Goal: Task Accomplishment & Management: Use online tool/utility

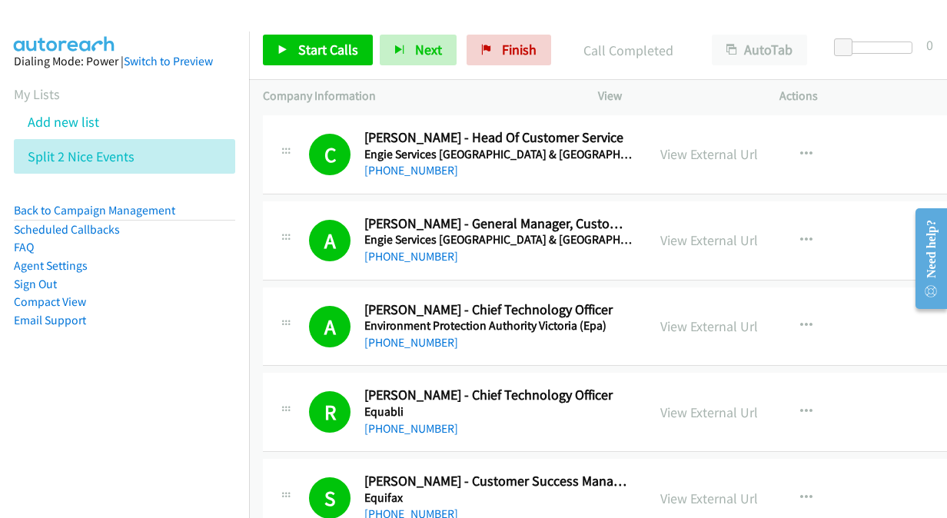
scroll to position [12013, 0]
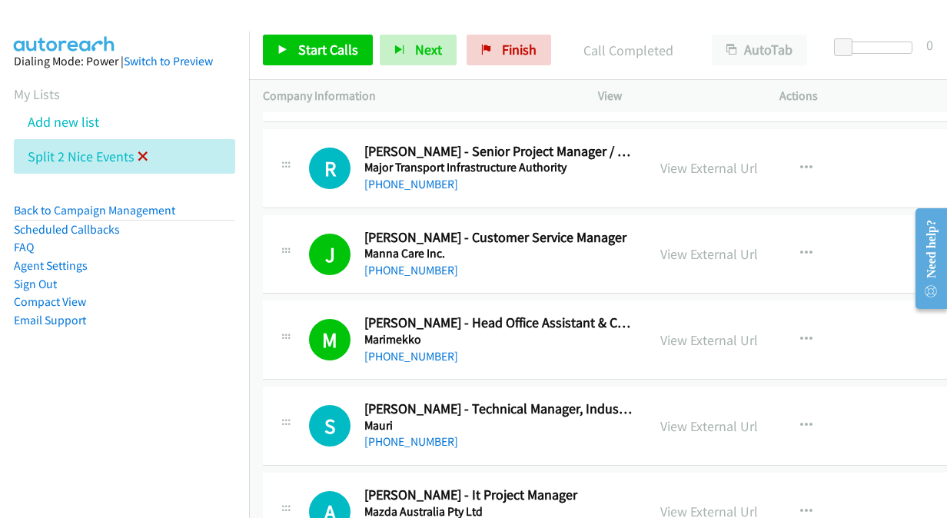
click at [138, 156] on icon at bounding box center [143, 157] width 11 height 11
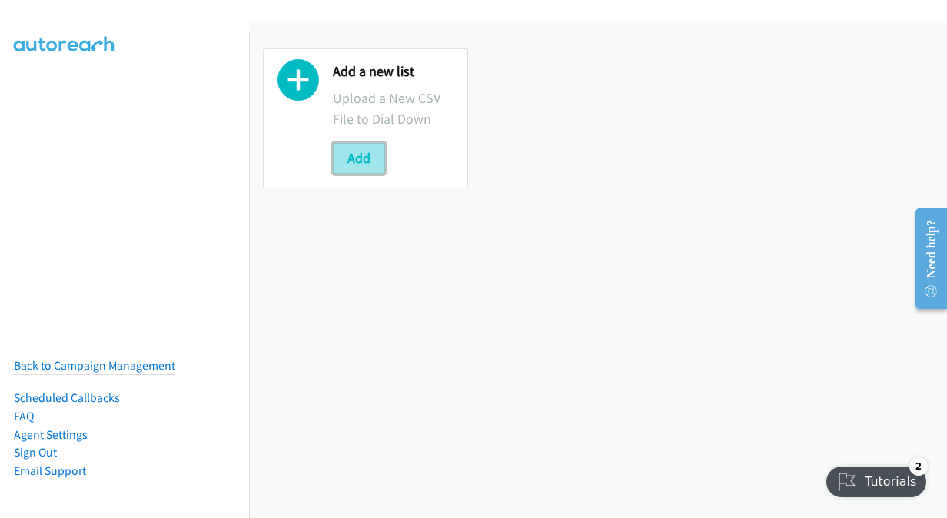
click at [355, 159] on button "Add" at bounding box center [359, 158] width 52 height 31
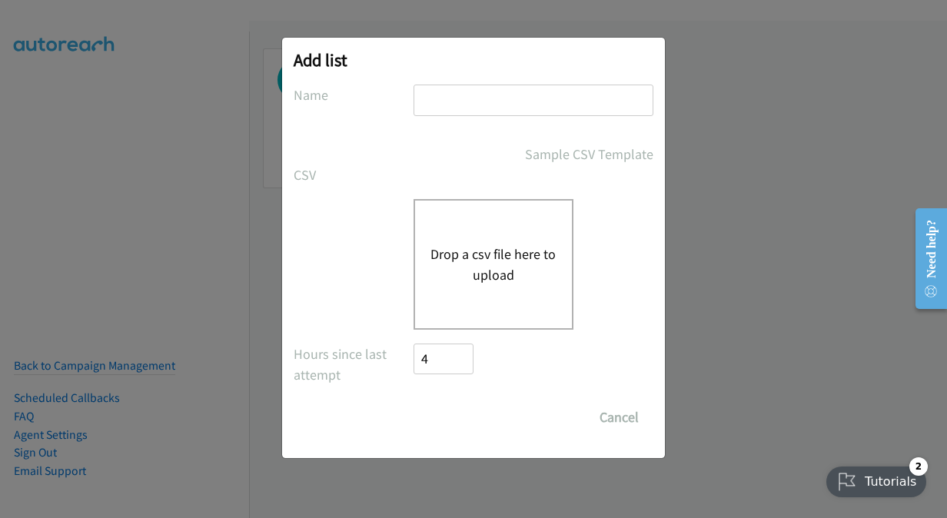
click at [486, 260] on button "Drop a csv file here to upload" at bounding box center [493, 264] width 126 height 41
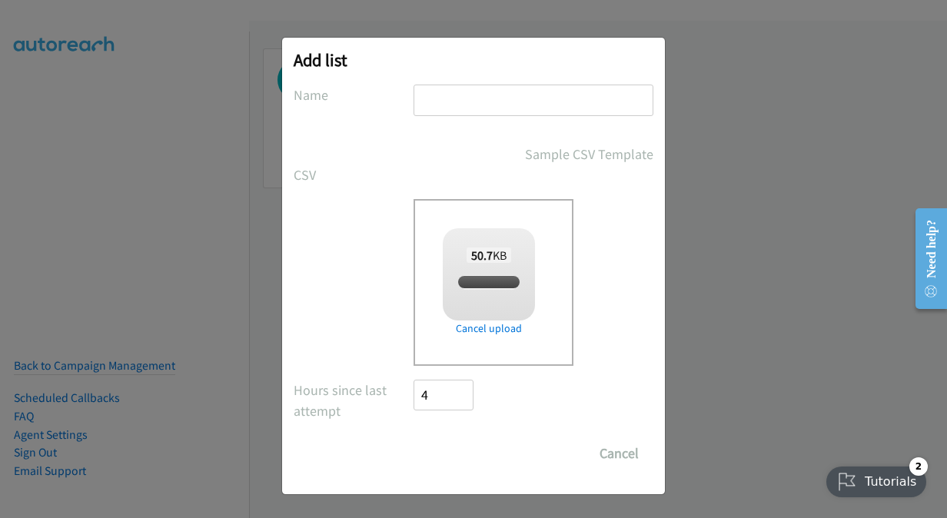
checkbox input "true"
click at [459, 453] on input "Save List" at bounding box center [453, 453] width 81 height 31
type input "NiCE Events"
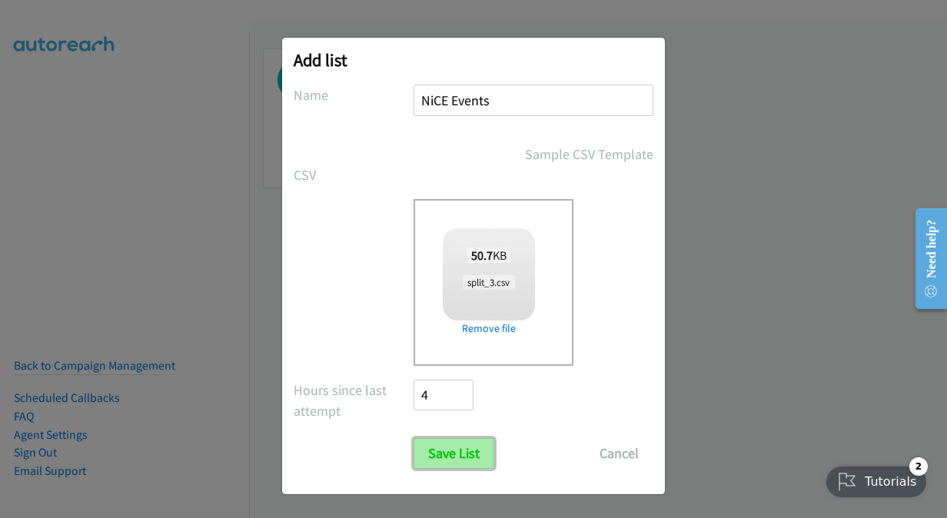
click at [467, 456] on input "Save List" at bounding box center [453, 453] width 81 height 31
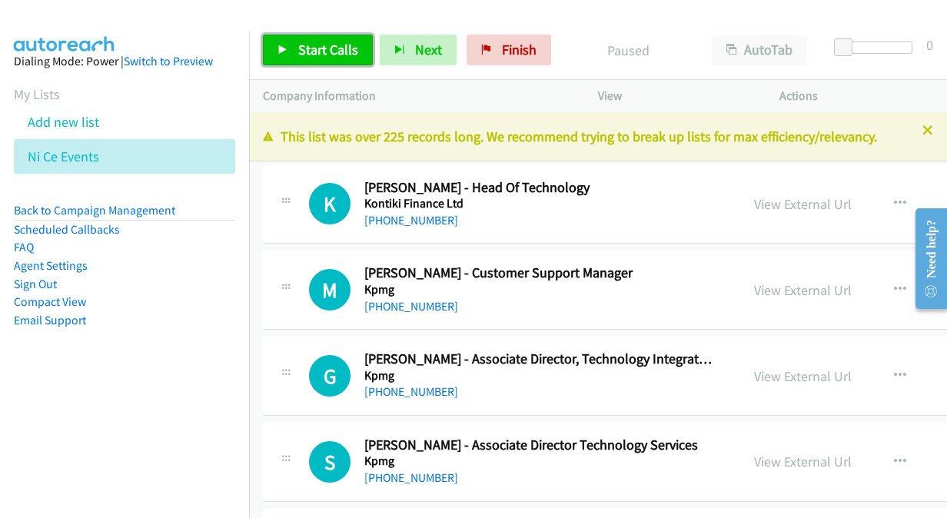
click at [337, 51] on span "Start Calls" at bounding box center [328, 50] width 60 height 18
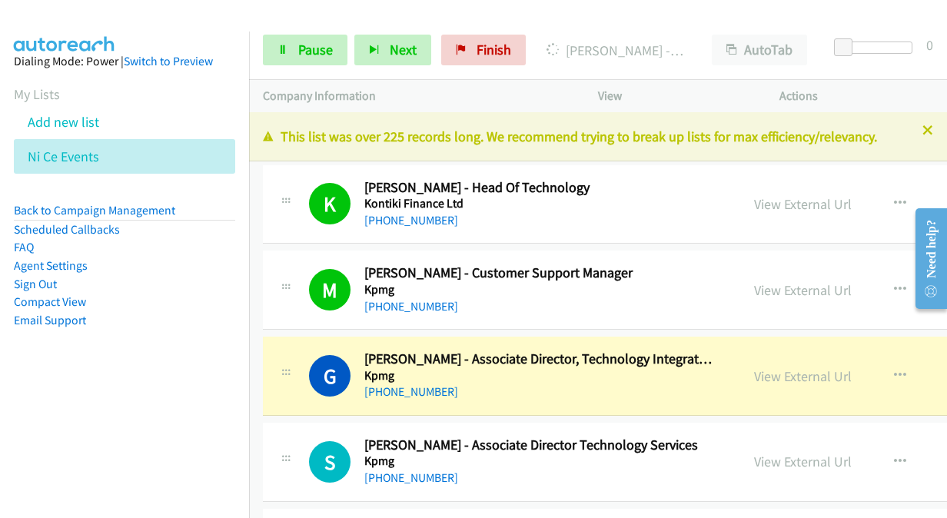
click at [235, 72] on aside "Dialing Mode: Power | Switch to Preview My Lists Add new list Ni Ce Events Back…" at bounding box center [124, 215] width 249 height 367
click at [182, 356] on aside "Dialing Mode: Power | Switch to Preview My Lists Add new list Ni Ce Events Back…" at bounding box center [124, 215] width 249 height 367
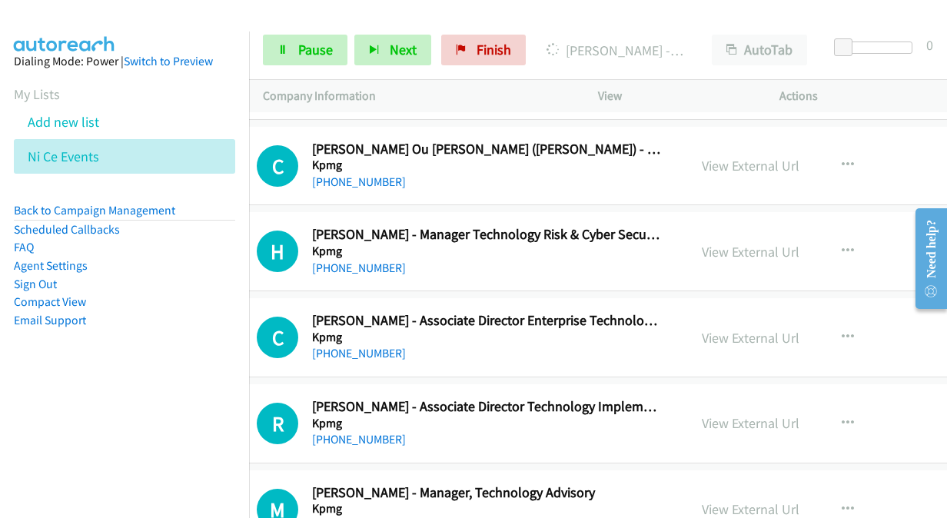
scroll to position [922, 52]
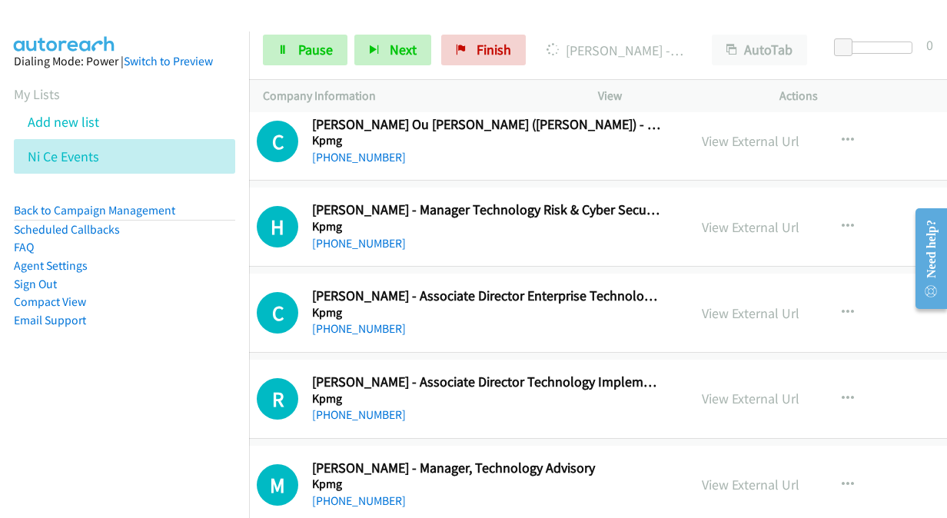
click at [591, 211] on h2 "[PERSON_NAME] - Manager Technology Risk & Cyber Security" at bounding box center [487, 210] width 350 height 18
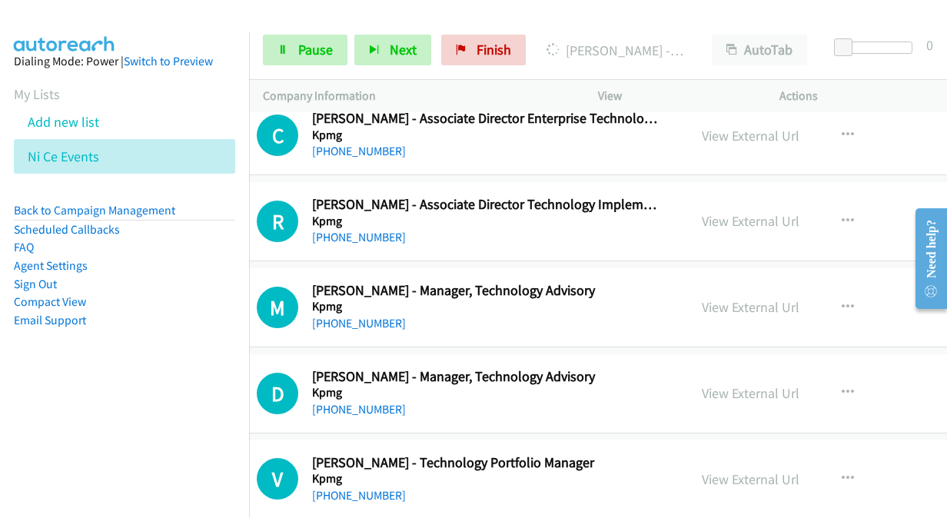
scroll to position [1076, 52]
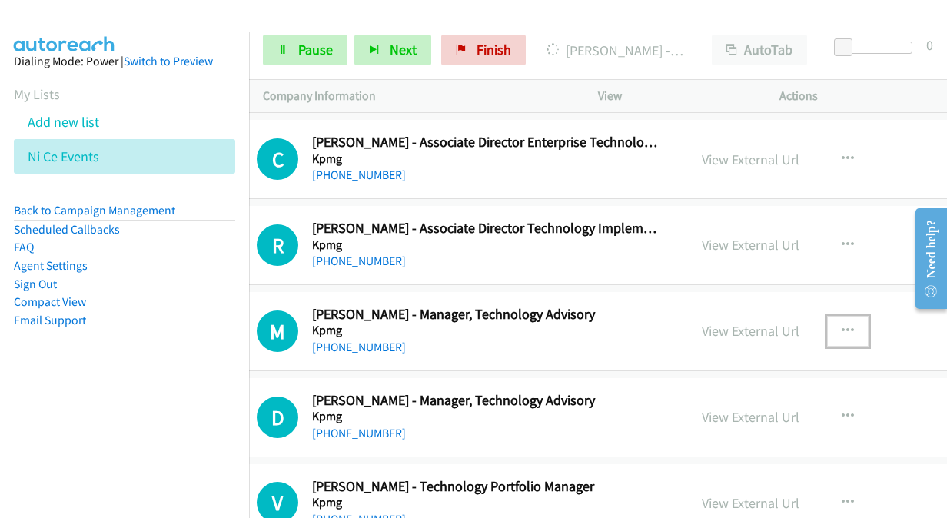
click at [841, 327] on icon "button" at bounding box center [847, 331] width 12 height 12
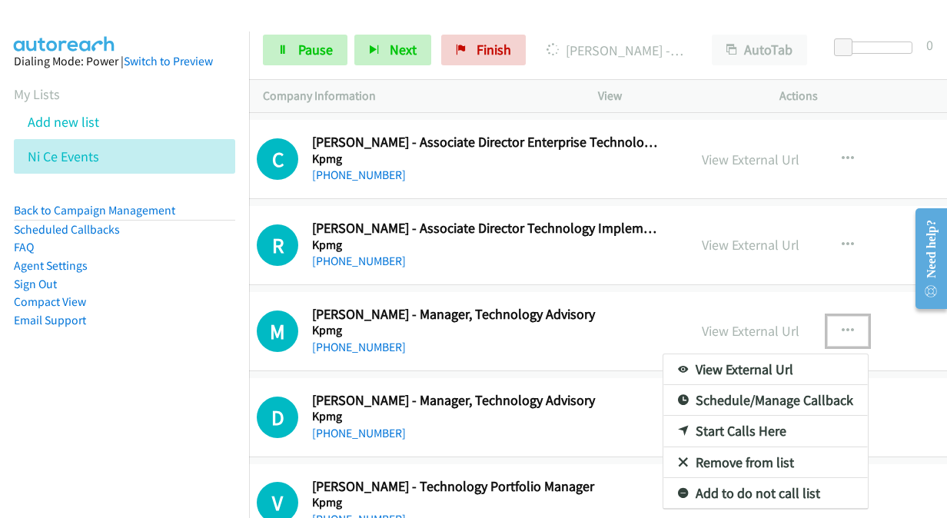
click at [663, 421] on link "Start Calls Here" at bounding box center [765, 431] width 204 height 31
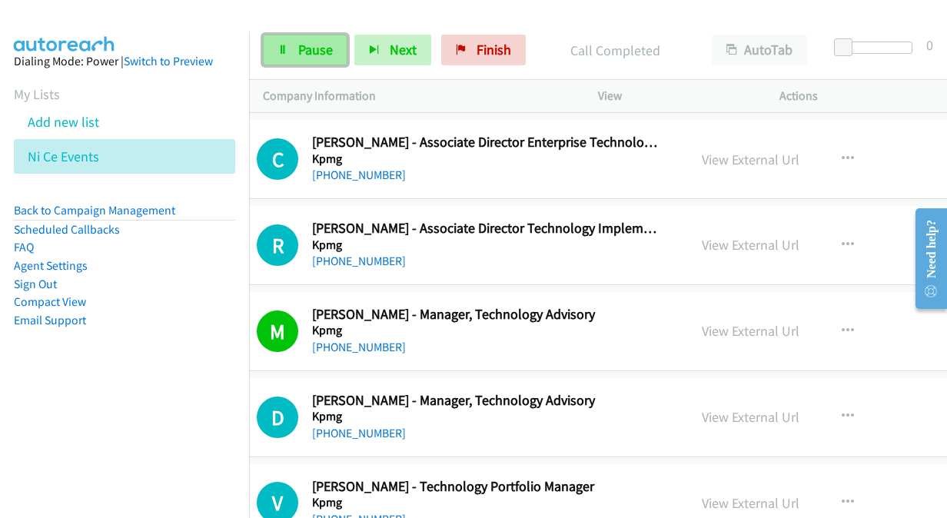
click at [293, 49] on link "Pause" at bounding box center [305, 50] width 85 height 31
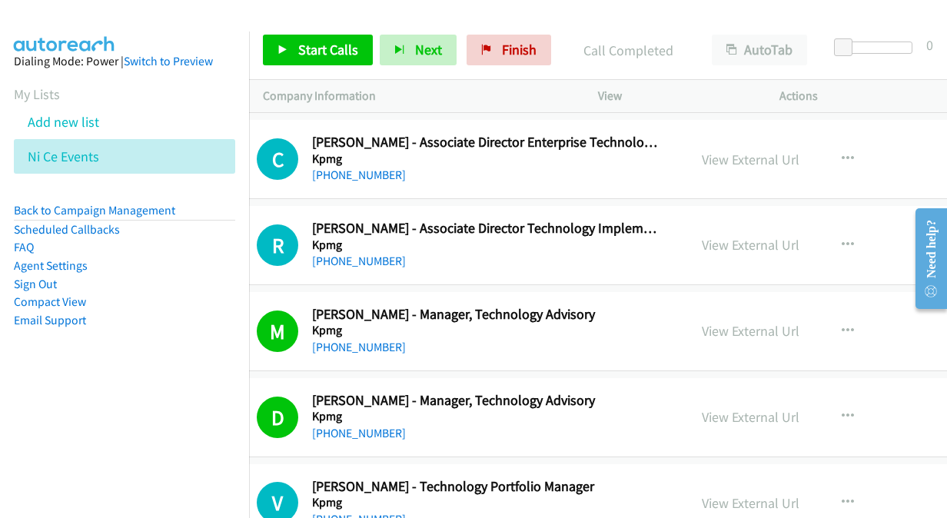
click at [223, 293] on li "Compact View" at bounding box center [124, 302] width 221 height 18
click at [324, 51] on span "Start Calls" at bounding box center [328, 50] width 60 height 18
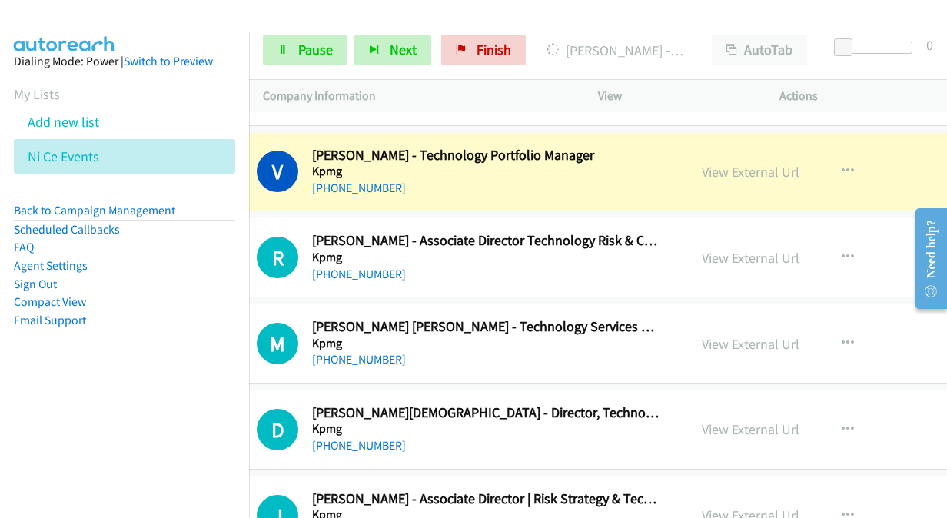
scroll to position [1383, 52]
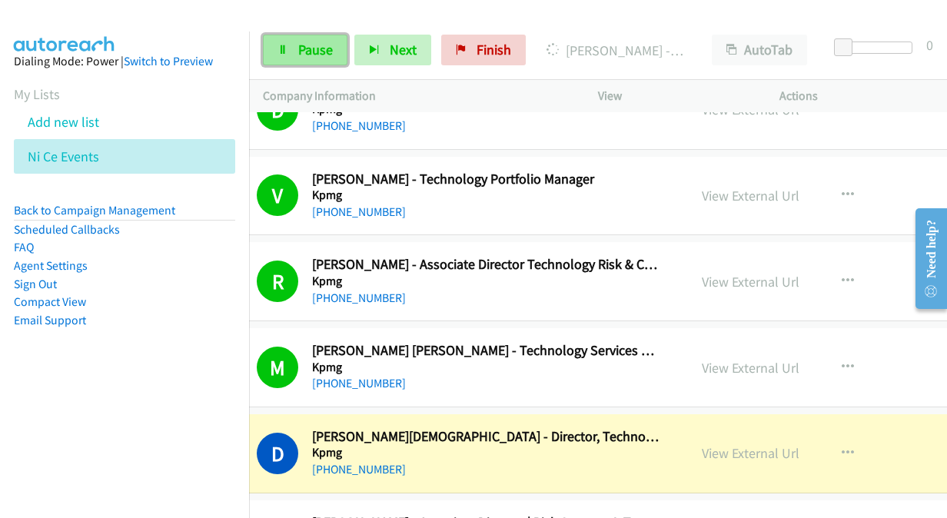
click at [312, 56] on span "Pause" at bounding box center [315, 50] width 35 height 18
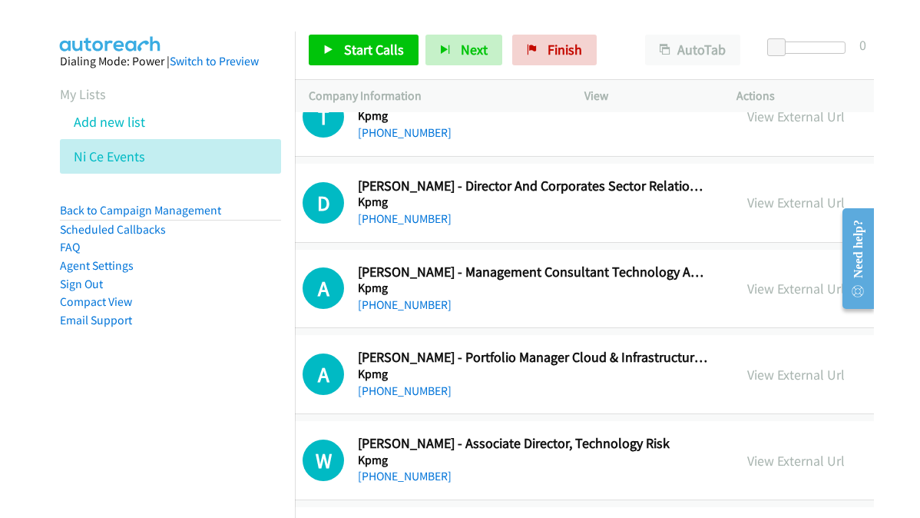
scroll to position [2018, 52]
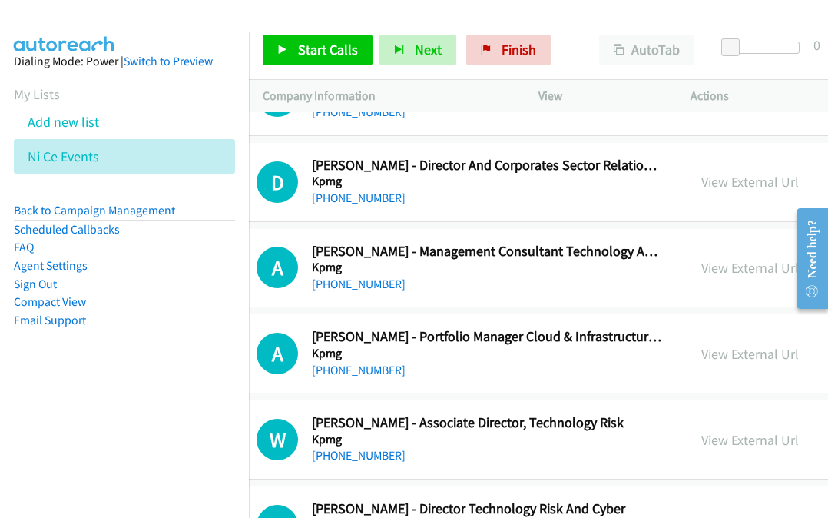
click at [828, 44] on html "Start Calls Pause Next Finish Paused AutoTab AutoTab 0 Company Information Info…" at bounding box center [414, 36] width 828 height 73
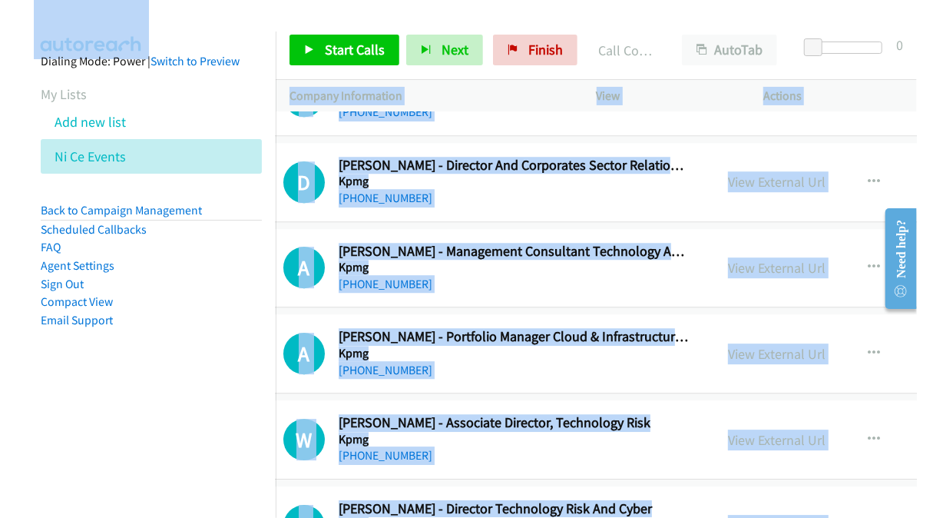
scroll to position [1998, 52]
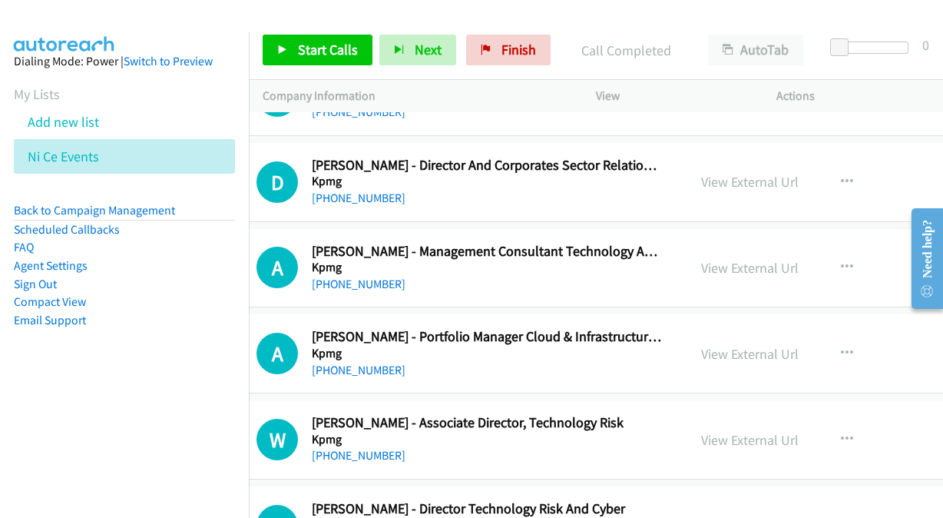
click at [180, 426] on nav "Dialing Mode: Power | Switch to Preview My Lists Add new list Ni Ce Events Back…" at bounding box center [125, 291] width 250 height 518
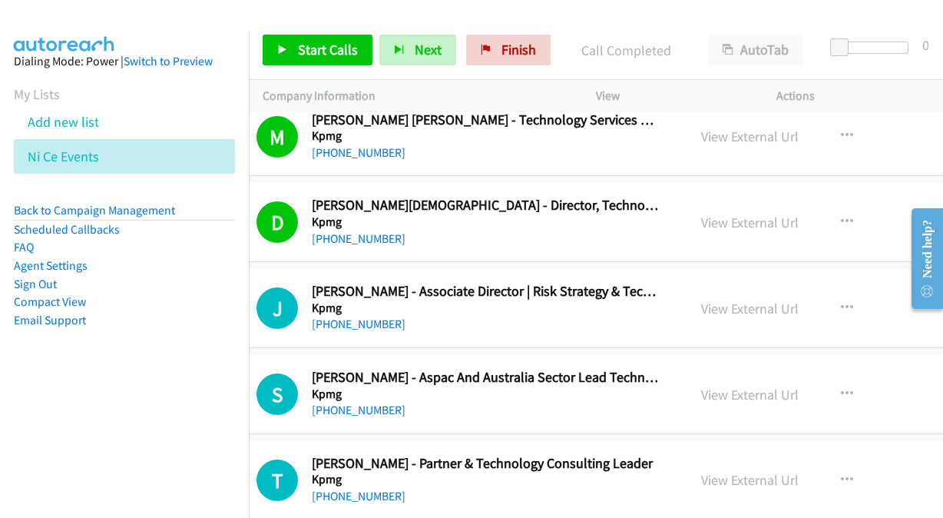
scroll to position [1690, 52]
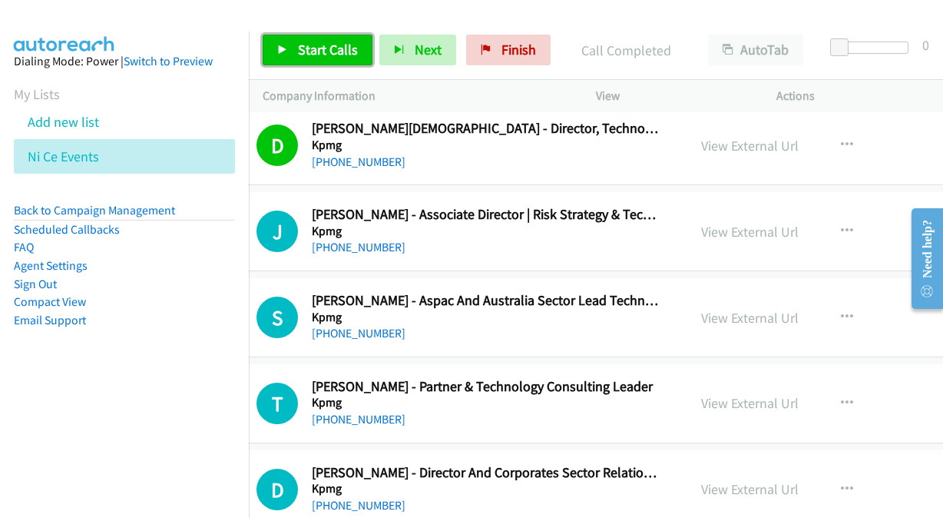
click at [293, 48] on link "Start Calls" at bounding box center [318, 50] width 110 height 31
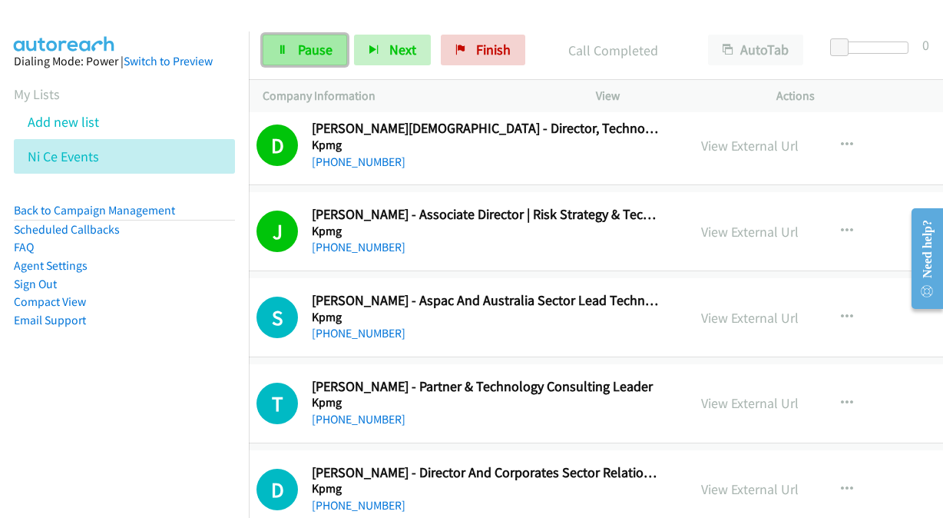
click at [292, 41] on link "Pause" at bounding box center [305, 50] width 85 height 31
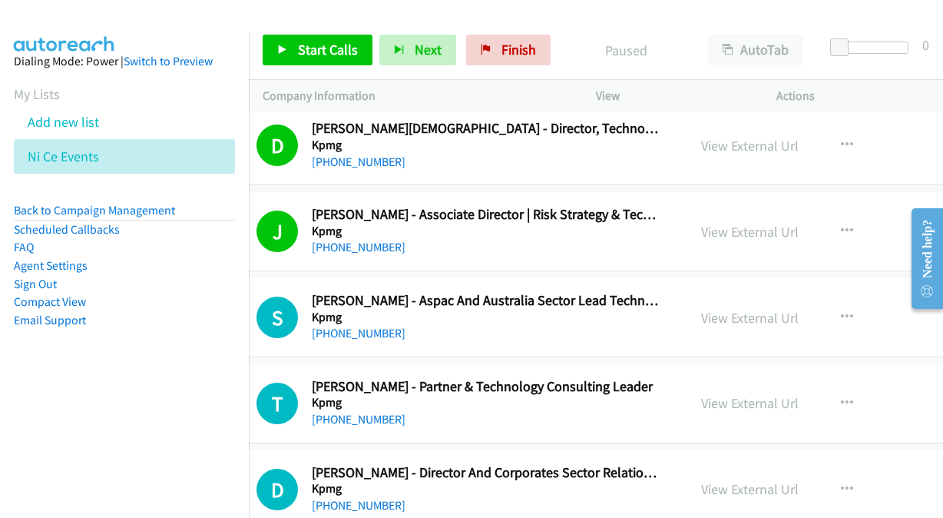
click at [29, 464] on nav "Dialing Mode: Power | Switch to Preview My Lists Add new list Ni Ce Events Back…" at bounding box center [125, 291] width 250 height 518
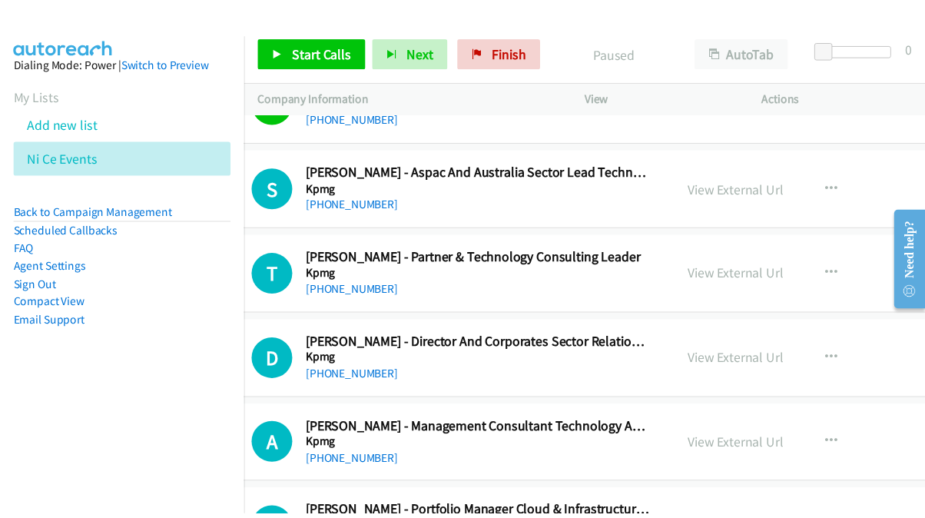
scroll to position [1844, 52]
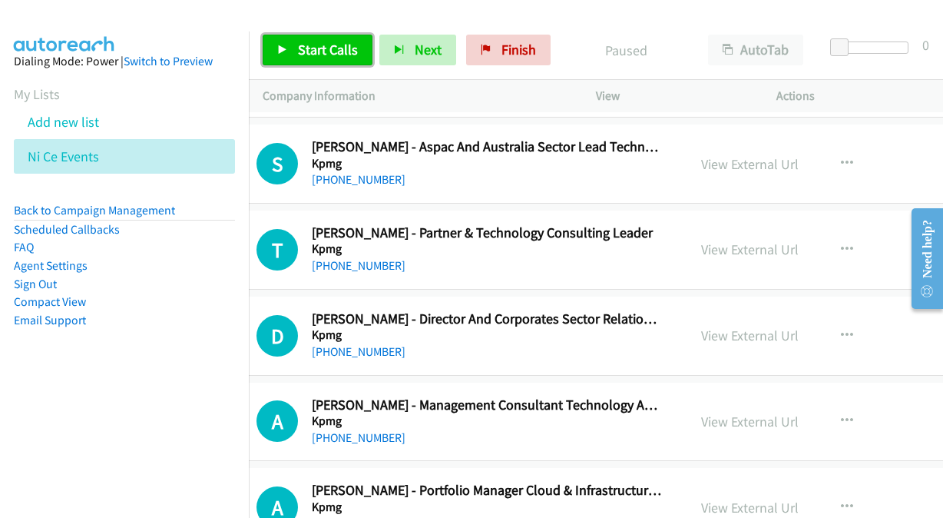
click at [333, 42] on span "Start Calls" at bounding box center [328, 50] width 60 height 18
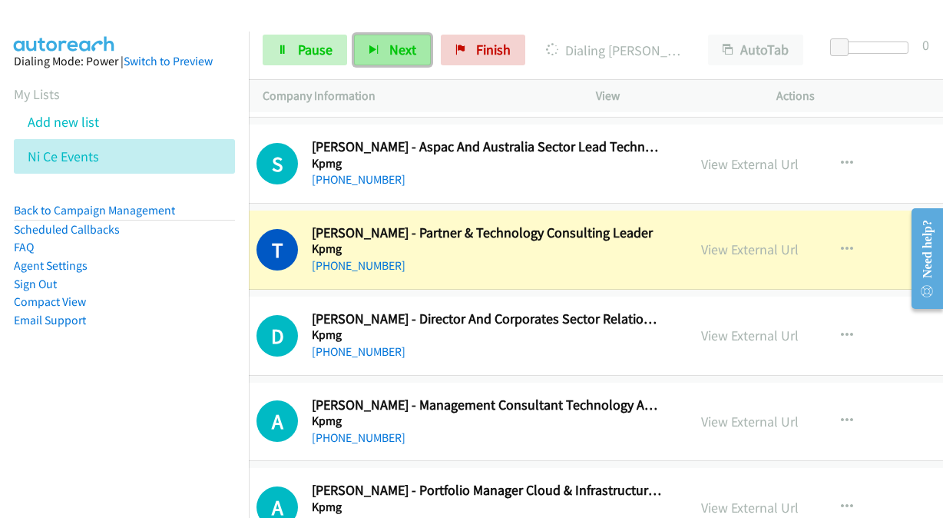
click at [410, 51] on span "Next" at bounding box center [403, 50] width 27 height 18
click at [388, 38] on button "Next" at bounding box center [392, 50] width 77 height 31
click at [312, 52] on span "Pause" at bounding box center [315, 50] width 35 height 18
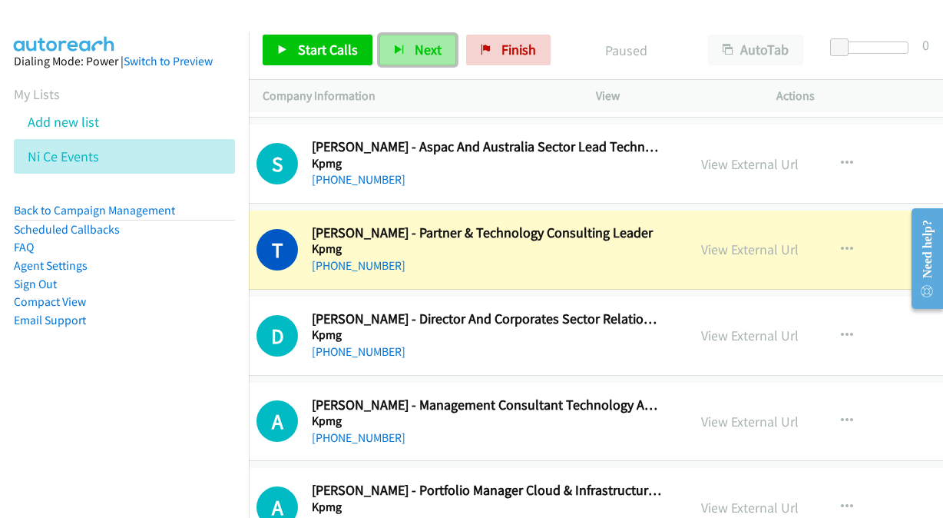
click at [404, 53] on button "Next" at bounding box center [418, 50] width 77 height 31
click at [305, 48] on span "Start Calls" at bounding box center [328, 50] width 60 height 18
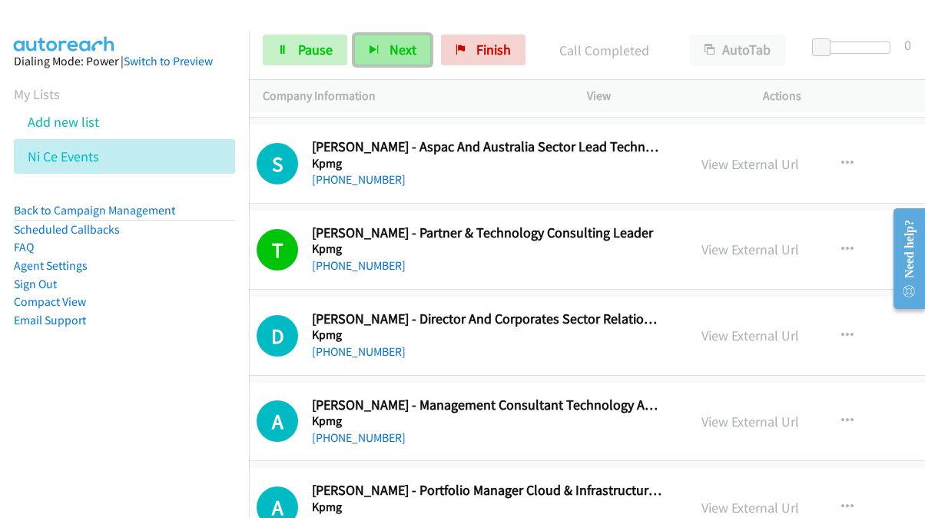
click at [384, 58] on button "Next" at bounding box center [392, 50] width 77 height 31
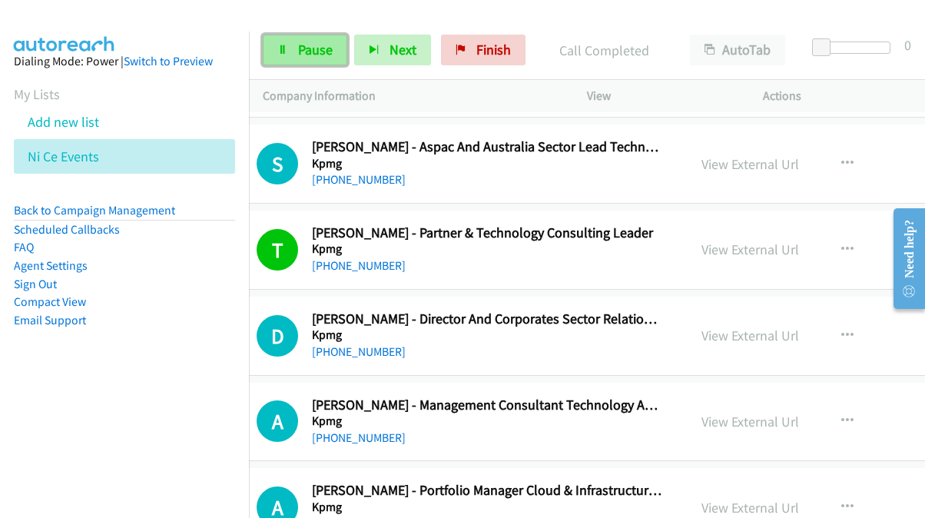
click at [307, 51] on span "Pause" at bounding box center [315, 50] width 35 height 18
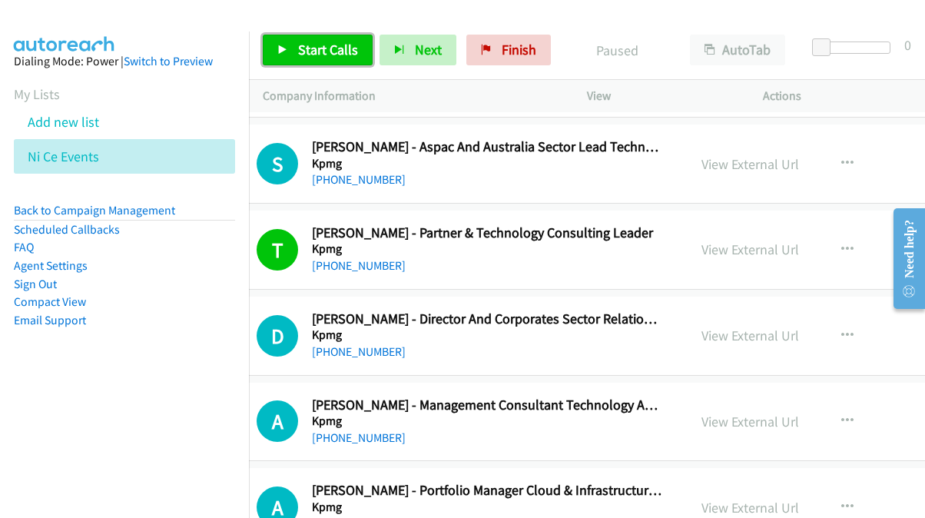
click at [331, 49] on span "Start Calls" at bounding box center [328, 50] width 60 height 18
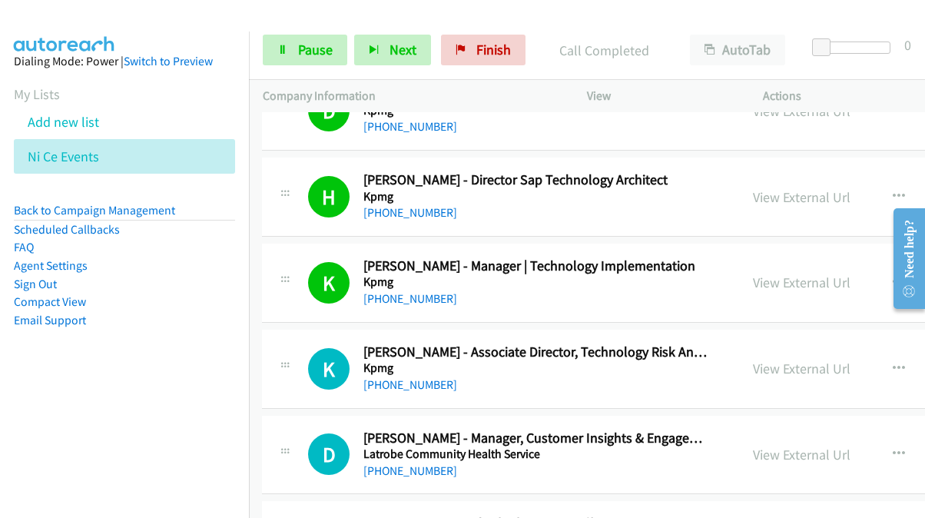
scroll to position [3227, 1]
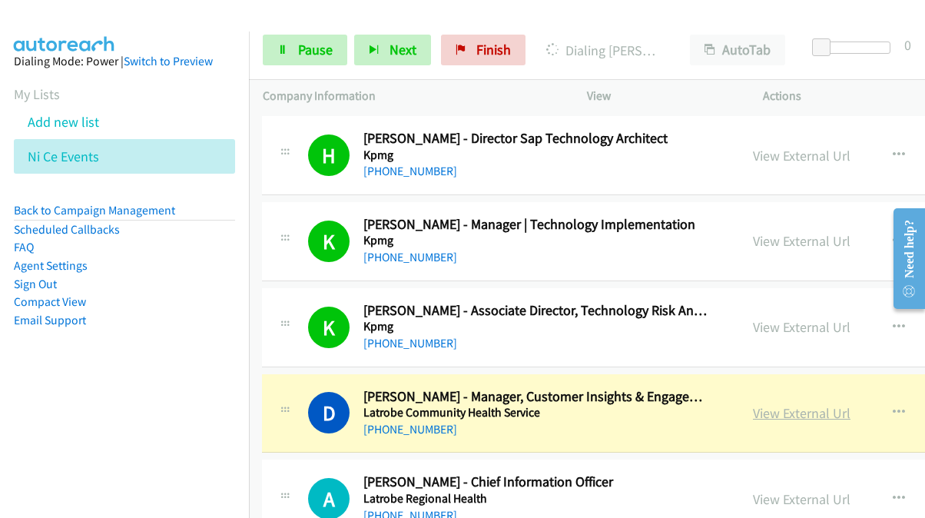
click at [753, 406] on link "View External Url" at bounding box center [802, 413] width 98 height 18
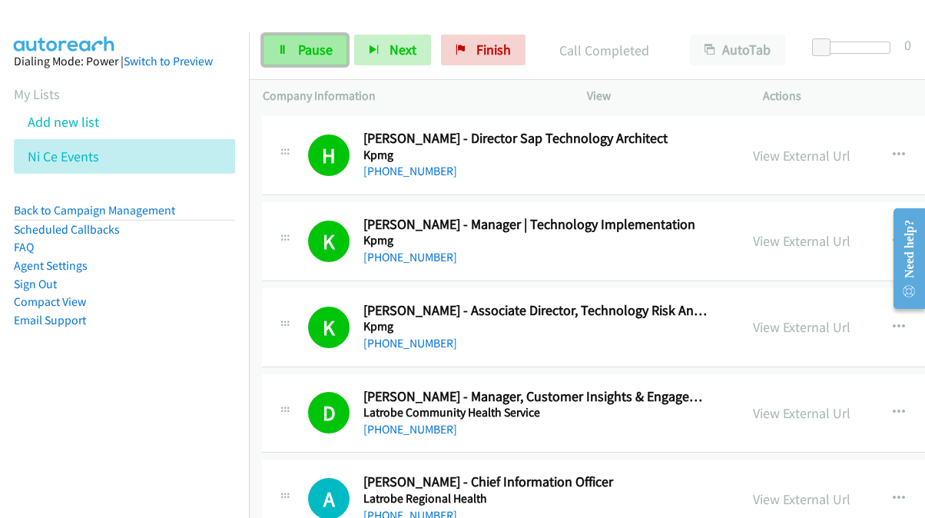
click at [298, 46] on span "Pause" at bounding box center [315, 50] width 35 height 18
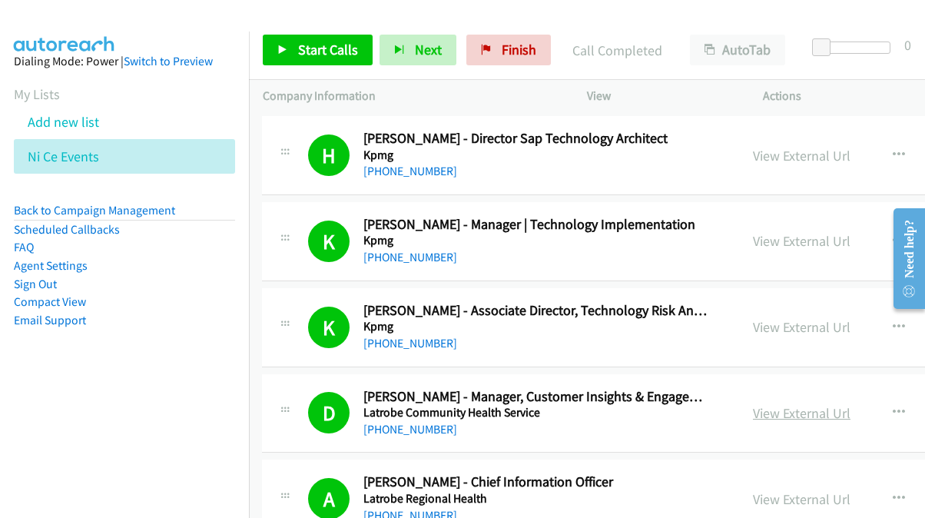
click at [772, 405] on link "View External Url" at bounding box center [802, 413] width 98 height 18
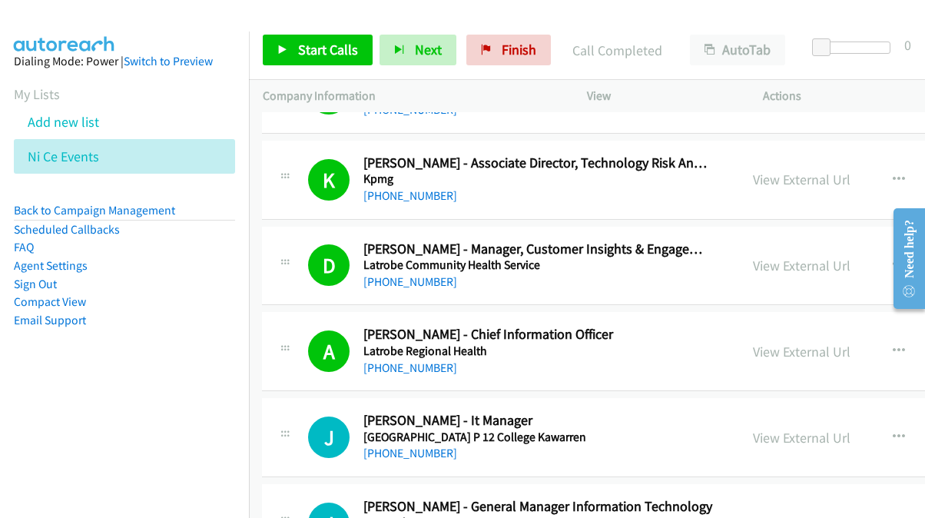
scroll to position [3457, 1]
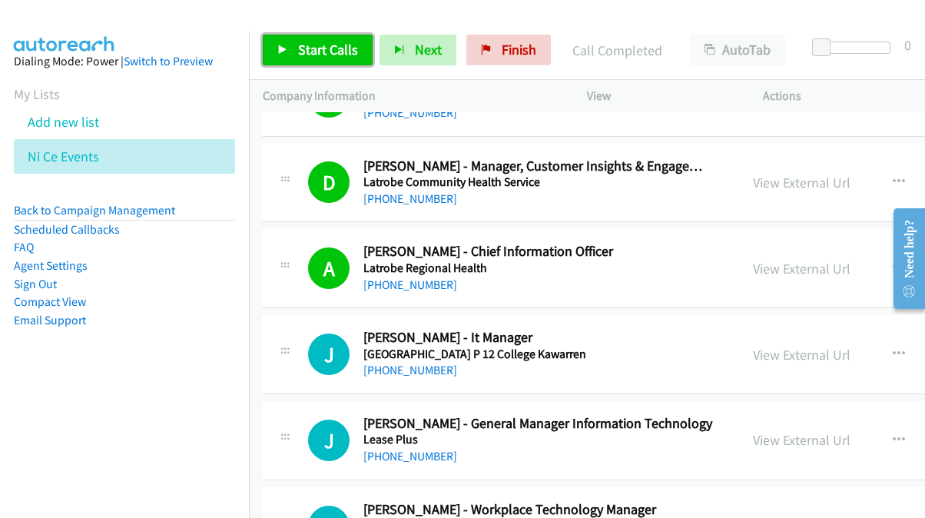
click at [314, 48] on span "Start Calls" at bounding box center [328, 50] width 60 height 18
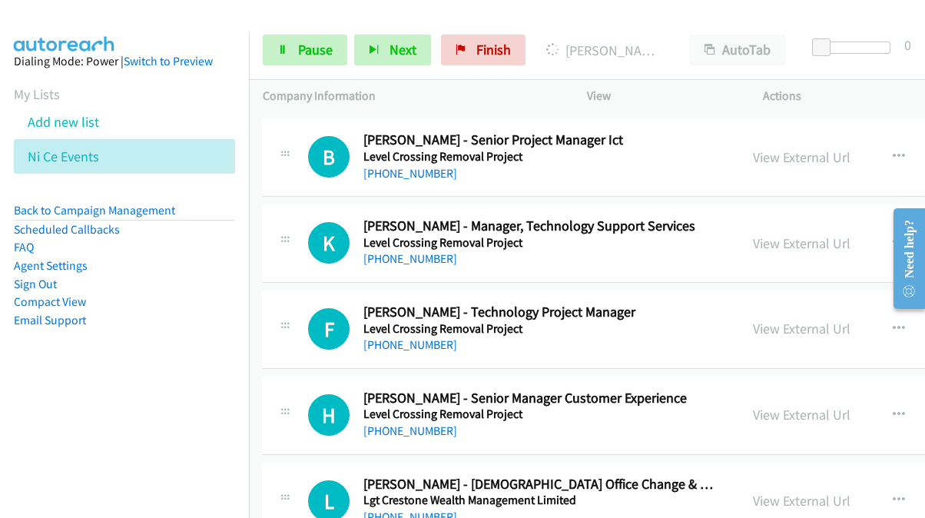
scroll to position [4072, 1]
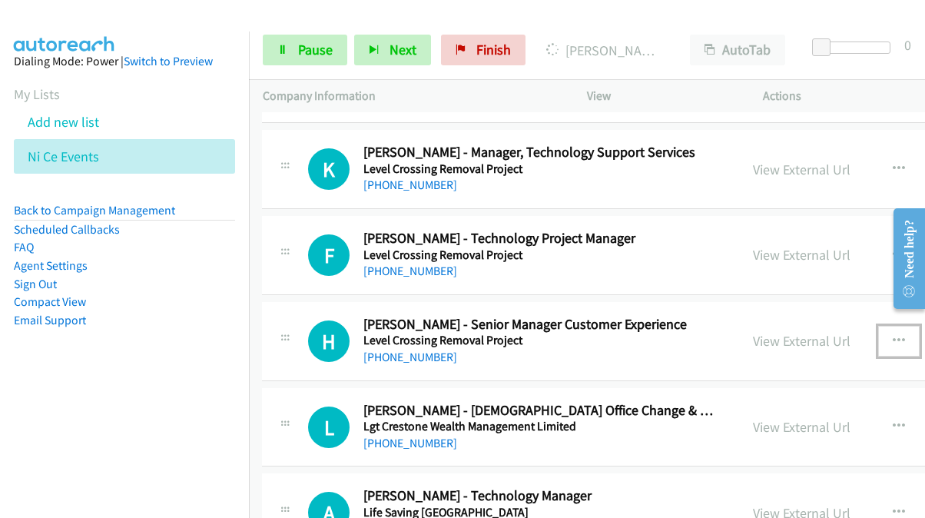
click at [893, 335] on icon "button" at bounding box center [899, 341] width 12 height 12
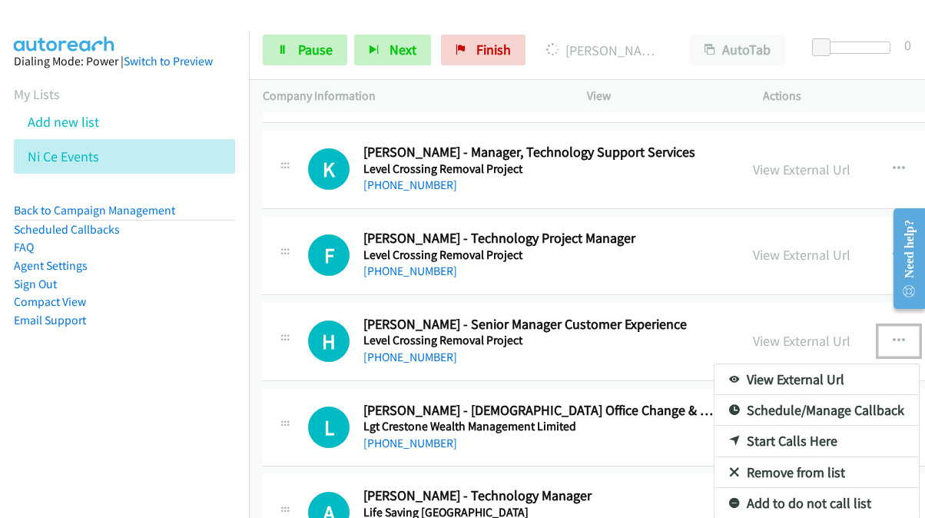
click at [715, 426] on link "Start Calls Here" at bounding box center [817, 441] width 204 height 31
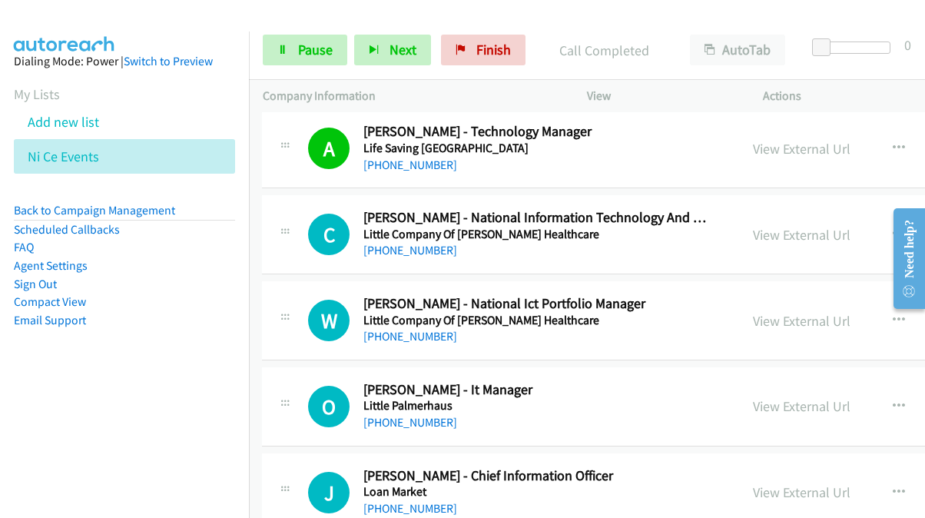
scroll to position [4456, 1]
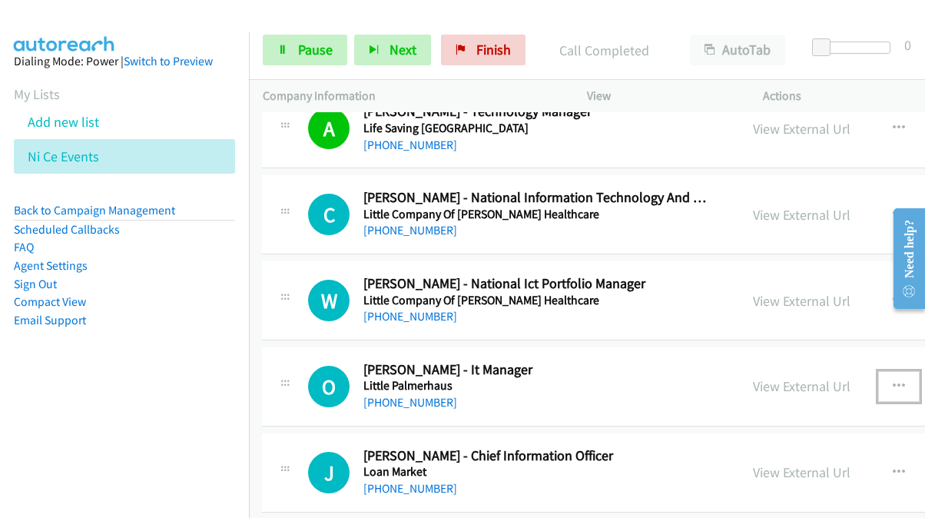
click at [893, 380] on icon "button" at bounding box center [899, 386] width 12 height 12
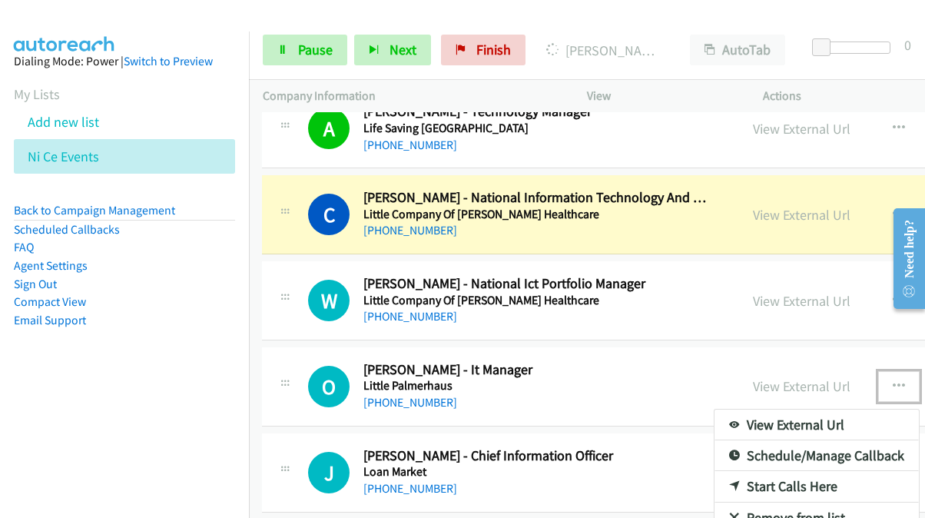
click at [715, 473] on link "Start Calls Here" at bounding box center [817, 486] width 204 height 31
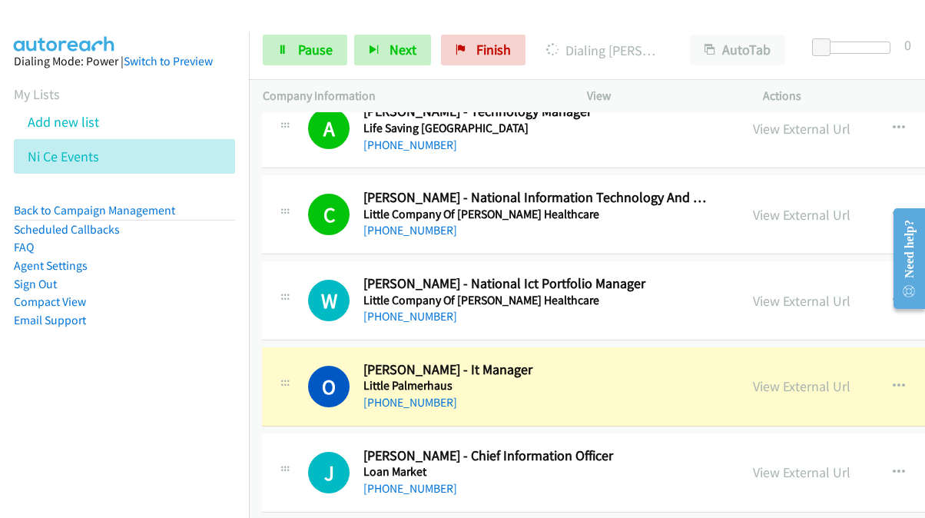
scroll to position [4610, 1]
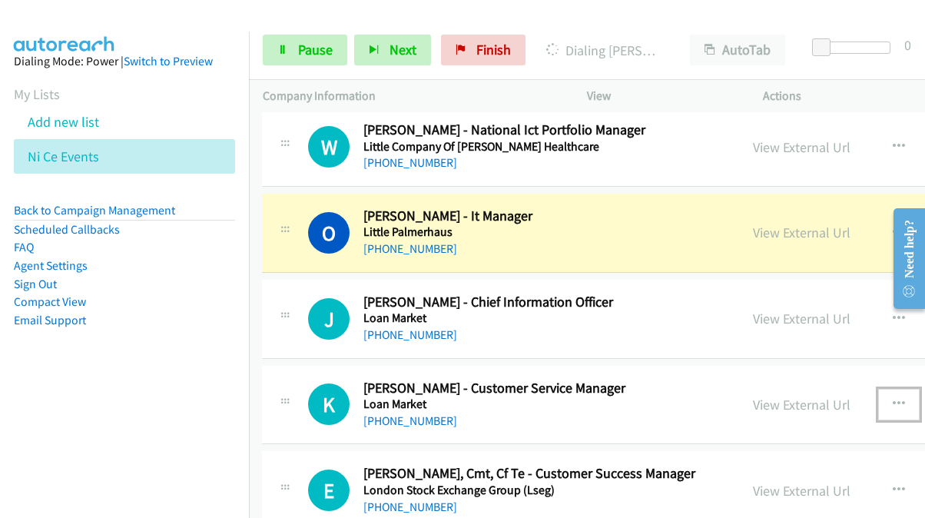
click at [893, 398] on icon "button" at bounding box center [899, 404] width 12 height 12
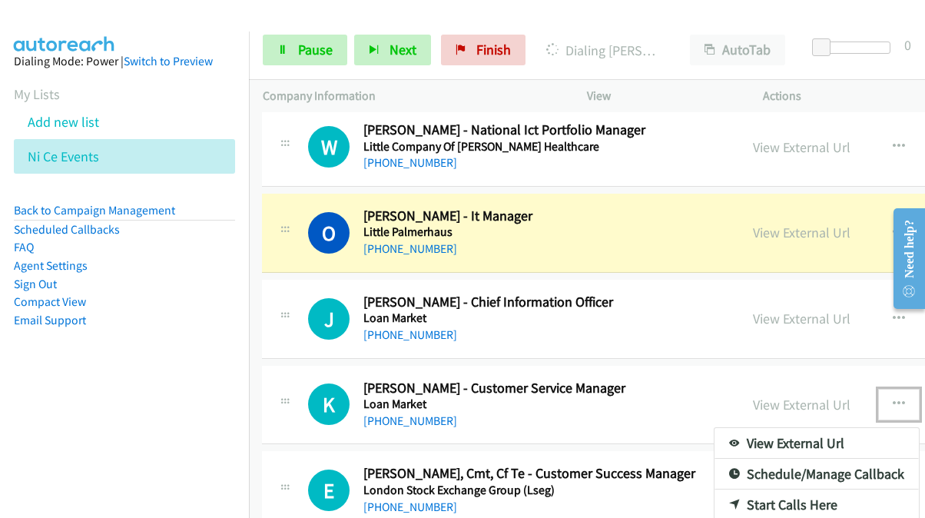
click at [715, 489] on link "Start Calls Here" at bounding box center [817, 504] width 204 height 31
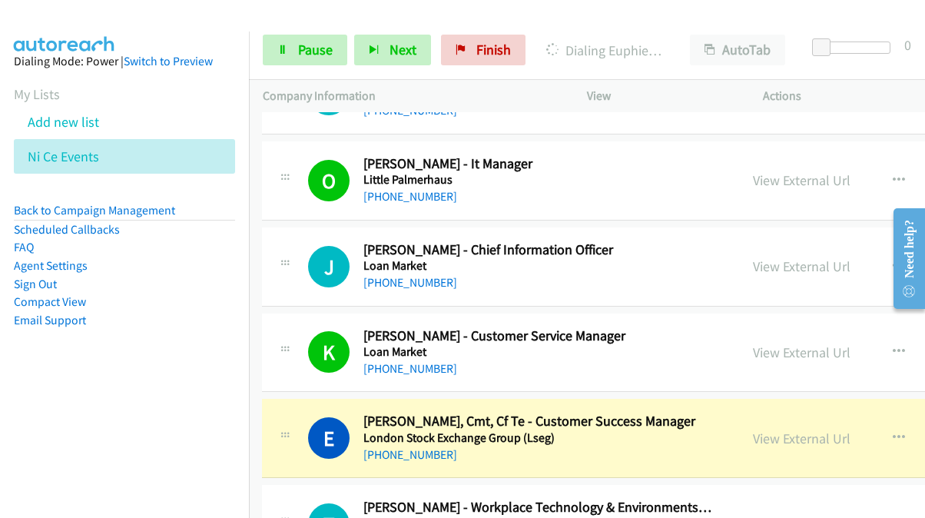
scroll to position [4687, 1]
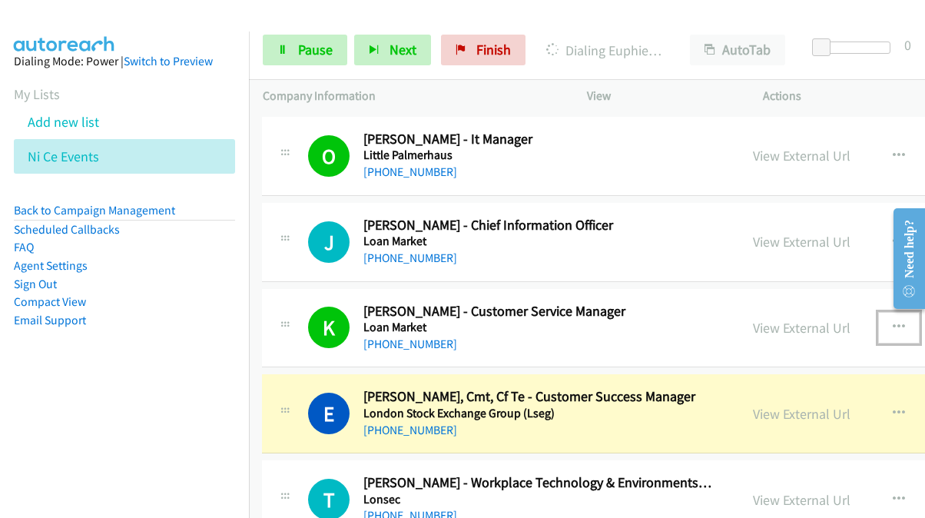
click at [893, 321] on icon "button" at bounding box center [899, 327] width 12 height 12
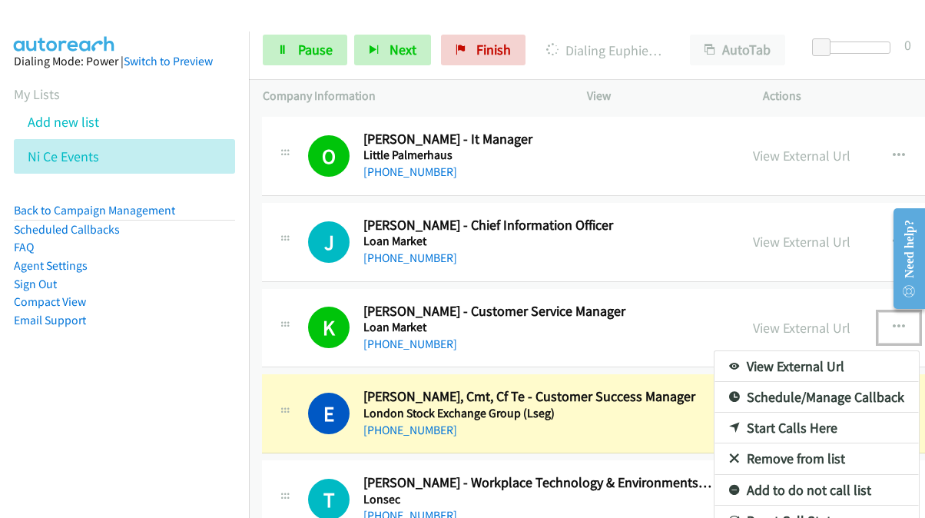
click at [303, 44] on div at bounding box center [462, 259] width 925 height 518
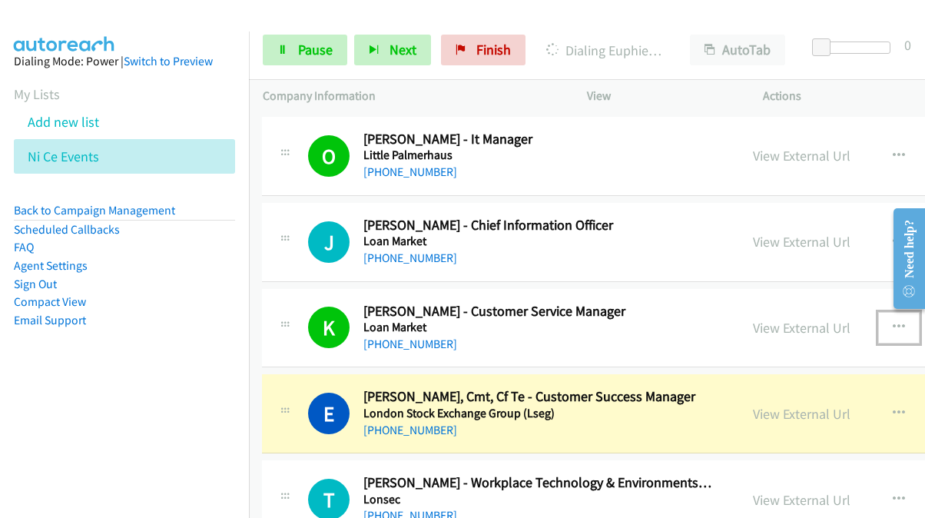
click at [878, 313] on button "button" at bounding box center [898, 327] width 41 height 31
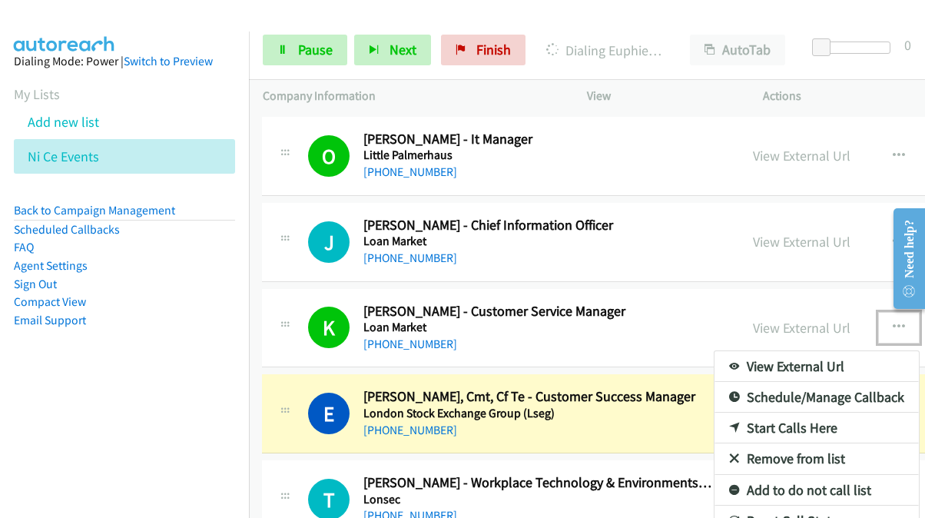
click at [741, 310] on div at bounding box center [462, 259] width 925 height 518
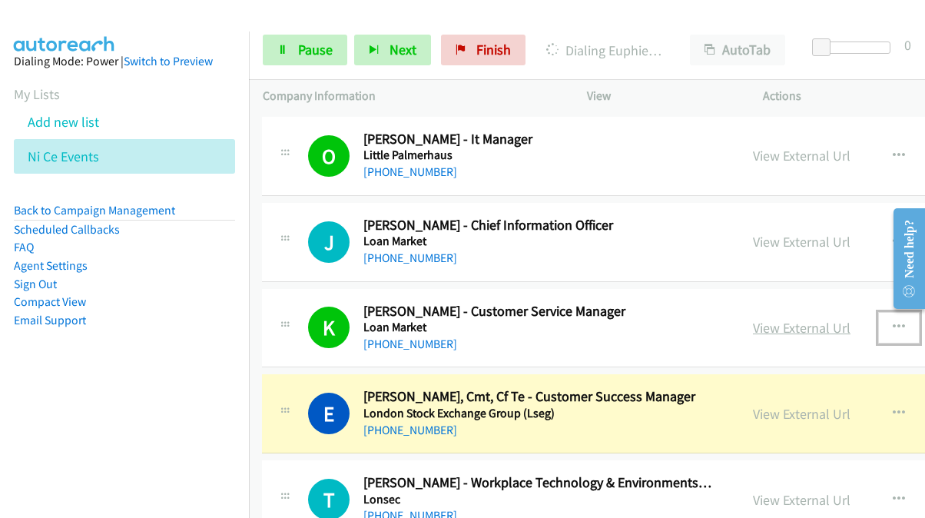
click at [753, 319] on link "View External Url" at bounding box center [802, 328] width 98 height 18
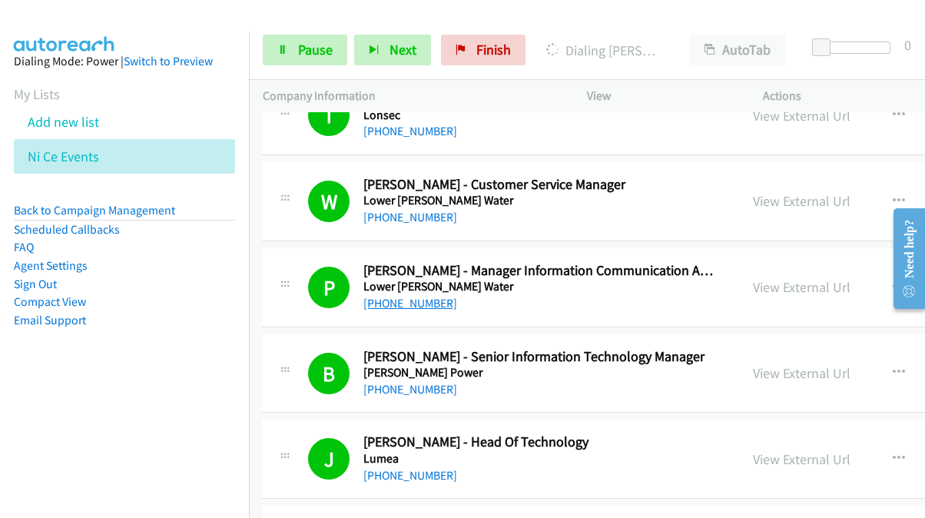
scroll to position [4840, 1]
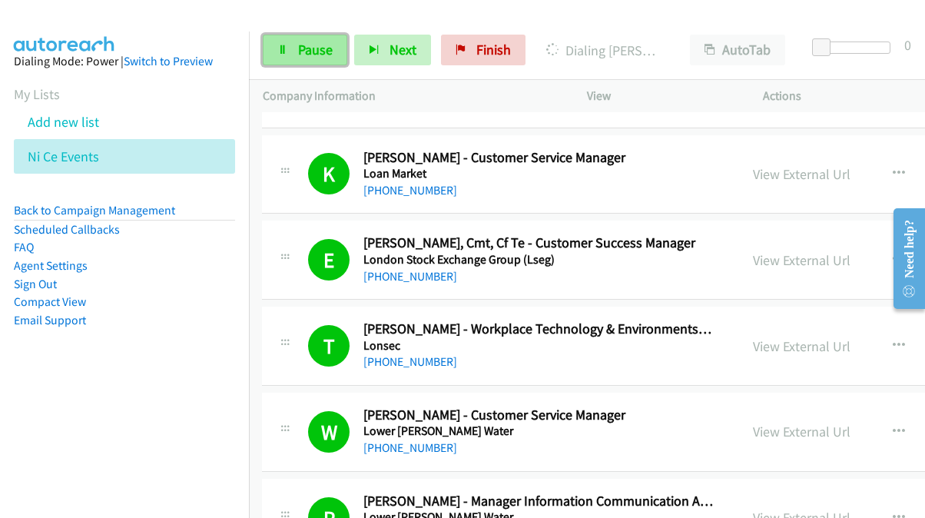
click at [294, 39] on link "Pause" at bounding box center [305, 50] width 85 height 31
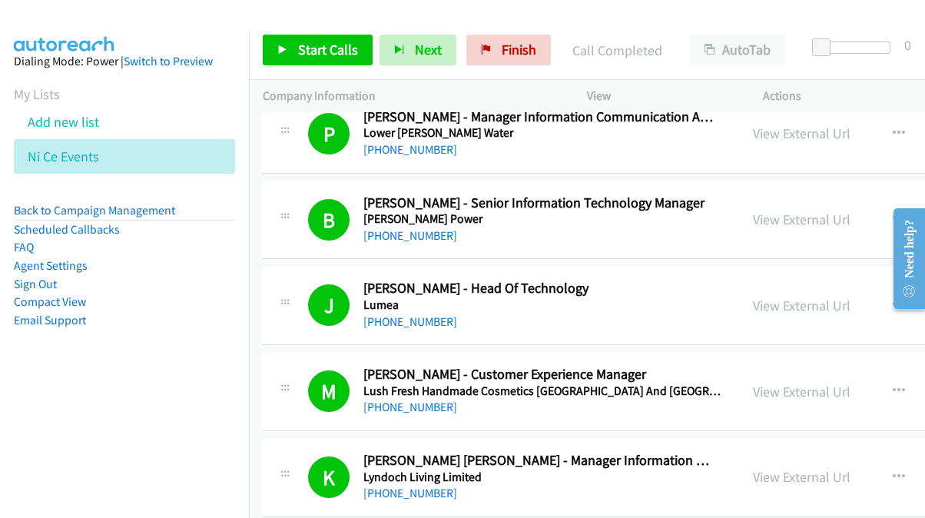
scroll to position [5301, 1]
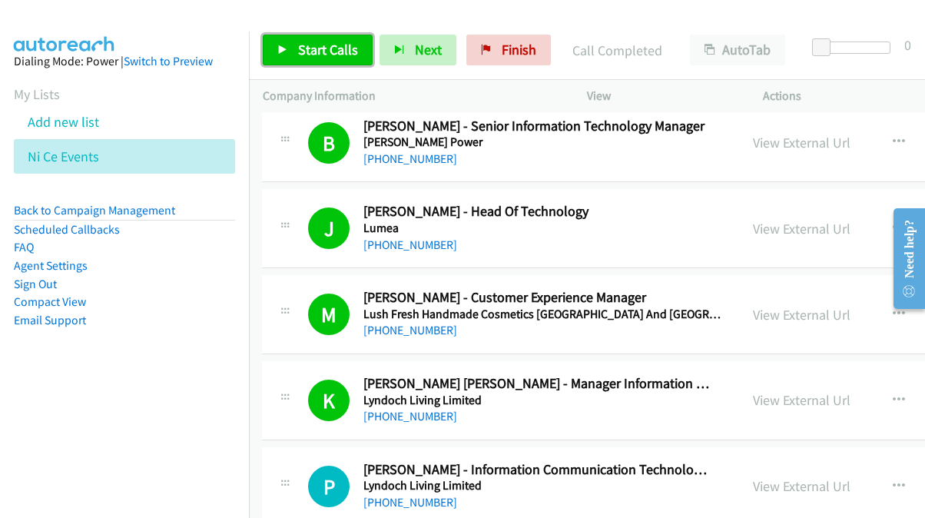
click at [320, 51] on span "Start Calls" at bounding box center [328, 50] width 60 height 18
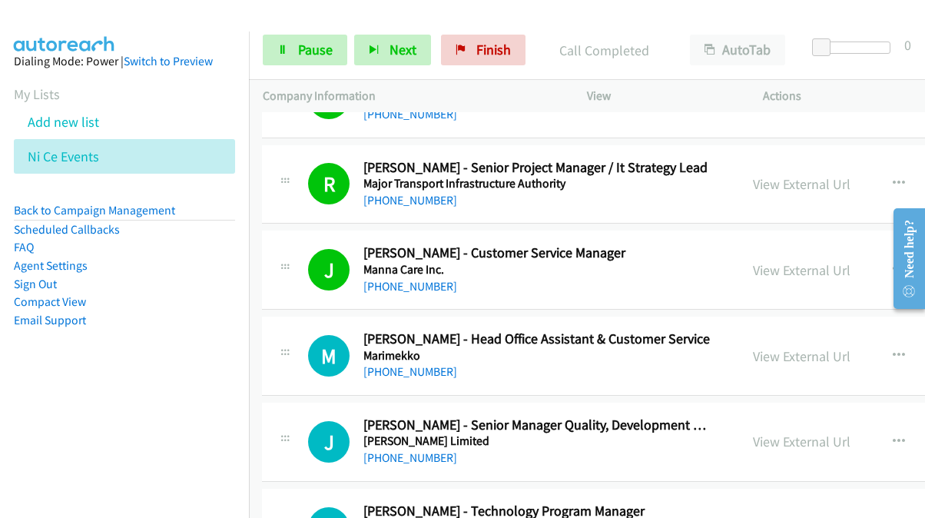
scroll to position [6223, 1]
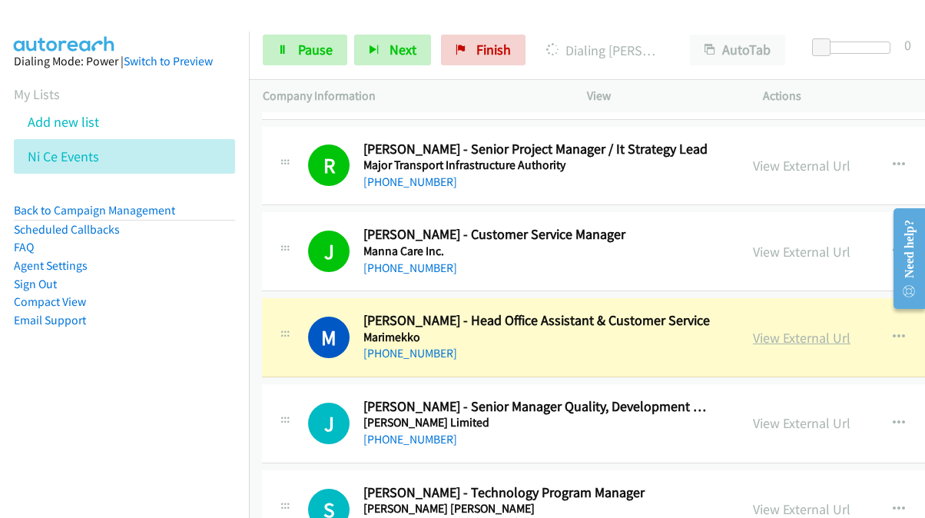
click at [753, 329] on link "View External Url" at bounding box center [802, 338] width 98 height 18
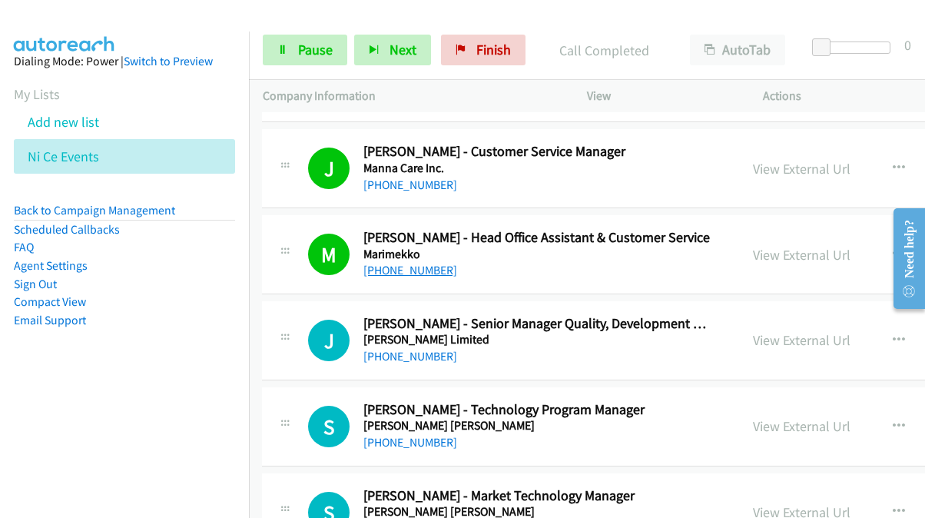
scroll to position [6377, 1]
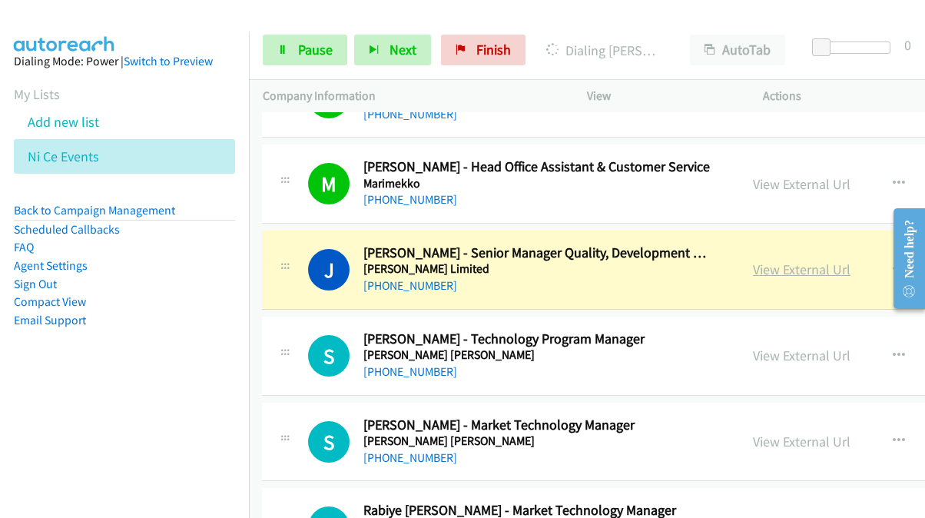
click at [753, 260] on link "View External Url" at bounding box center [802, 269] width 98 height 18
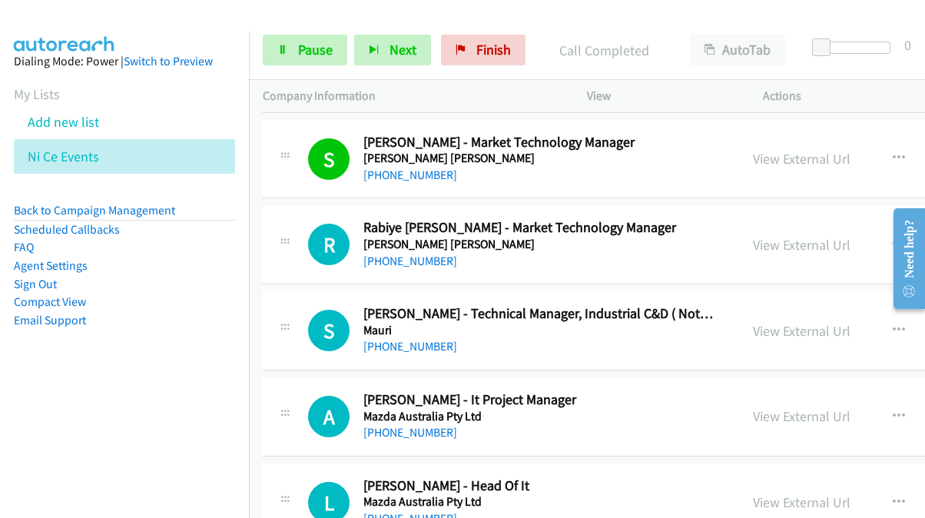
scroll to position [6684, 1]
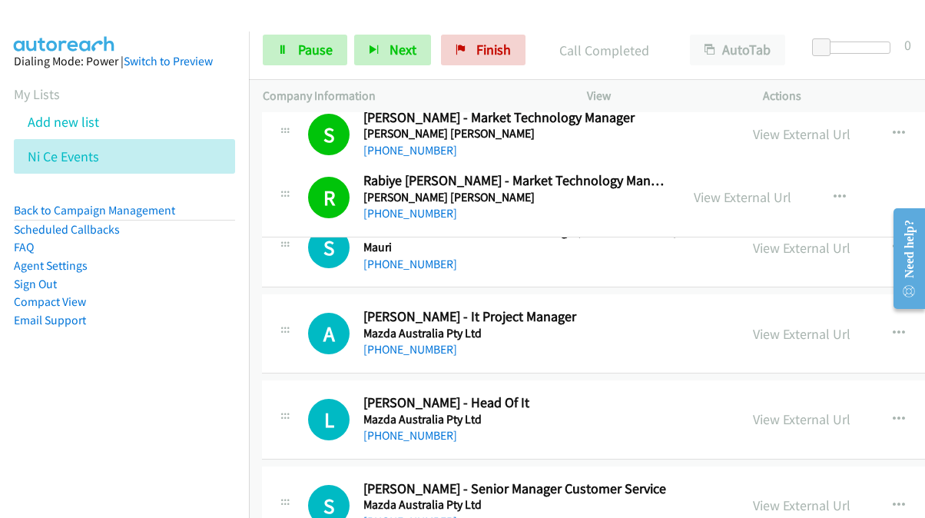
drag, startPoint x: 449, startPoint y: 185, endPoint x: 495, endPoint y: 163, distance: 50.5
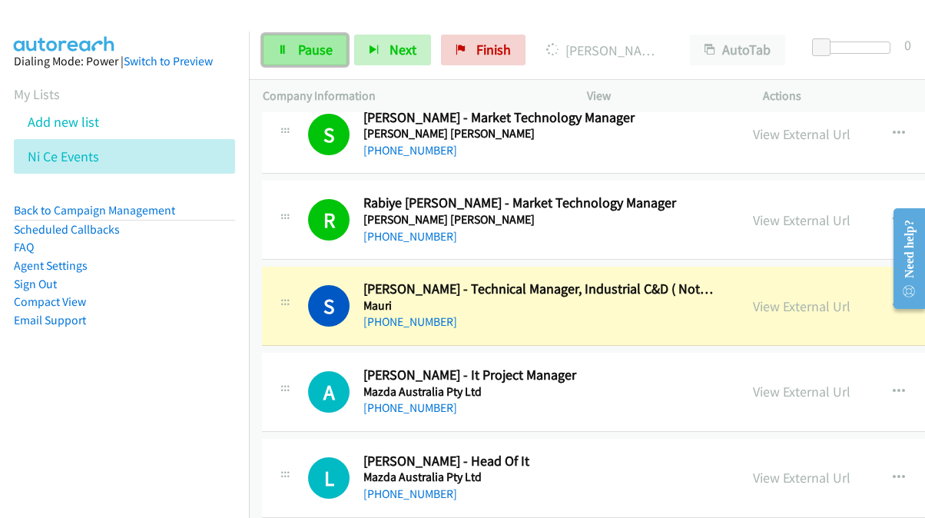
click at [300, 56] on span "Pause" at bounding box center [315, 50] width 35 height 18
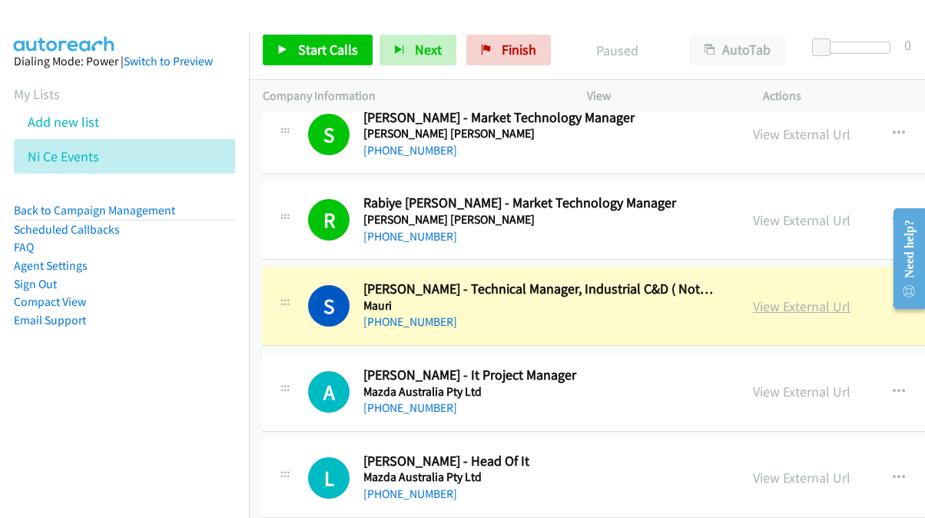
click at [753, 297] on link "View External Url" at bounding box center [802, 306] width 98 height 18
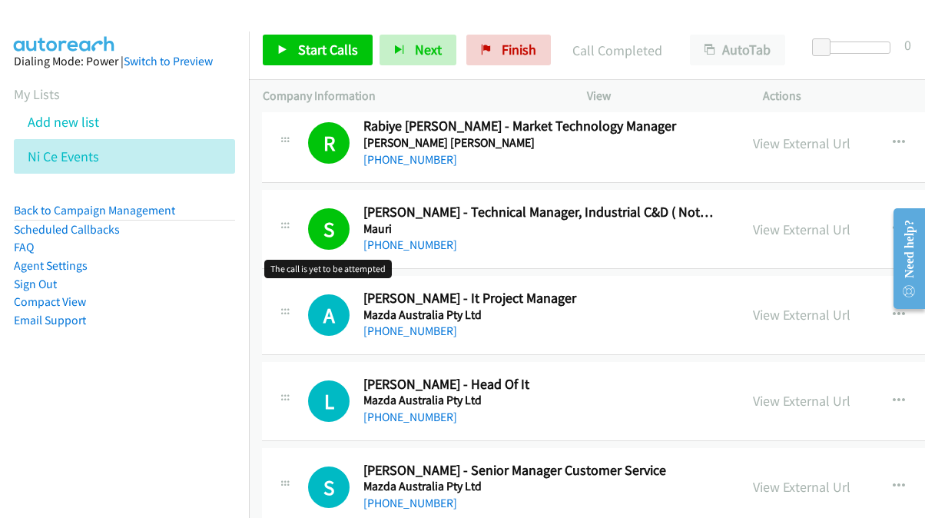
scroll to position [6838, 1]
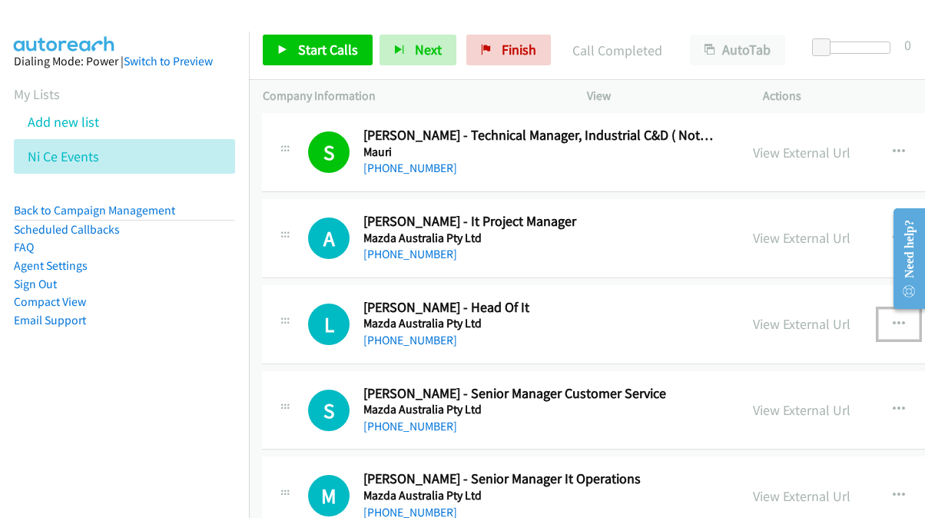
click at [893, 318] on icon "button" at bounding box center [899, 324] width 12 height 12
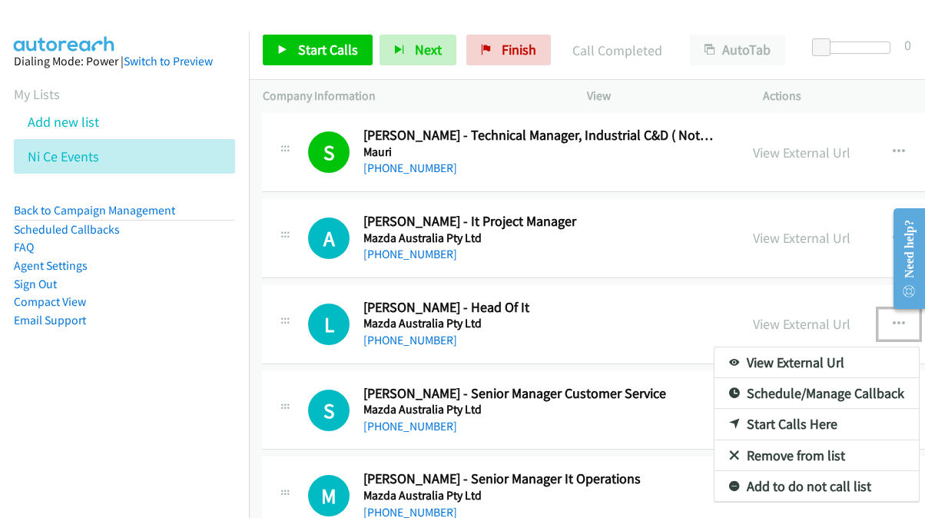
click at [738, 409] on link "Start Calls Here" at bounding box center [817, 424] width 204 height 31
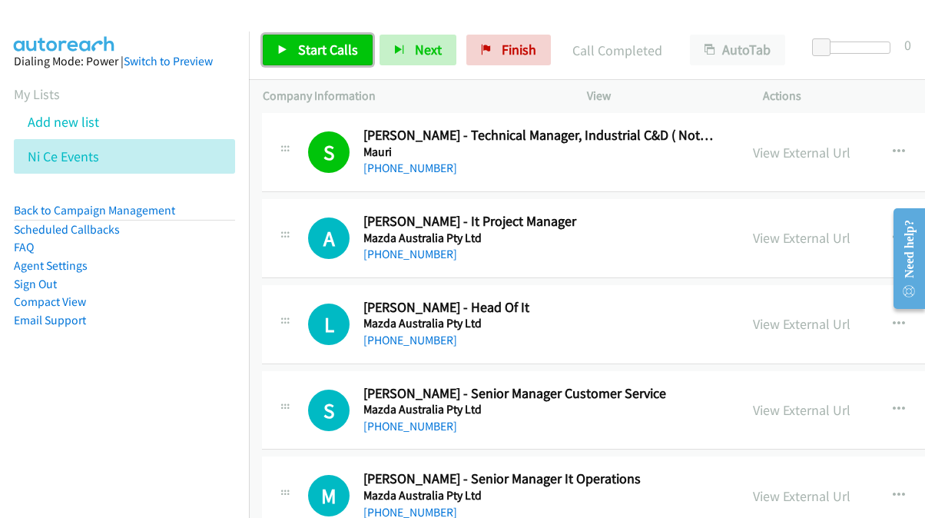
click at [345, 47] on span "Start Calls" at bounding box center [328, 50] width 60 height 18
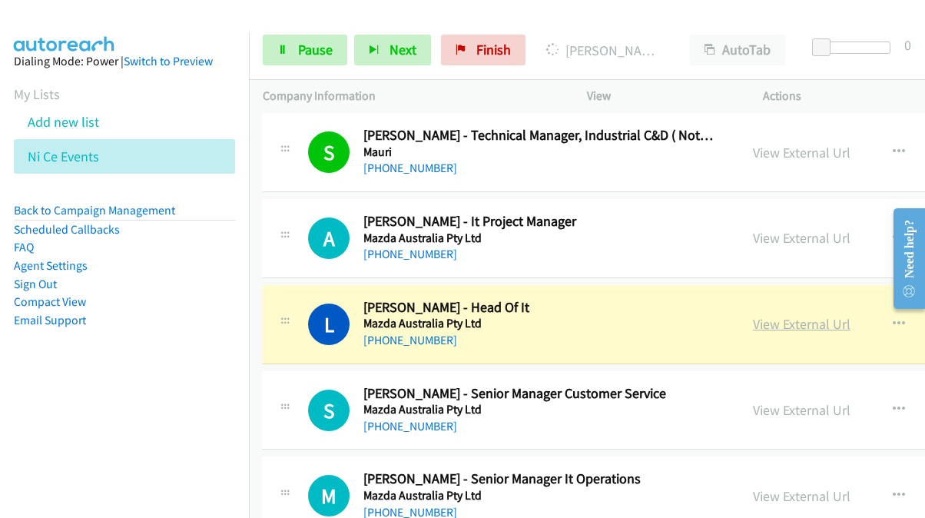
click at [753, 315] on link "View External Url" at bounding box center [802, 324] width 98 height 18
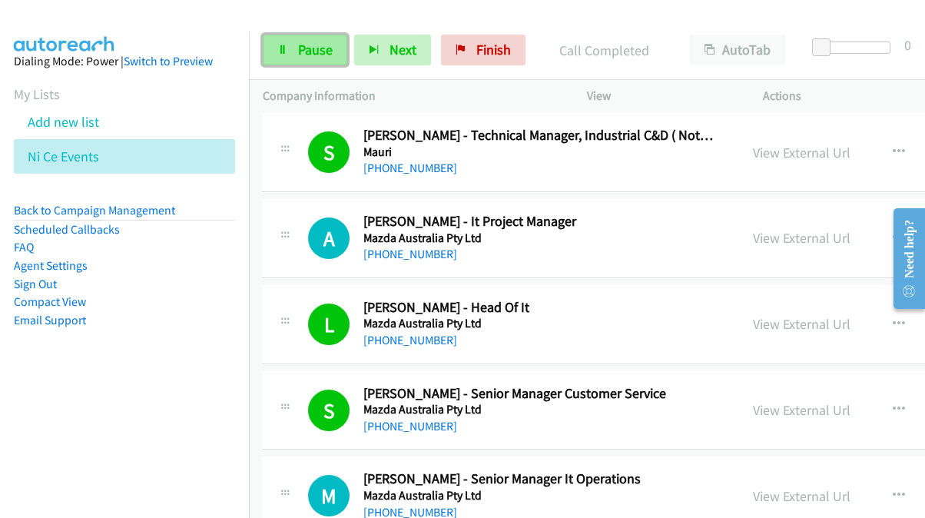
click at [320, 50] on span "Pause" at bounding box center [315, 50] width 35 height 18
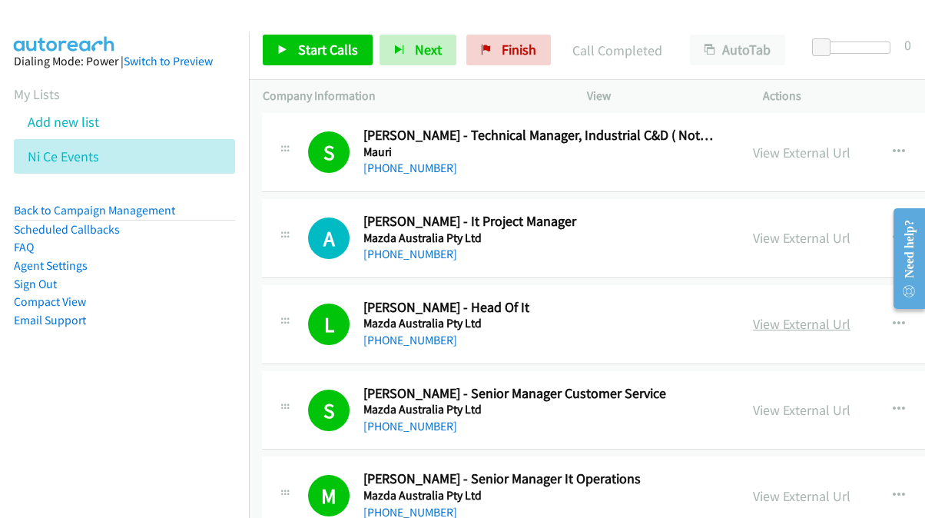
click at [758, 315] on link "View External Url" at bounding box center [802, 324] width 98 height 18
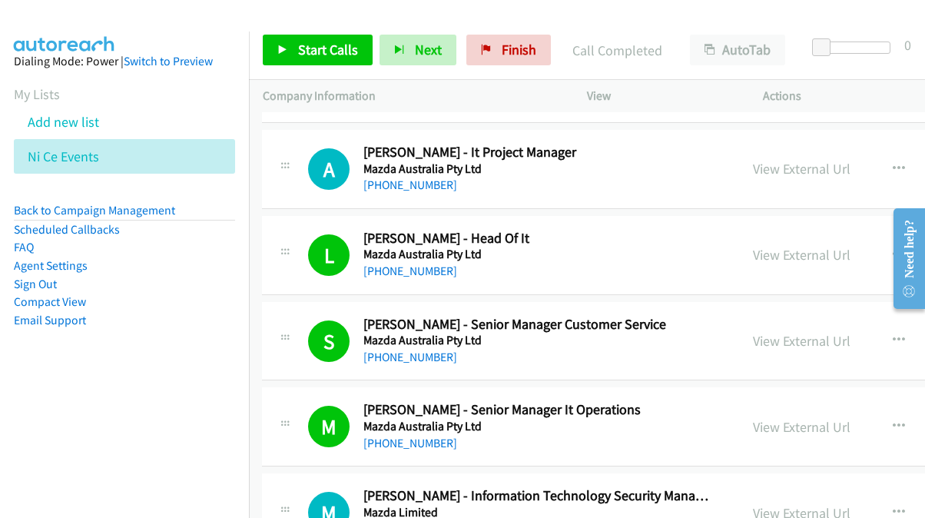
scroll to position [6992, 1]
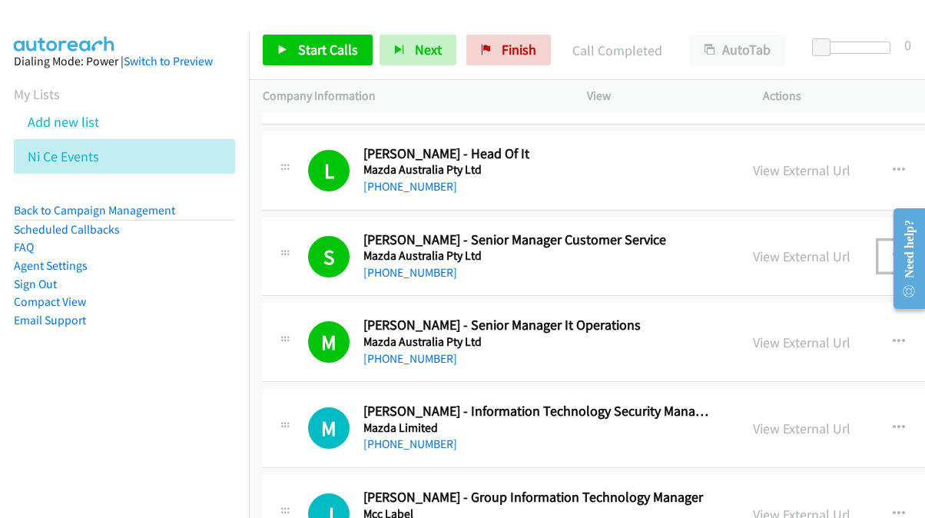
click at [893, 250] on icon "button" at bounding box center [899, 256] width 12 height 12
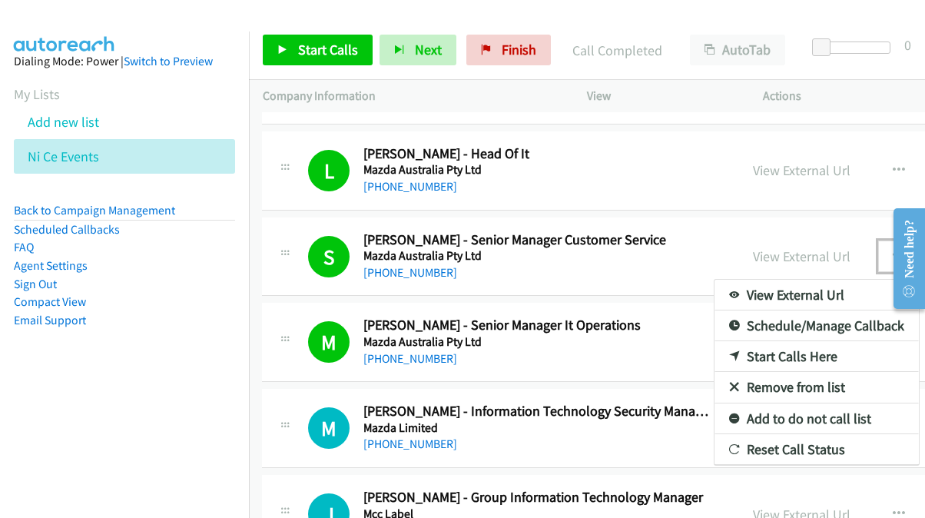
click at [715, 341] on link "Start Calls Here" at bounding box center [817, 356] width 204 height 31
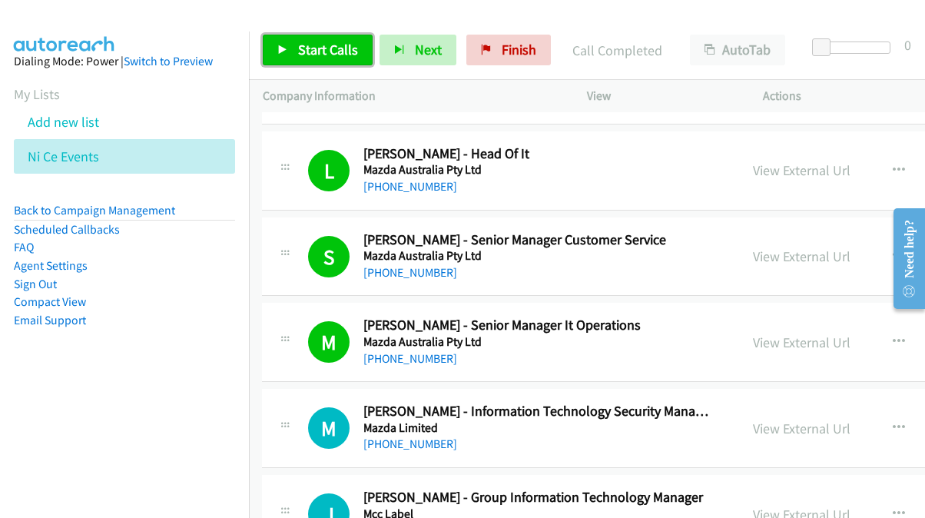
click at [323, 55] on span "Start Calls" at bounding box center [328, 50] width 60 height 18
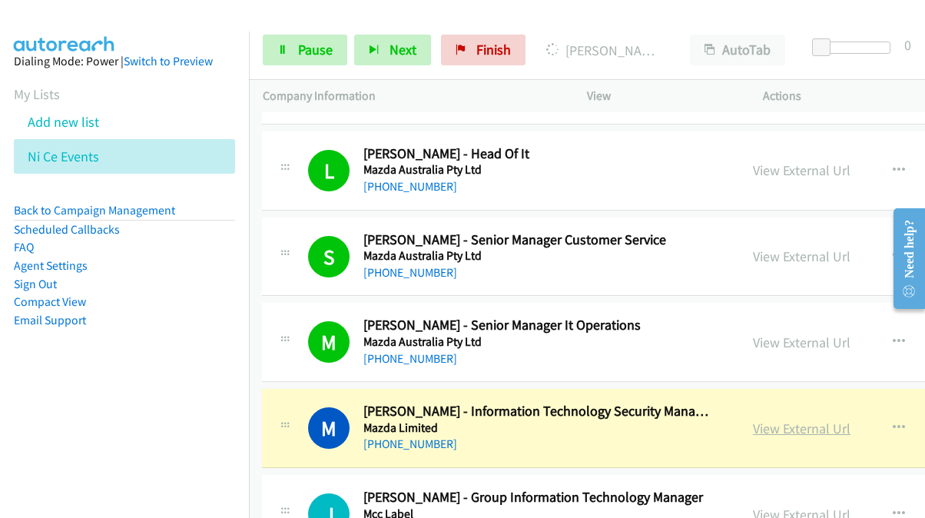
click at [753, 420] on link "View External Url" at bounding box center [802, 429] width 98 height 18
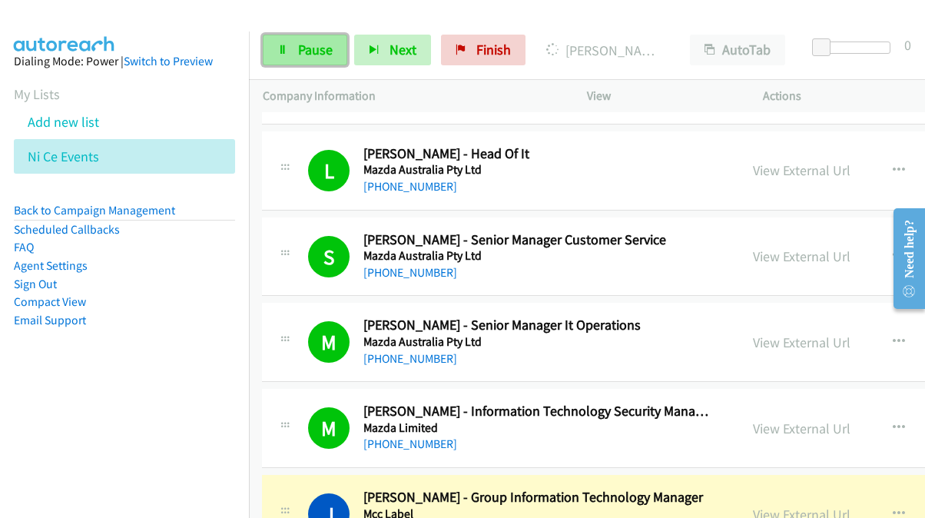
click at [310, 49] on span "Pause" at bounding box center [315, 50] width 35 height 18
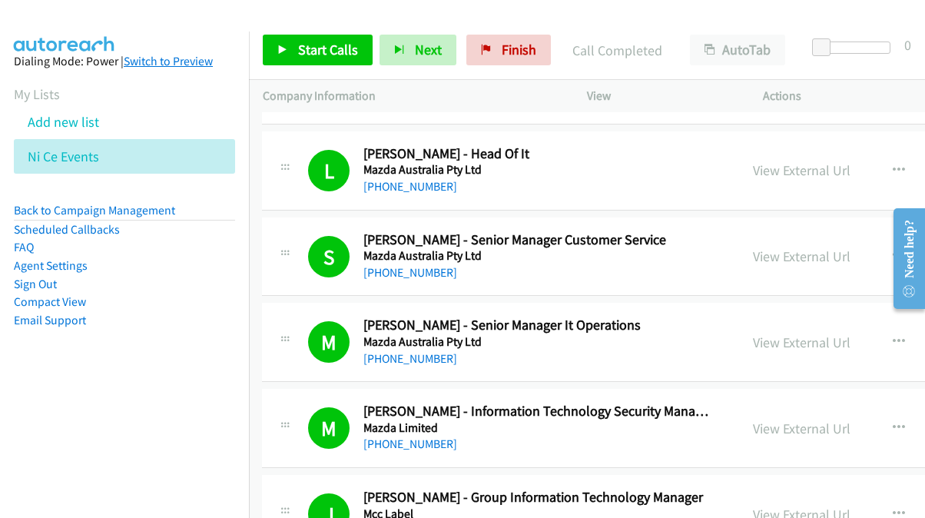
click at [158, 59] on link "Switch to Preview" at bounding box center [168, 61] width 89 height 15
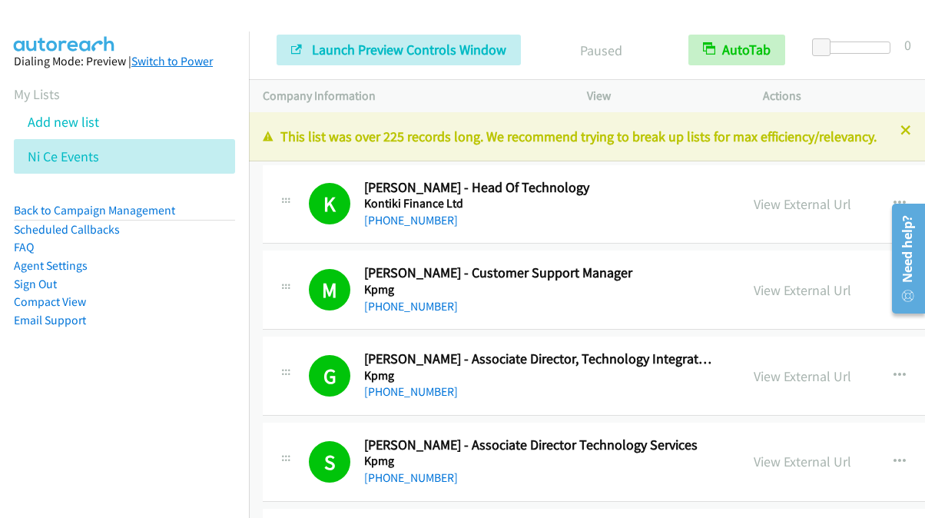
click at [150, 59] on link "Switch to Power" at bounding box center [171, 61] width 81 height 15
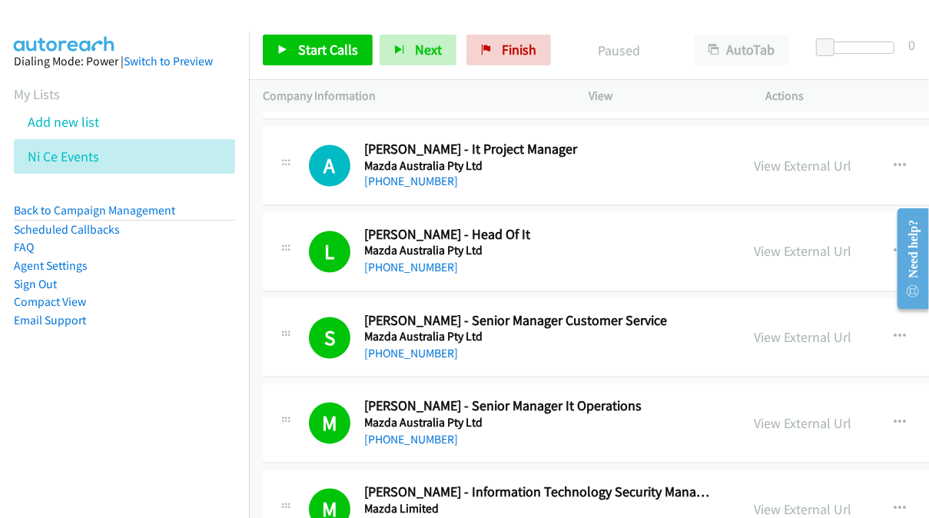
scroll to position [6915, 0]
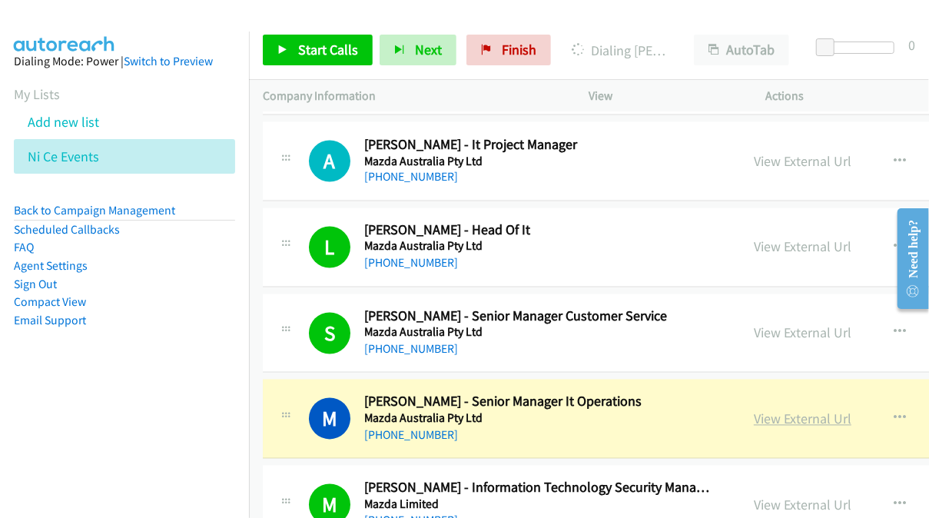
click at [754, 410] on link "View External Url" at bounding box center [803, 419] width 98 height 18
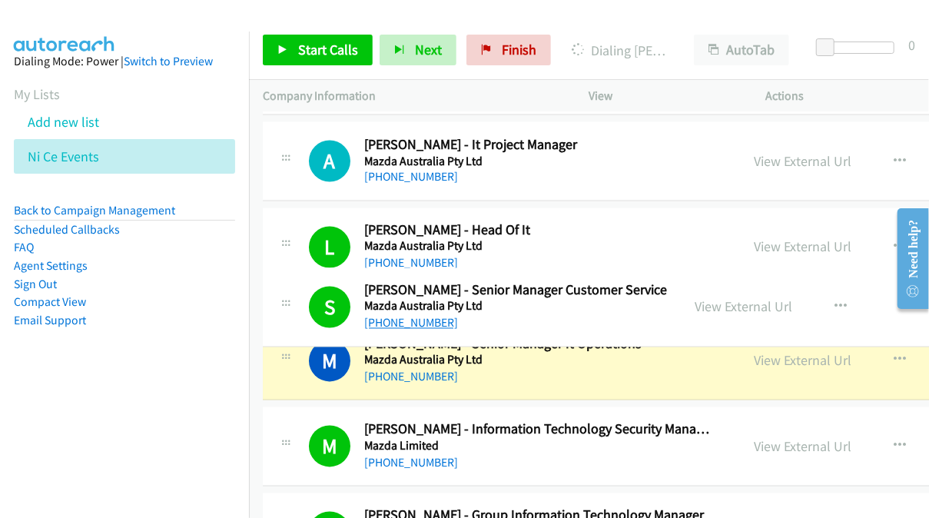
drag, startPoint x: 450, startPoint y: 327, endPoint x: 410, endPoint y: 327, distance: 40.0
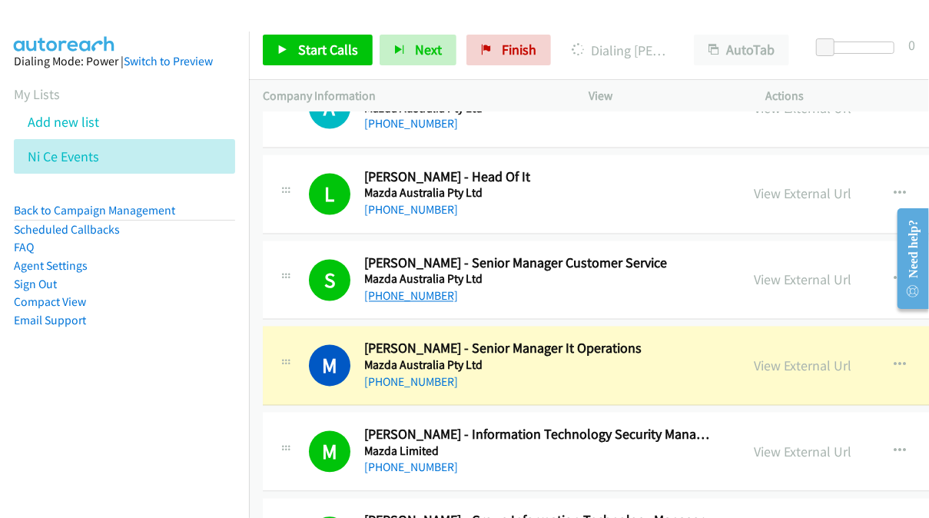
scroll to position [6992, 0]
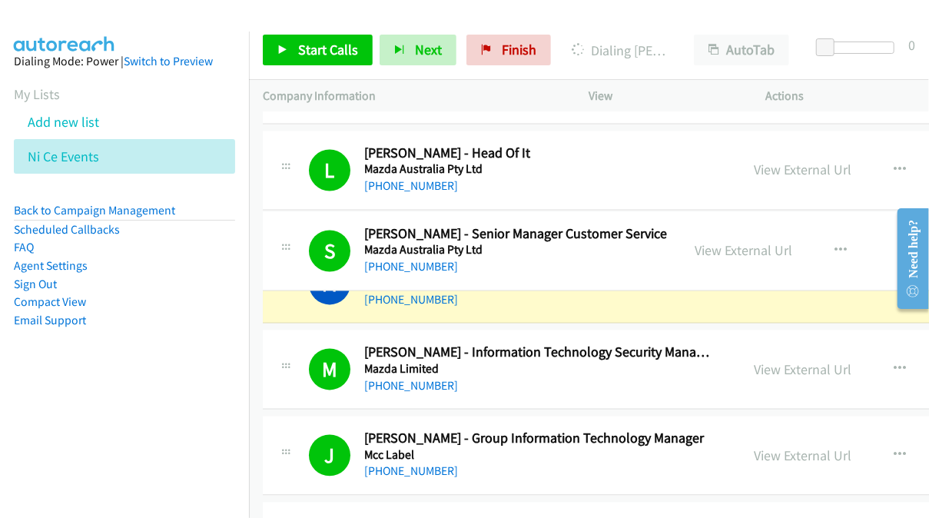
drag, startPoint x: 476, startPoint y: 230, endPoint x: 473, endPoint y: 246, distance: 16.4
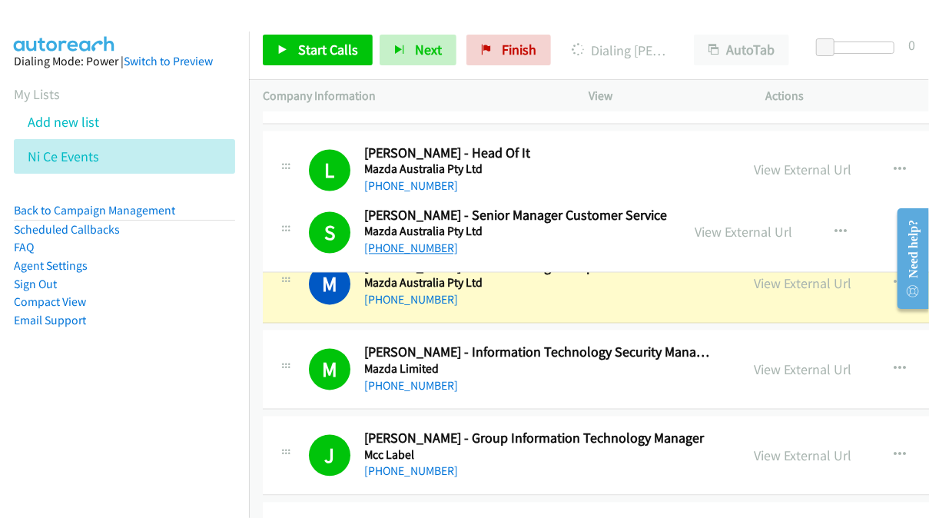
drag, startPoint x: 449, startPoint y: 254, endPoint x: 430, endPoint y: 252, distance: 18.6
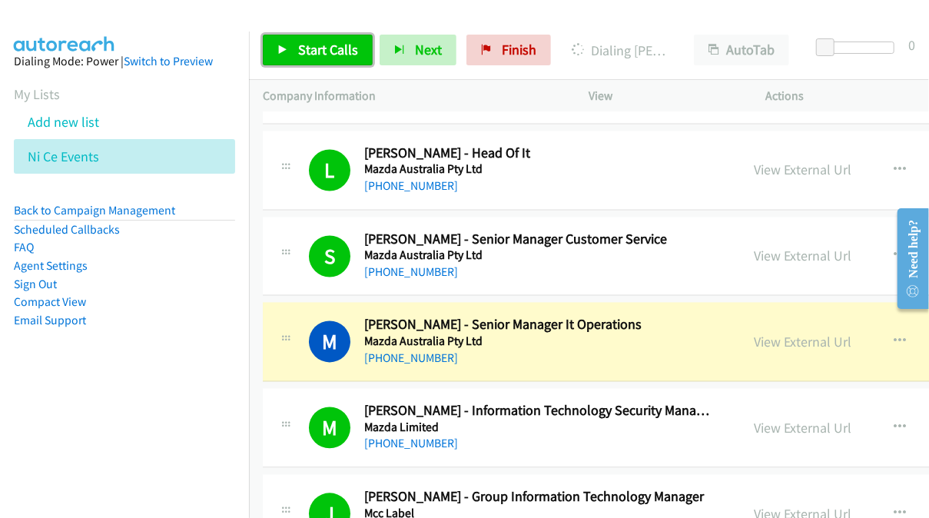
click at [343, 51] on span "Start Calls" at bounding box center [328, 50] width 60 height 18
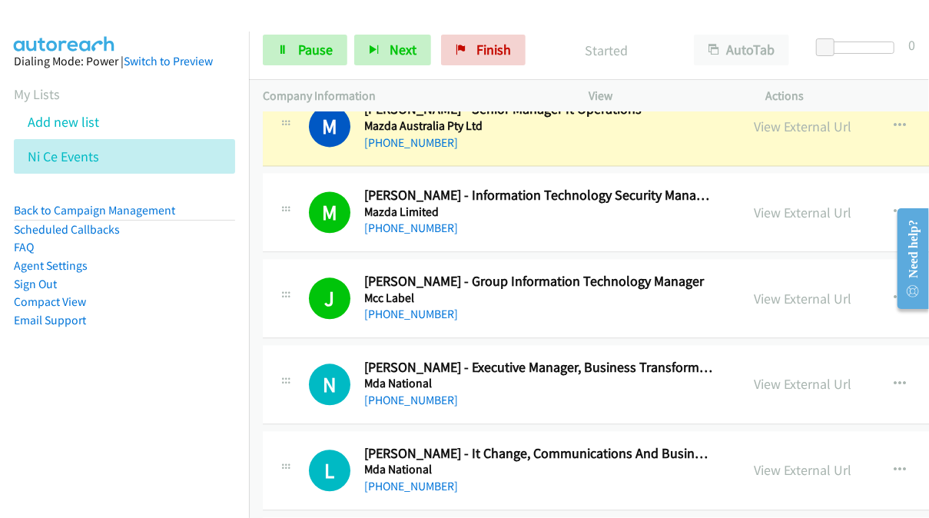
scroll to position [7222, 0]
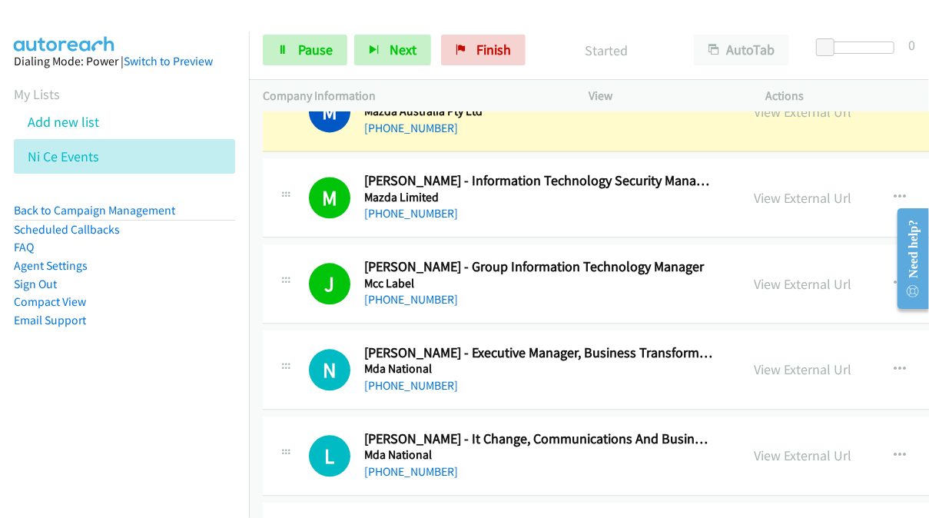
click at [602, 87] on p "View" at bounding box center [663, 96] width 149 height 18
click at [287, 365] on icon at bounding box center [286, 369] width 18 height 8
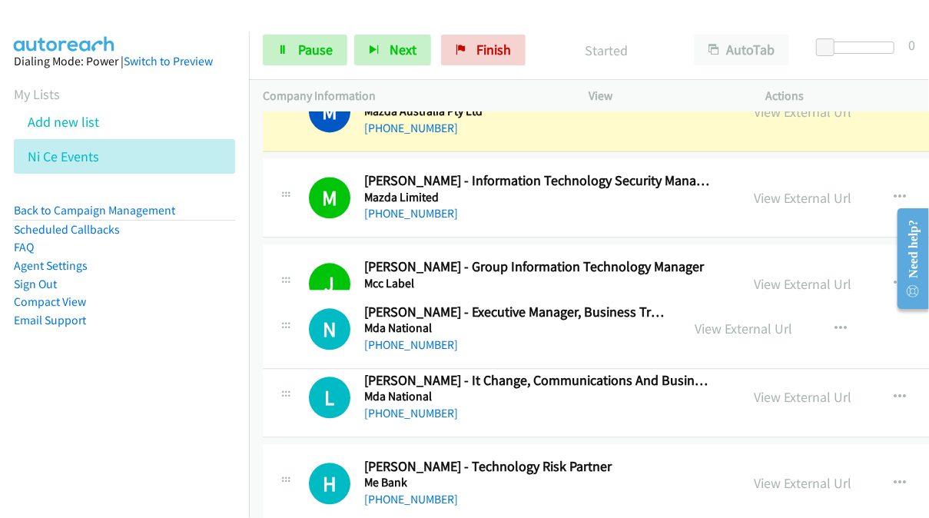
drag, startPoint x: 287, startPoint y: 345, endPoint x: 293, endPoint y: 327, distance: 19.7
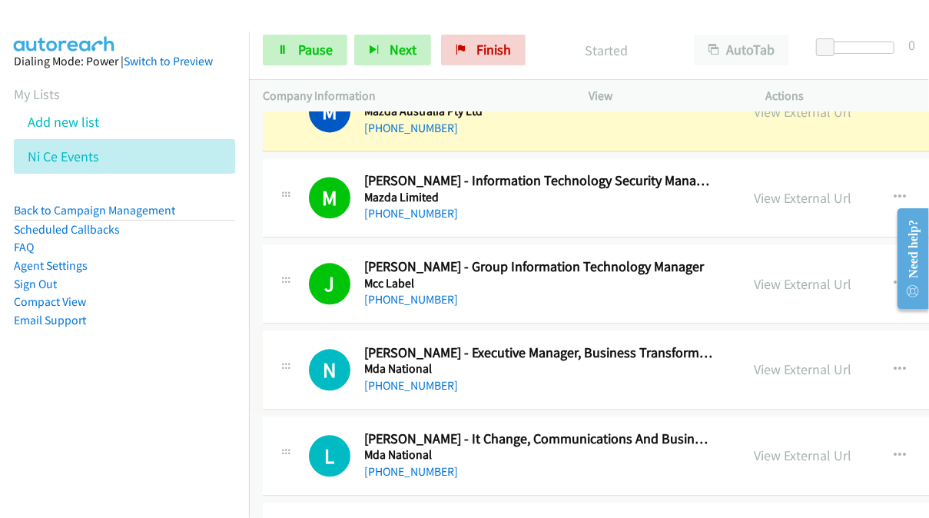
click at [286, 365] on icon at bounding box center [286, 369] width 18 height 8
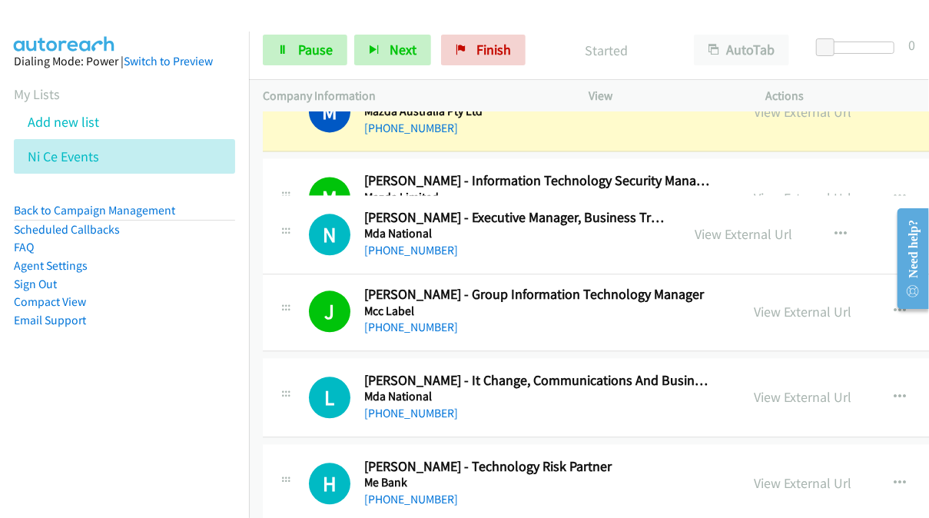
drag, startPoint x: 281, startPoint y: 336, endPoint x: 280, endPoint y: 223, distance: 112.9
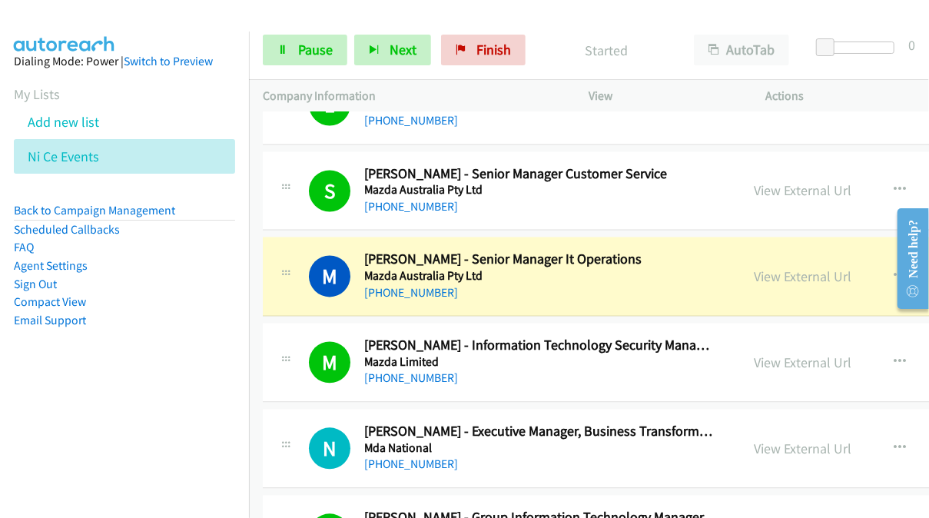
scroll to position [7145, 0]
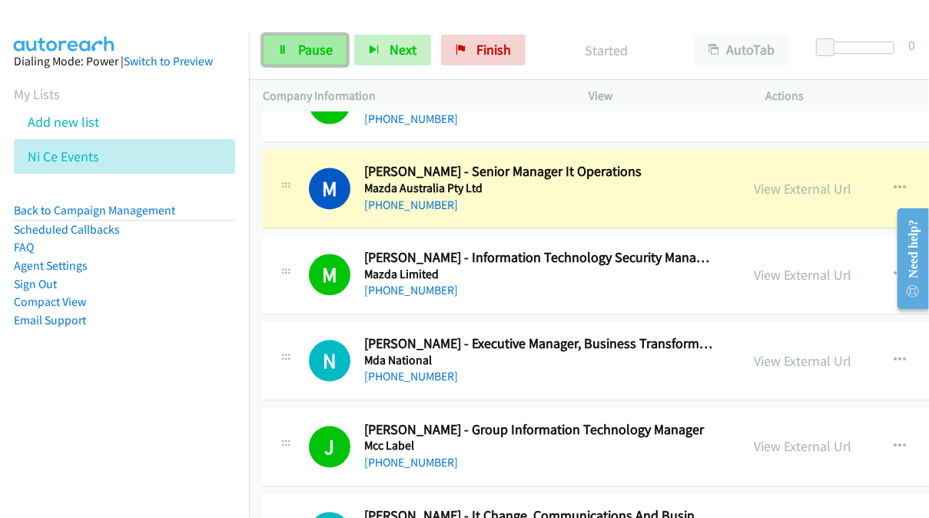
click at [313, 64] on link "Pause" at bounding box center [305, 50] width 85 height 31
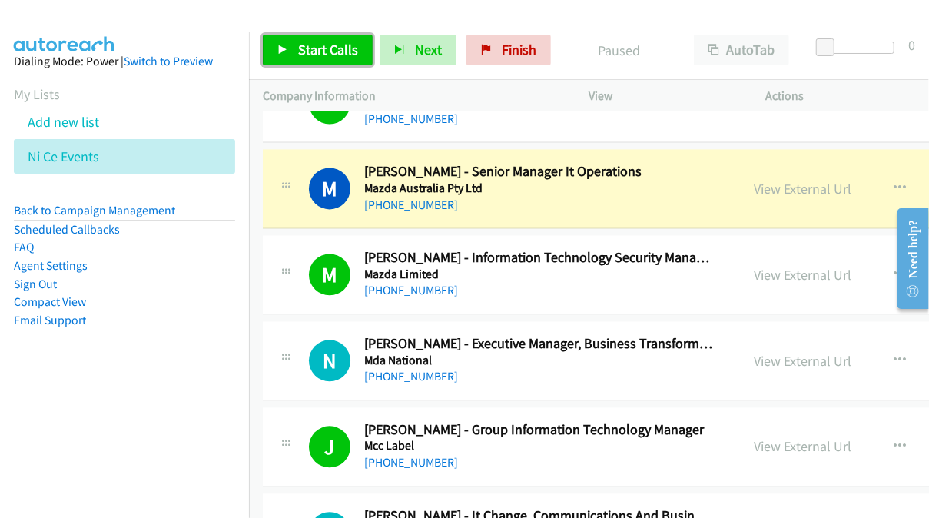
click at [335, 47] on span "Start Calls" at bounding box center [328, 50] width 60 height 18
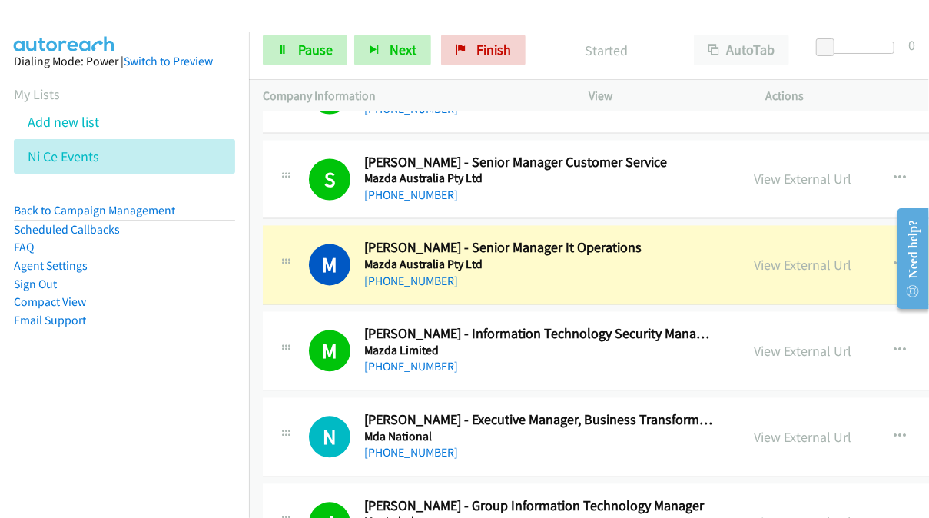
scroll to position [7069, 0]
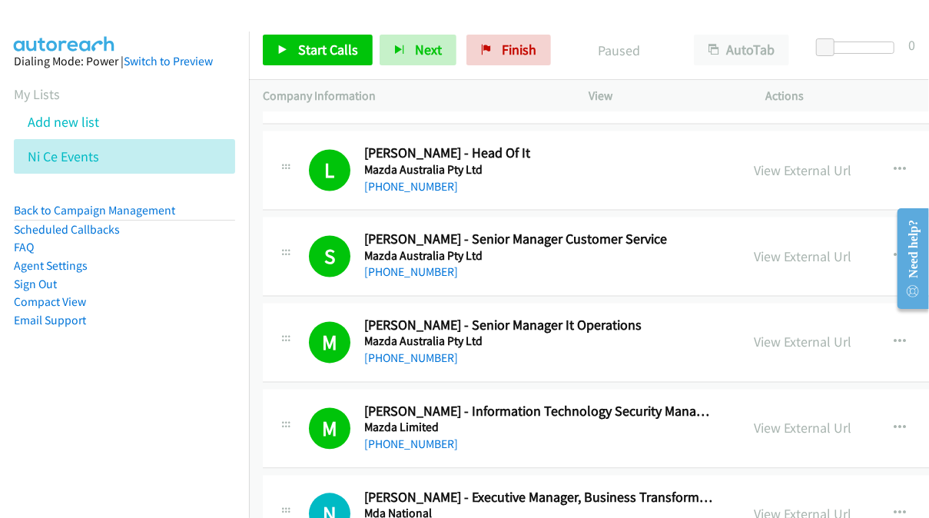
scroll to position [7069, 0]
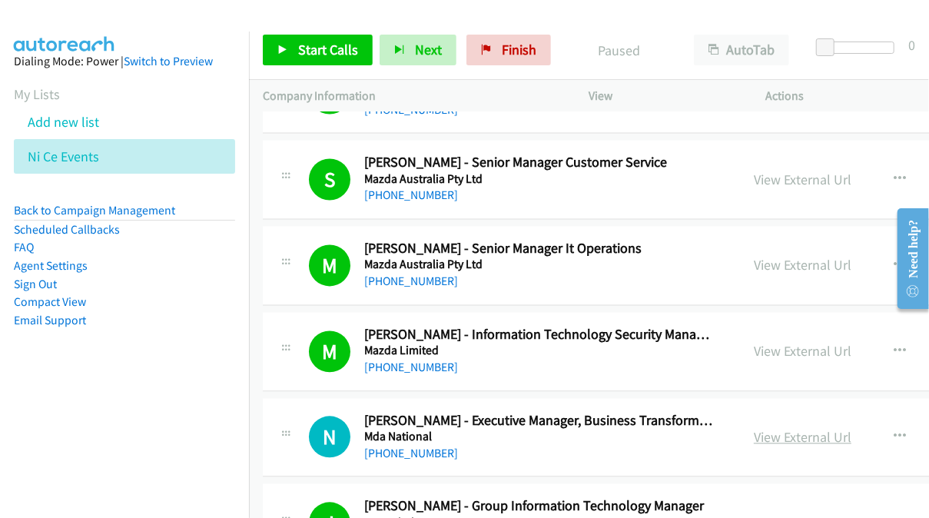
click at [754, 429] on link "View External Url" at bounding box center [803, 438] width 98 height 18
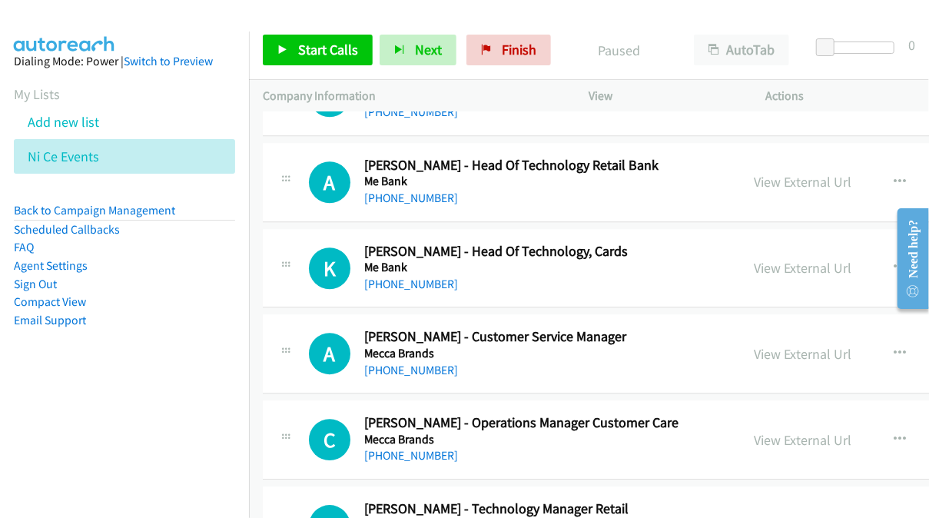
scroll to position [7683, 0]
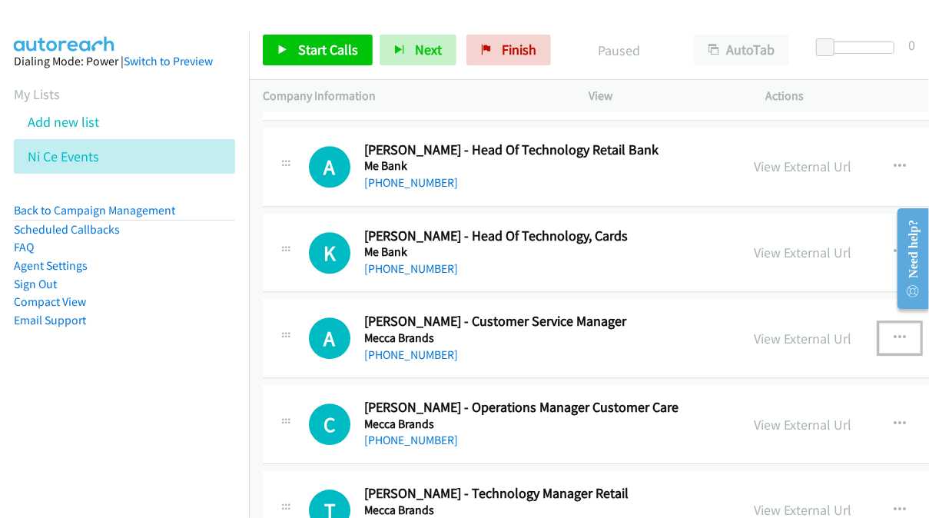
click at [879, 323] on button "button" at bounding box center [899, 338] width 41 height 31
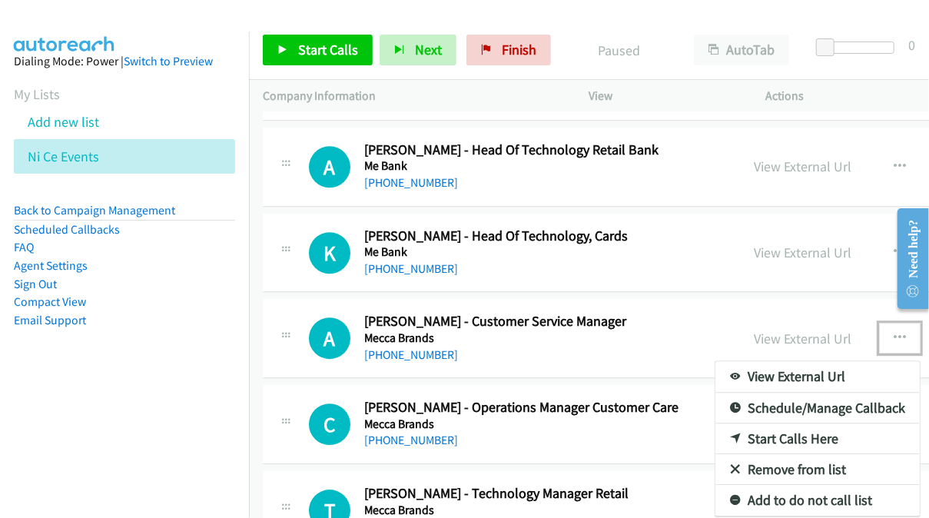
click at [729, 423] on link "Start Calls Here" at bounding box center [817, 438] width 204 height 31
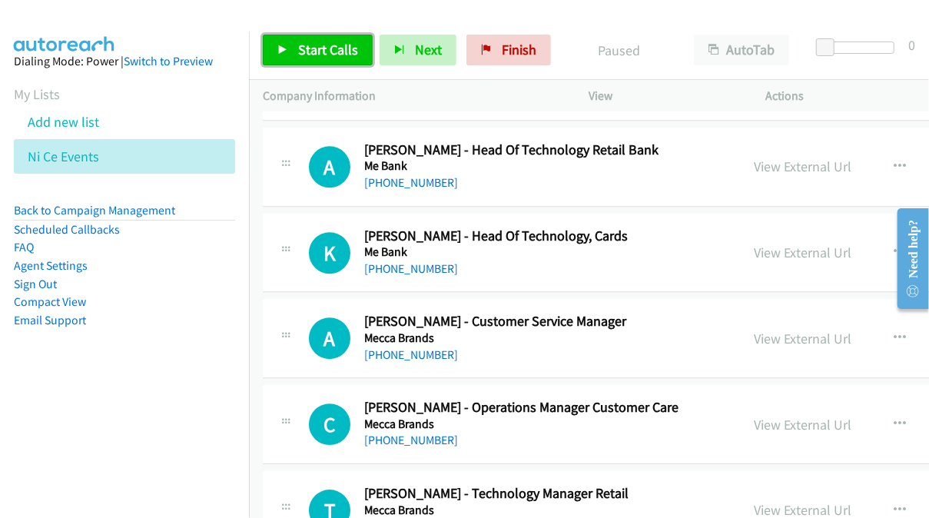
click at [330, 51] on span "Start Calls" at bounding box center [328, 50] width 60 height 18
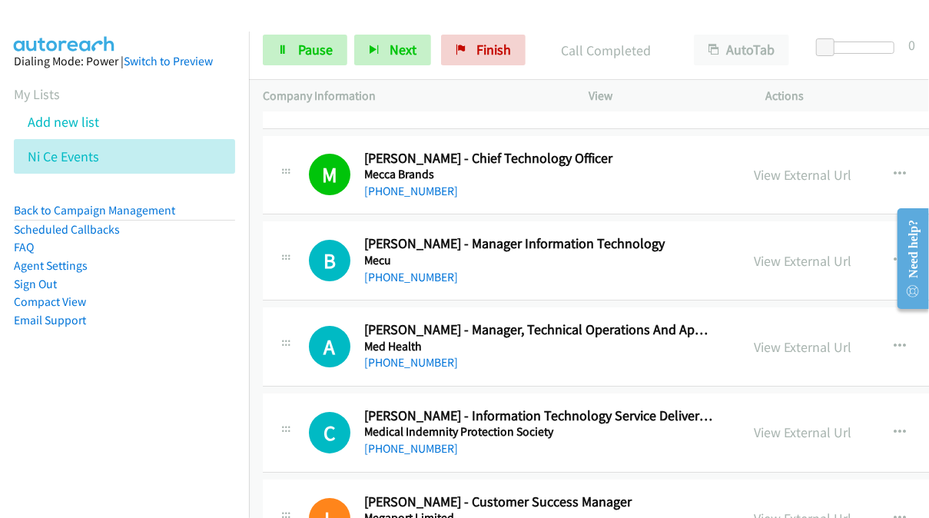
scroll to position [8298, 0]
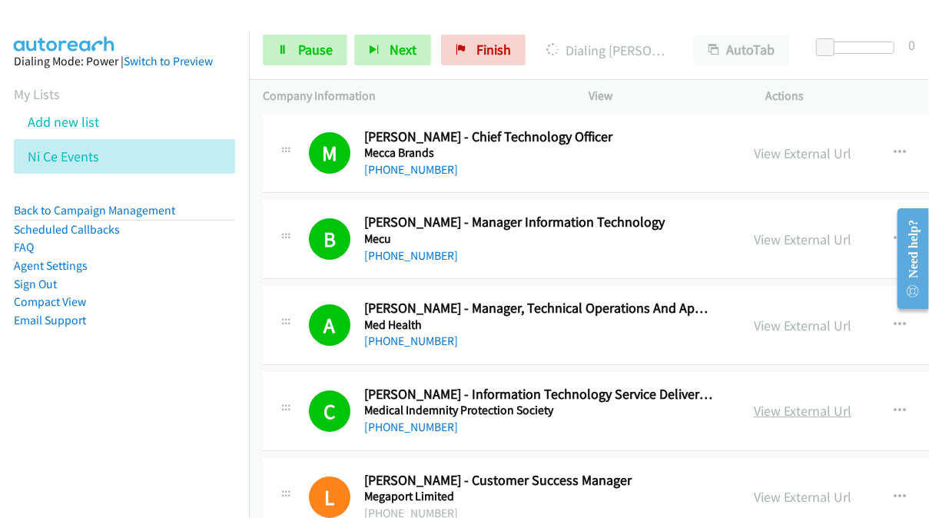
click at [754, 402] on link "View External Url" at bounding box center [803, 411] width 98 height 18
click at [323, 45] on span "Pause" at bounding box center [315, 50] width 35 height 18
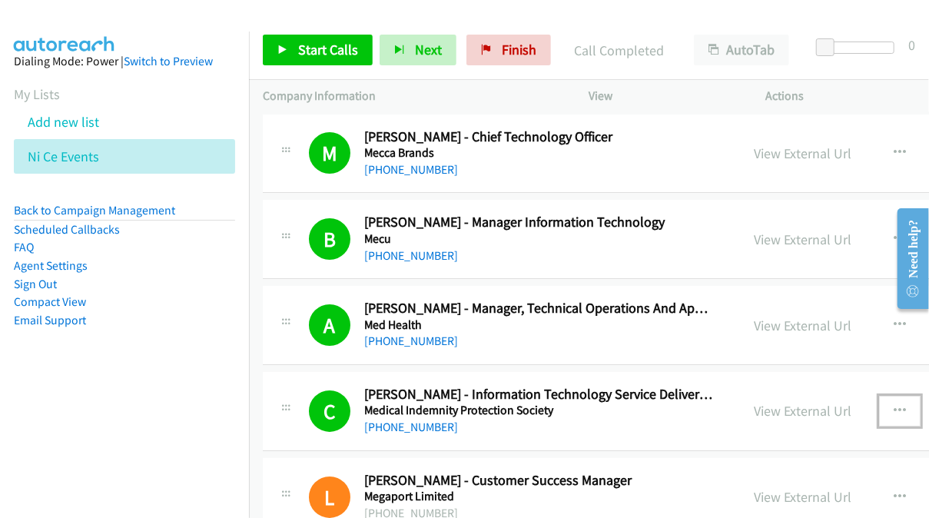
click at [894, 405] on icon "button" at bounding box center [900, 411] width 12 height 12
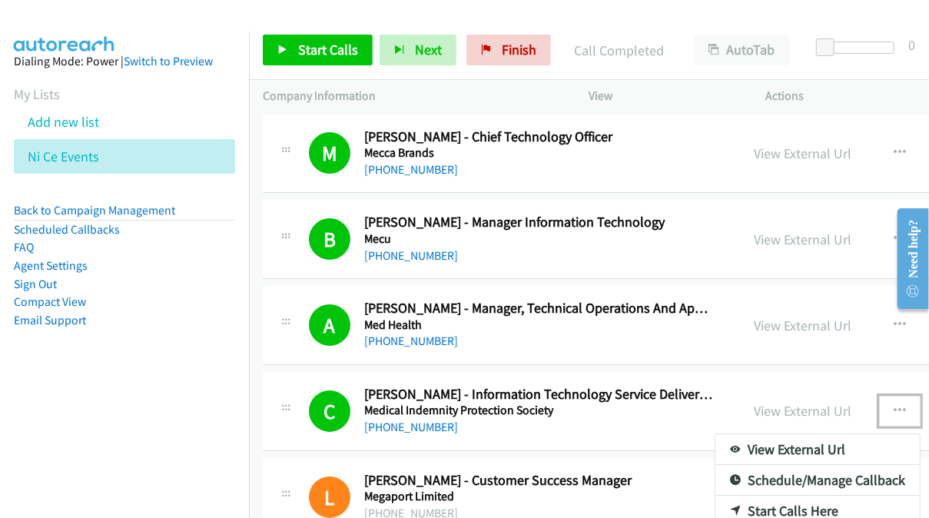
click at [725, 434] on link "View External Url" at bounding box center [817, 449] width 204 height 31
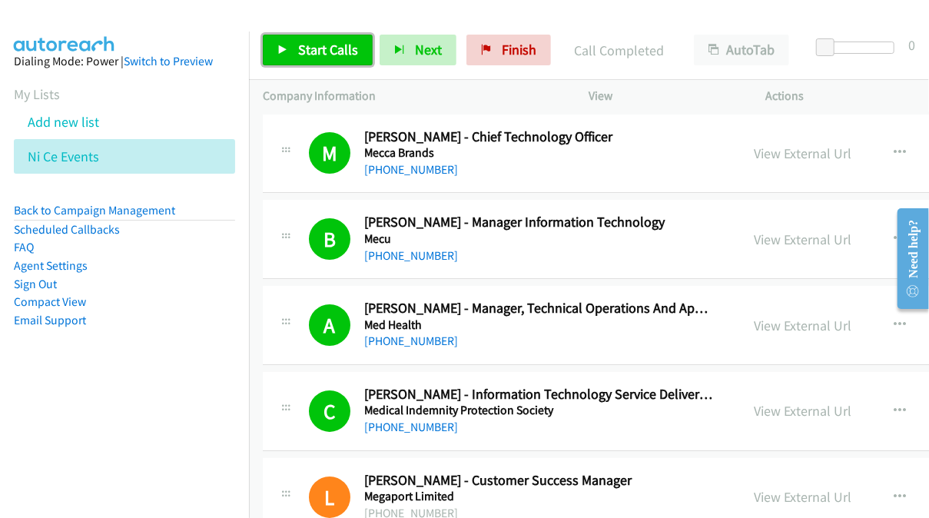
click at [332, 50] on span "Start Calls" at bounding box center [328, 50] width 60 height 18
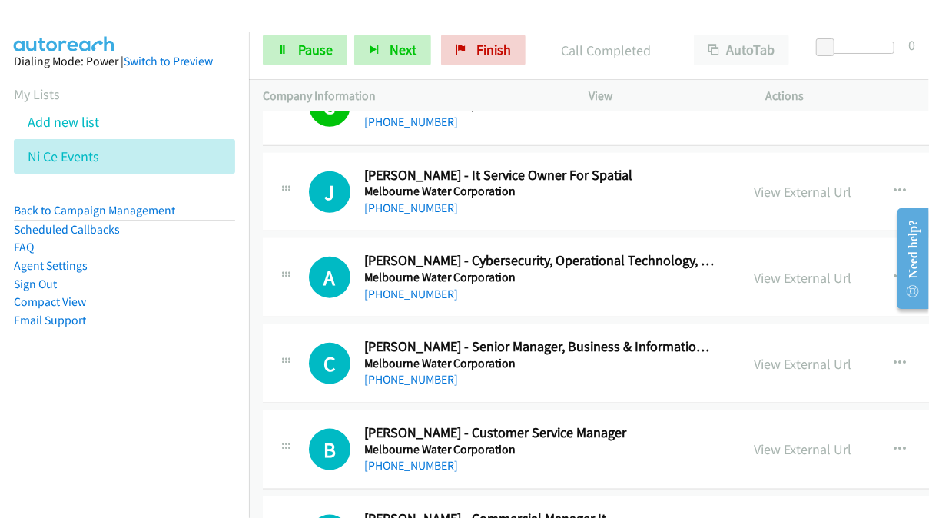
scroll to position [9143, 0]
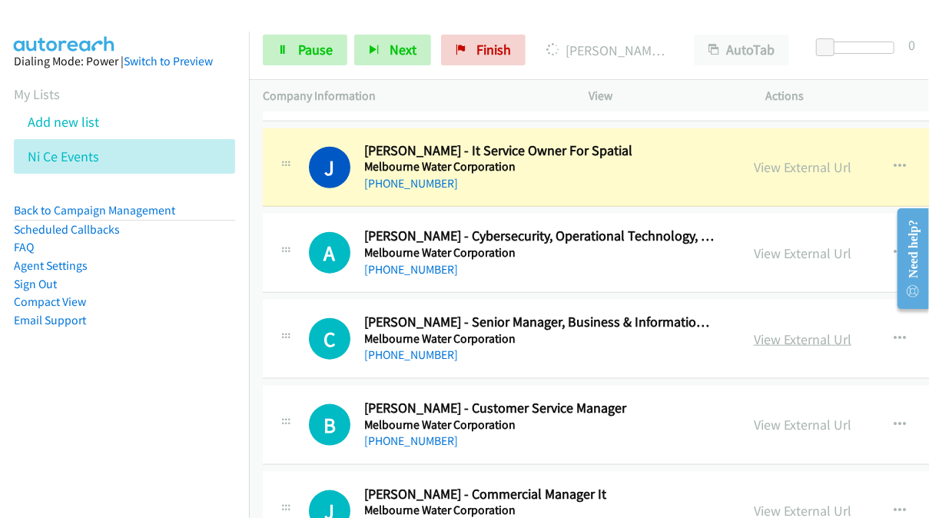
click at [754, 330] on link "View External Url" at bounding box center [803, 339] width 98 height 18
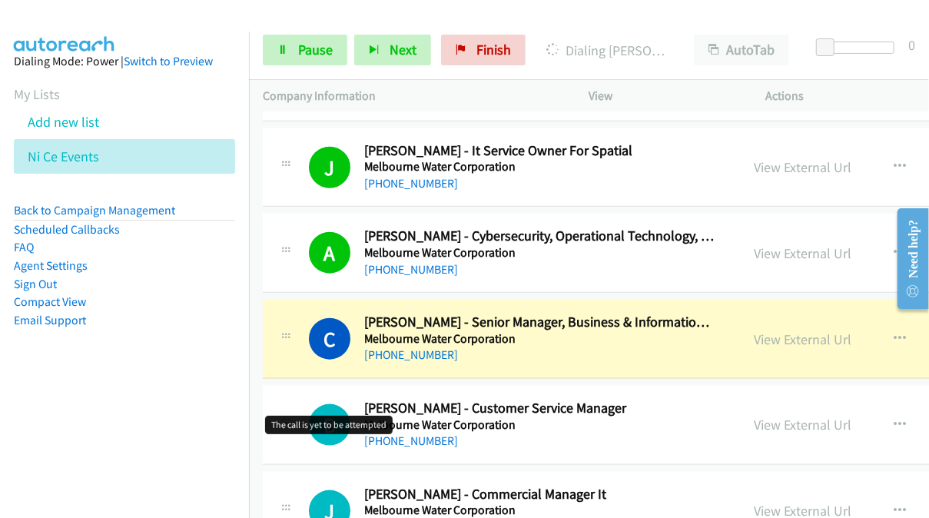
scroll to position [9220, 0]
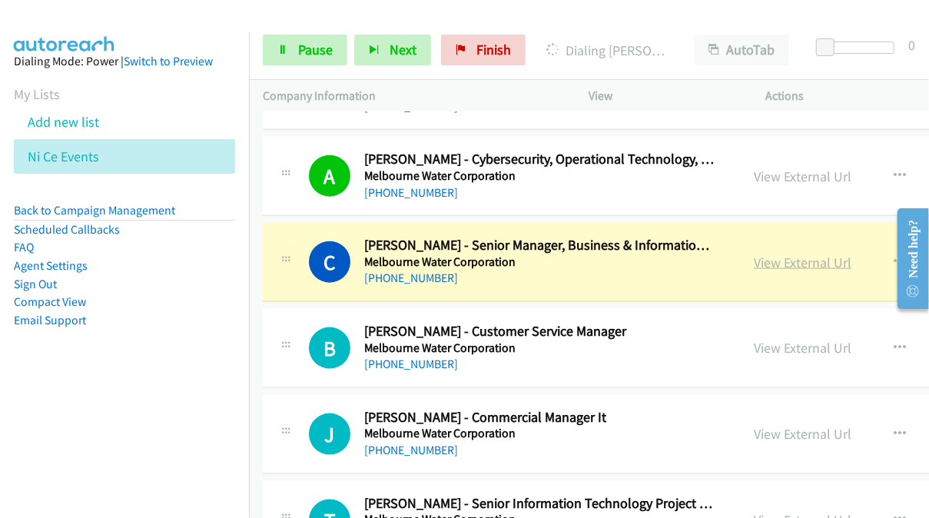
click at [759, 254] on link "View External Url" at bounding box center [803, 263] width 98 height 18
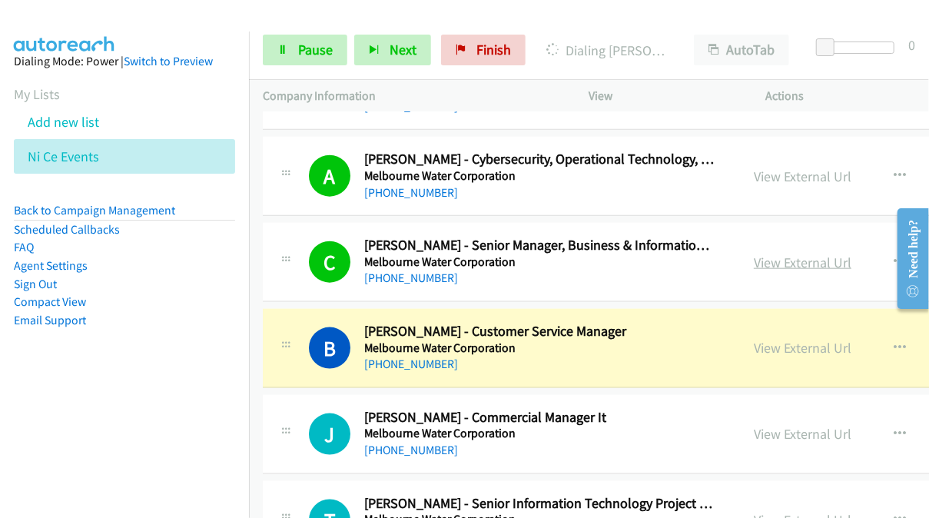
click at [754, 254] on link "View External Url" at bounding box center [803, 263] width 98 height 18
click at [754, 339] on link "View External Url" at bounding box center [803, 348] width 98 height 18
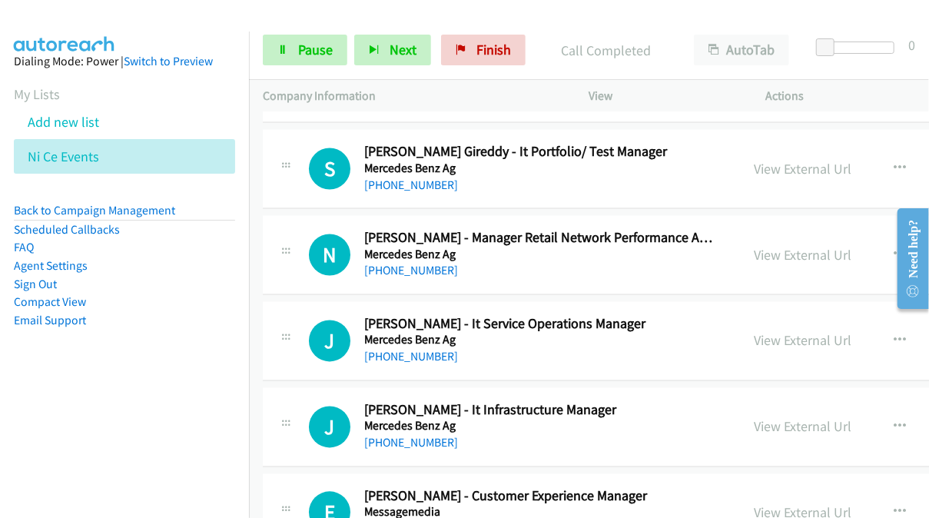
scroll to position [9758, 0]
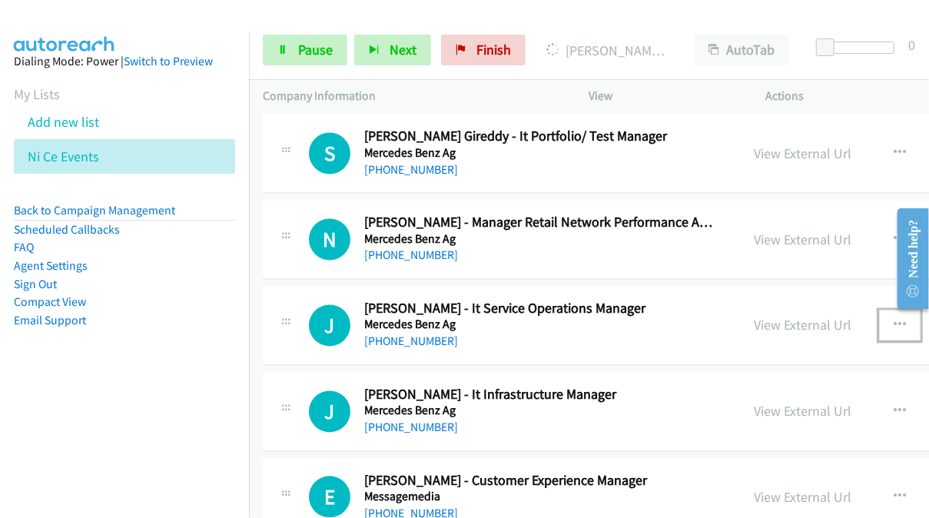
click at [894, 320] on icon "button" at bounding box center [900, 326] width 12 height 12
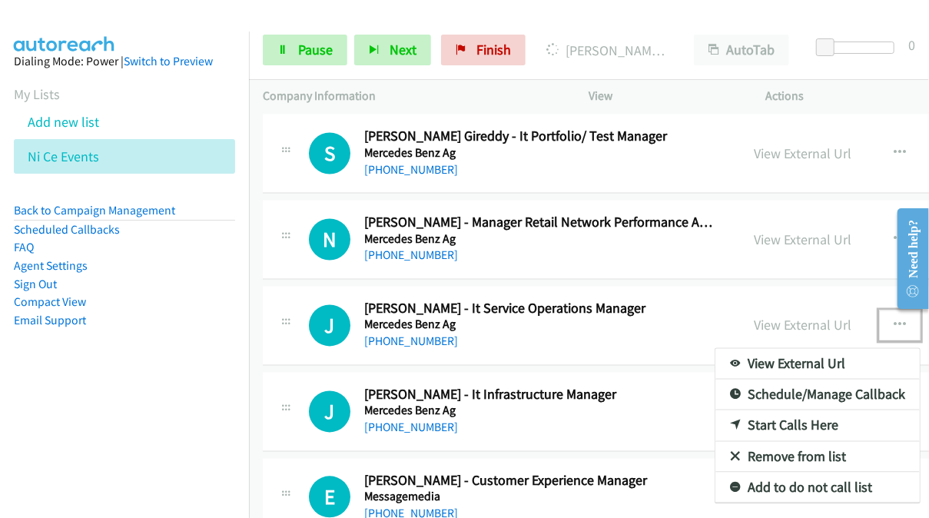
click at [721, 410] on link "Start Calls Here" at bounding box center [817, 425] width 204 height 31
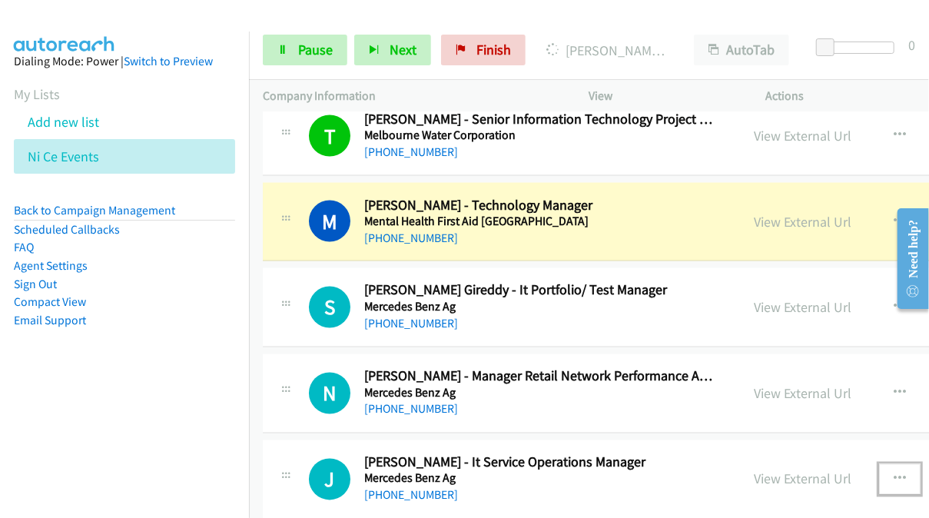
scroll to position [9527, 0]
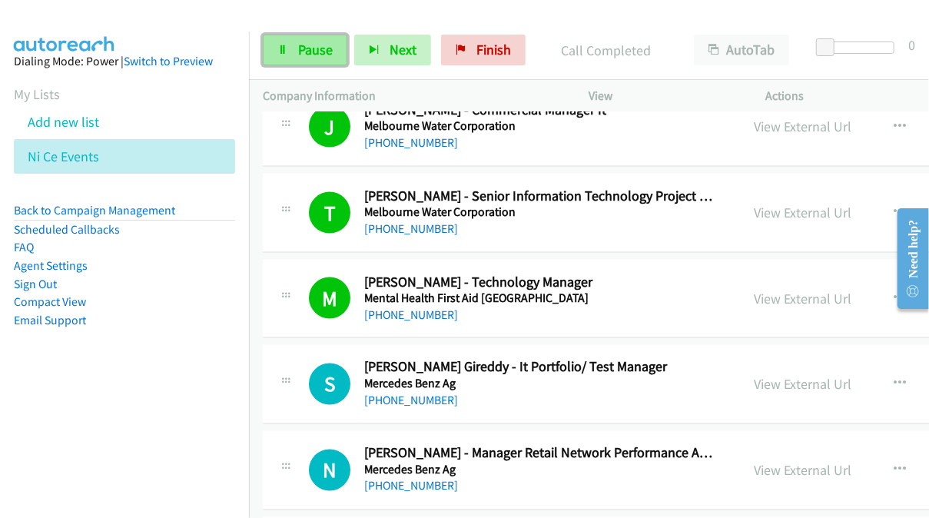
click at [286, 51] on icon at bounding box center [282, 50] width 11 height 11
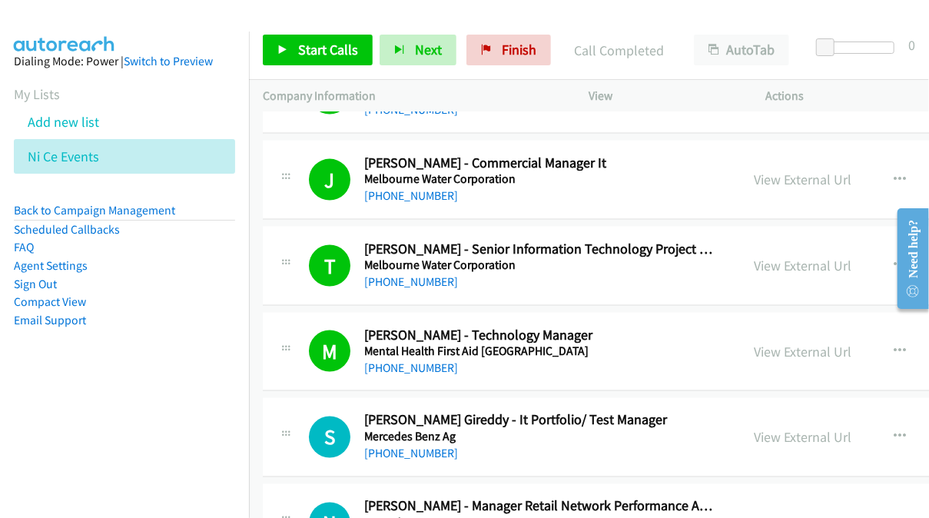
scroll to position [9450, 0]
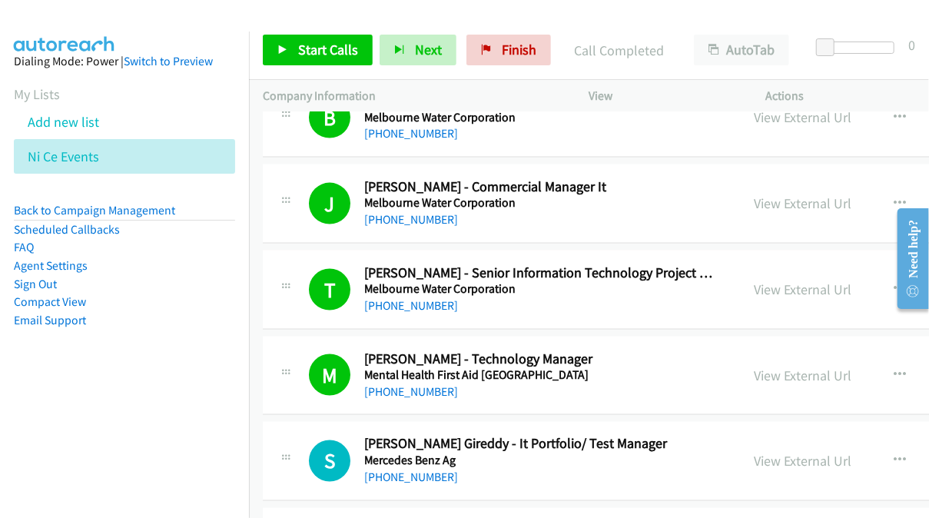
click at [207, 417] on nav "Dialing Mode: Power | Switch to Preview My Lists Add new list Ni Ce Events Back…" at bounding box center [125, 291] width 250 height 518
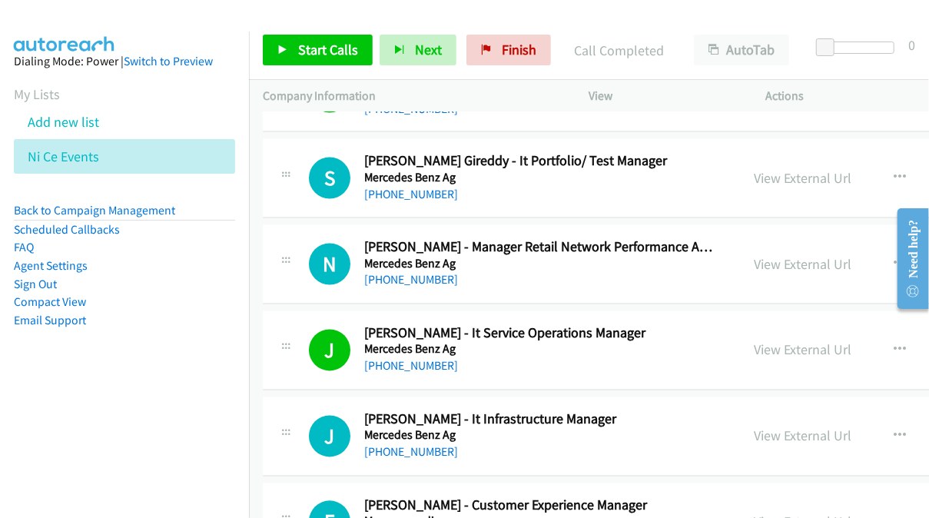
scroll to position [9758, 0]
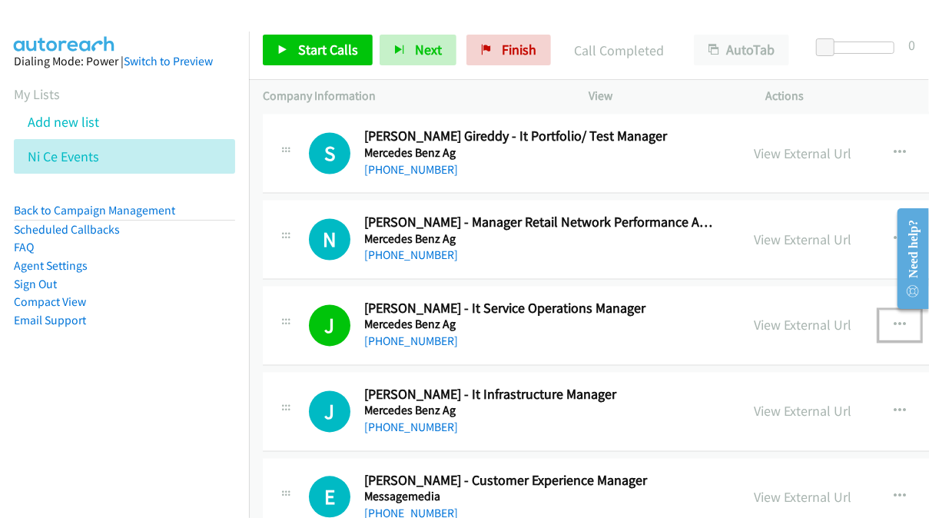
click at [894, 320] on icon "button" at bounding box center [900, 326] width 12 height 12
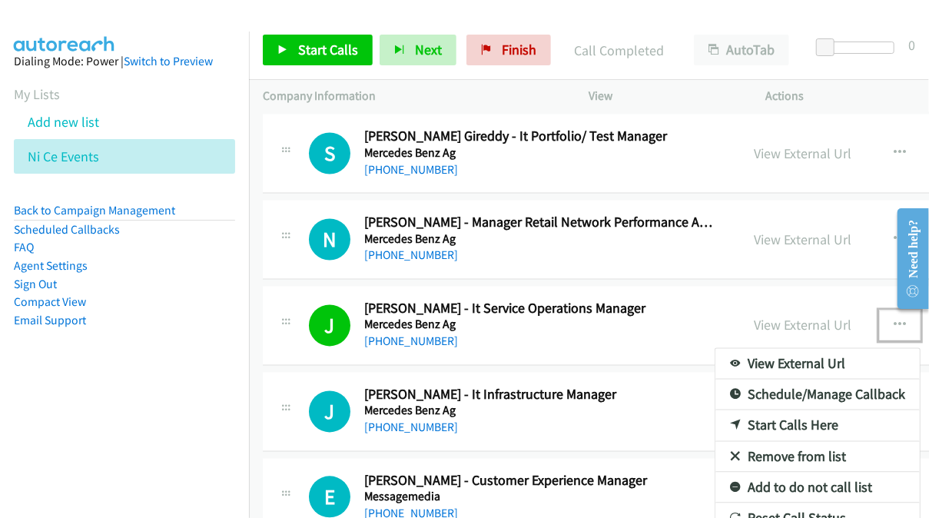
drag, startPoint x: 521, startPoint y: 279, endPoint x: 529, endPoint y: 275, distance: 8.6
click at [715, 410] on link "Start Calls Here" at bounding box center [817, 425] width 204 height 31
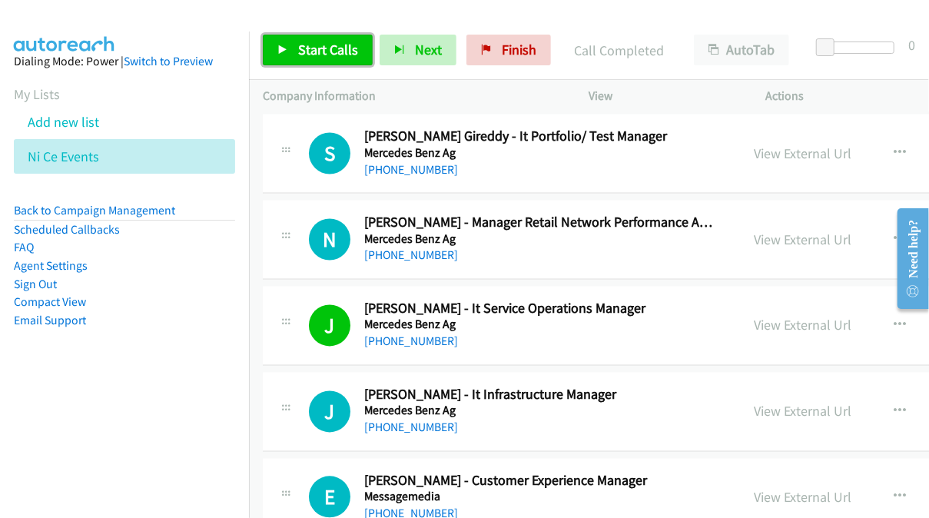
click at [326, 52] on span "Start Calls" at bounding box center [328, 50] width 60 height 18
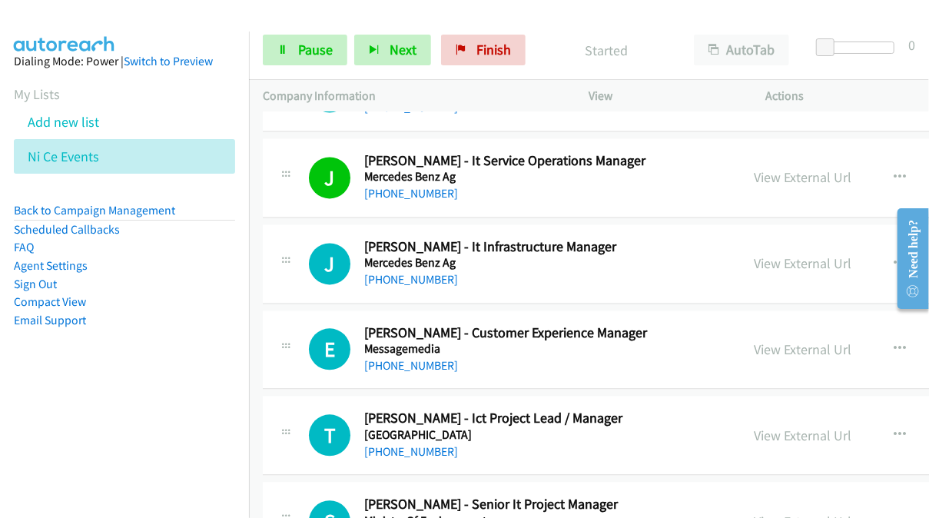
scroll to position [9911, 0]
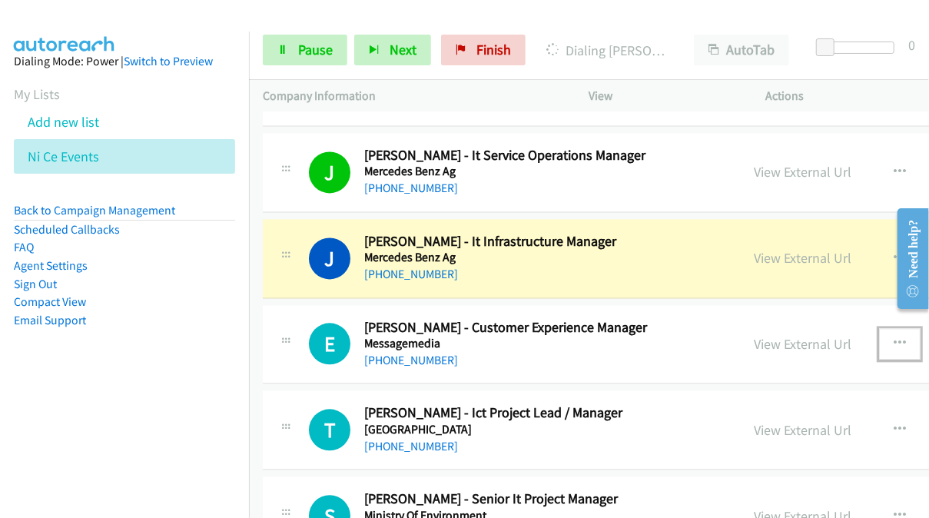
click at [879, 328] on button "button" at bounding box center [899, 343] width 41 height 31
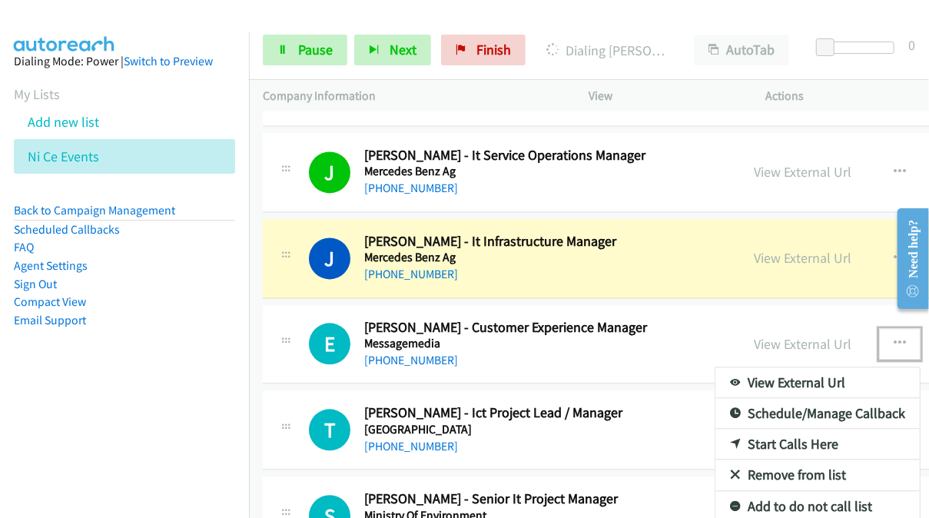
click at [731, 429] on link "Start Calls Here" at bounding box center [817, 444] width 204 height 31
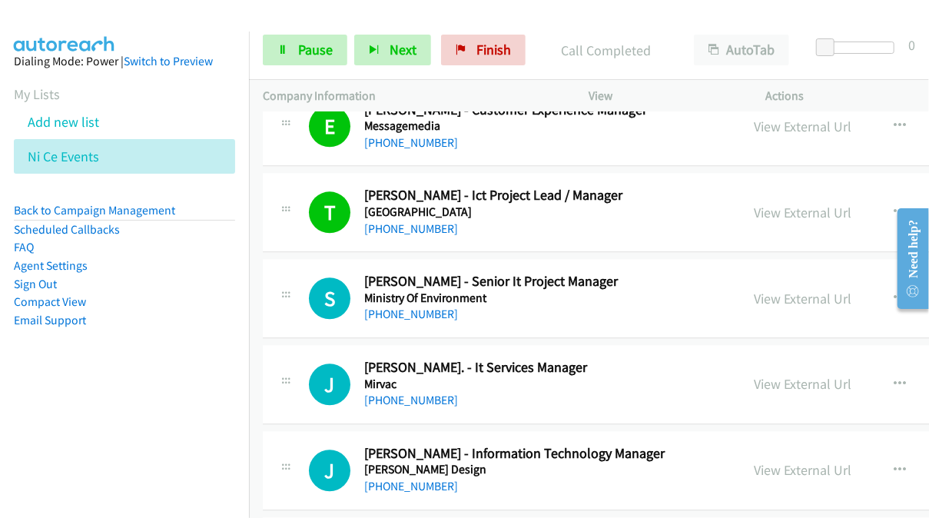
scroll to position [10142, 0]
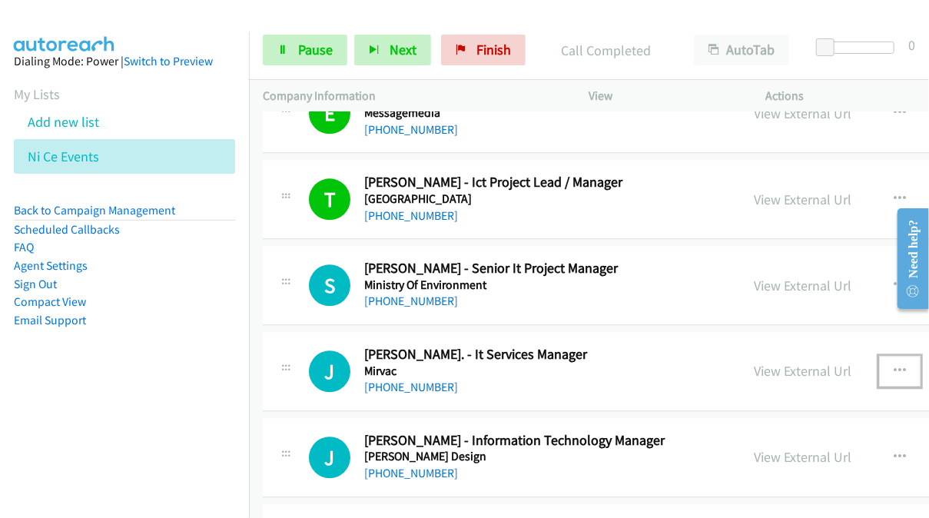
click at [894, 365] on icon "button" at bounding box center [900, 371] width 12 height 12
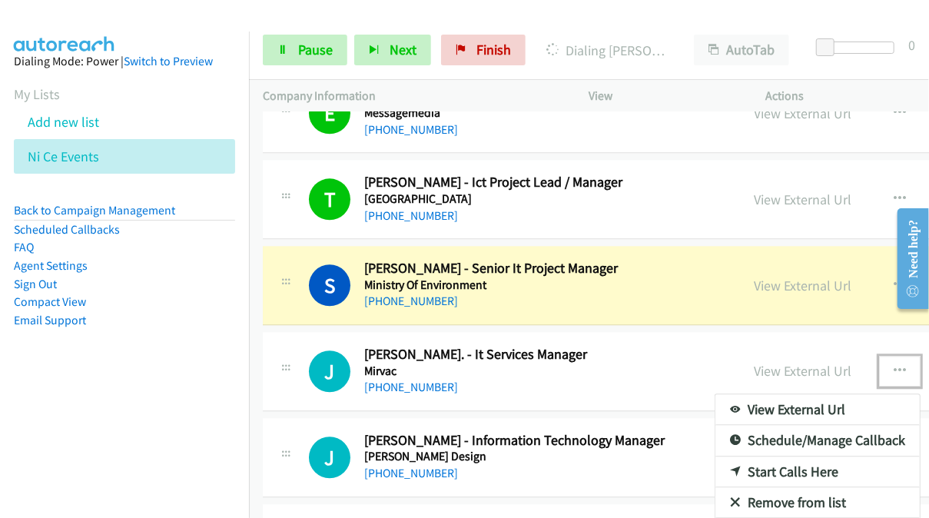
click at [735, 456] on link "Start Calls Here" at bounding box center [817, 471] width 204 height 31
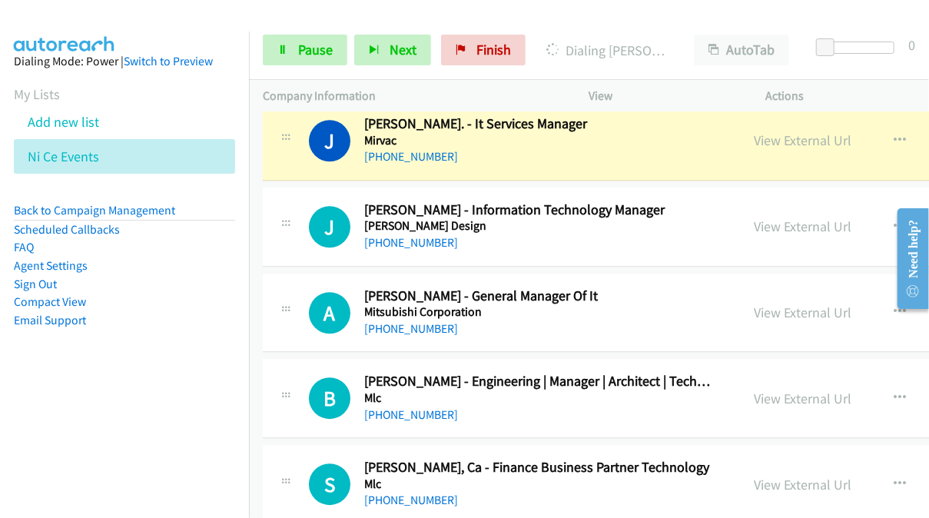
scroll to position [10296, 0]
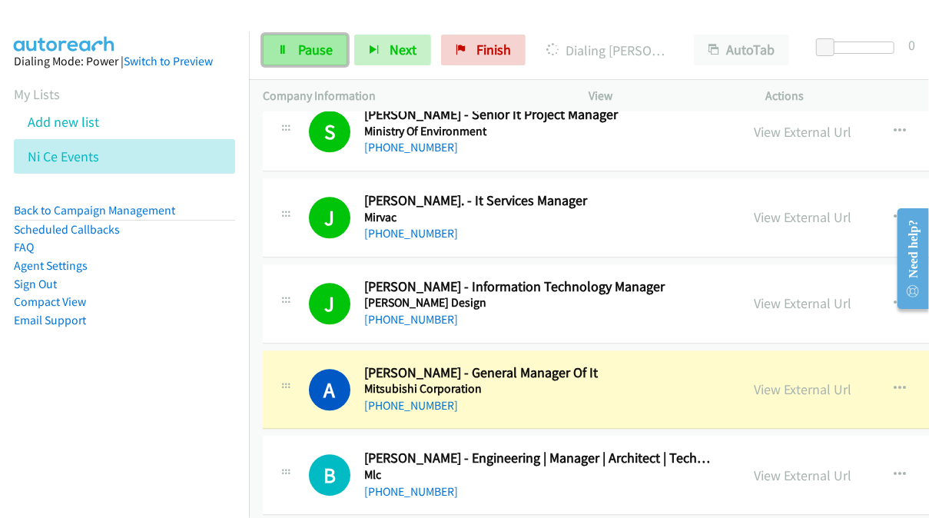
click at [327, 53] on span "Pause" at bounding box center [315, 50] width 35 height 18
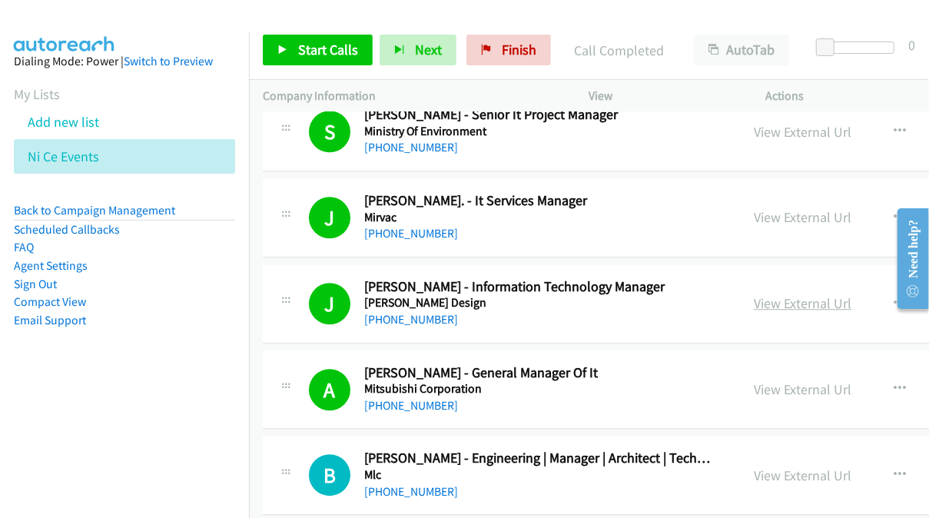
click at [754, 294] on link "View External Url" at bounding box center [803, 303] width 98 height 18
click at [333, 56] on span "Start Calls" at bounding box center [328, 50] width 60 height 18
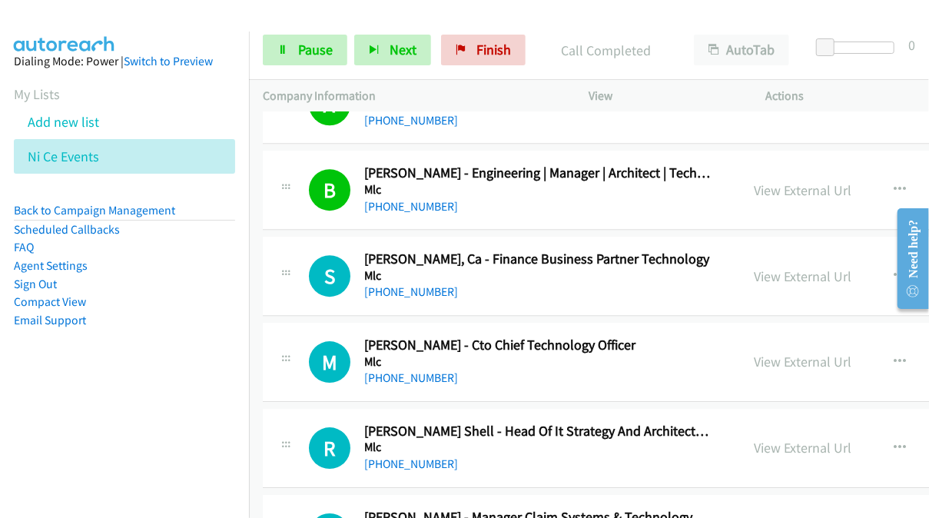
scroll to position [10603, 0]
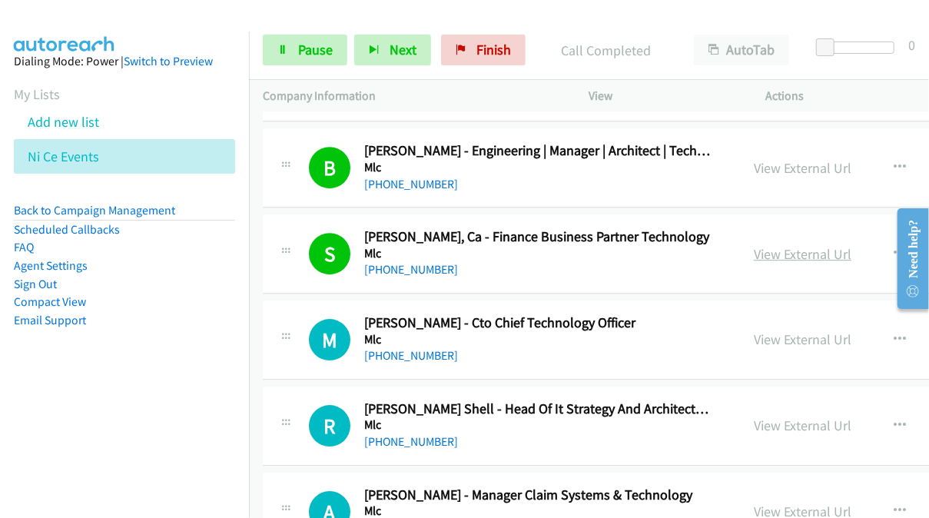
click at [754, 245] on link "View External Url" at bounding box center [803, 254] width 98 height 18
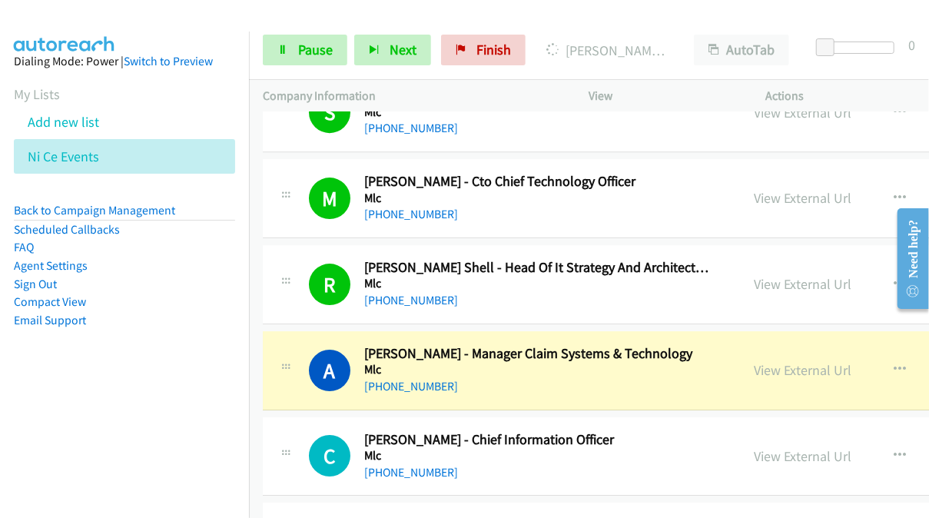
scroll to position [10833, 0]
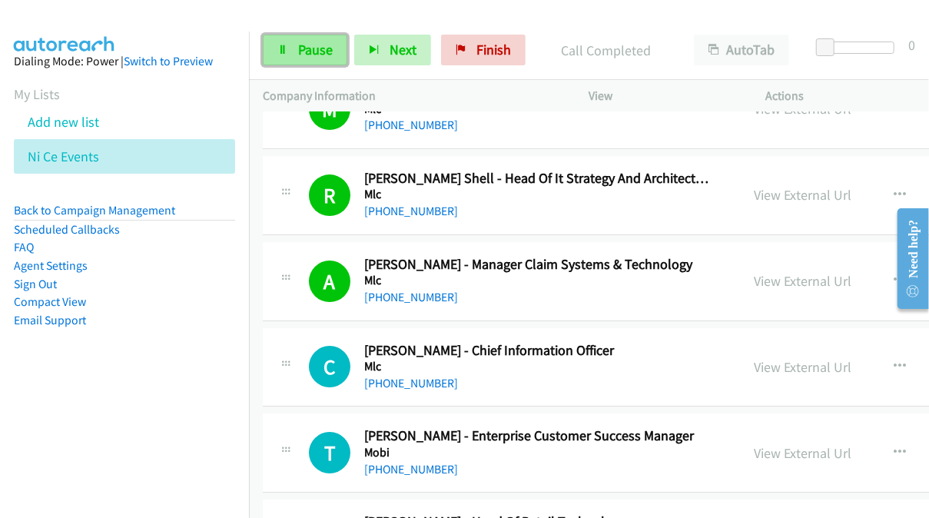
click at [298, 42] on span "Pause" at bounding box center [315, 50] width 35 height 18
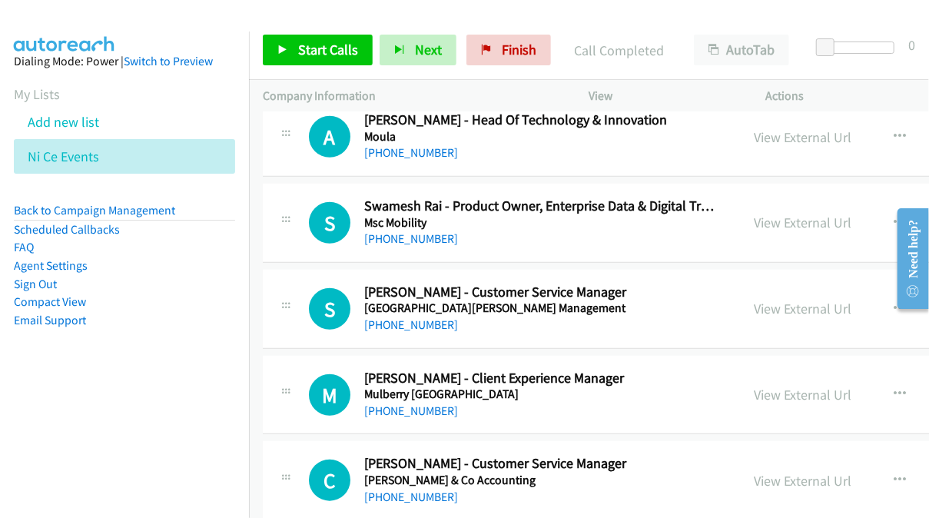
scroll to position [11678, 0]
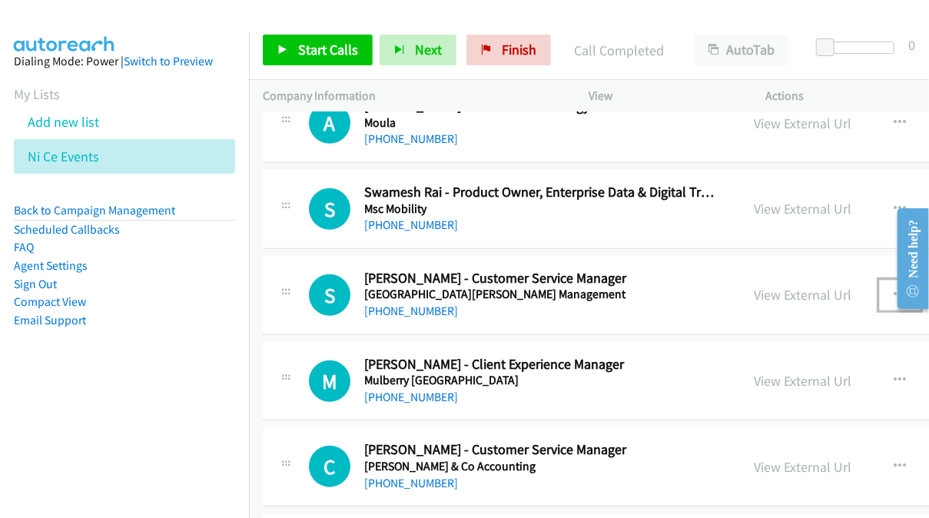
click at [894, 289] on icon "button" at bounding box center [900, 295] width 12 height 12
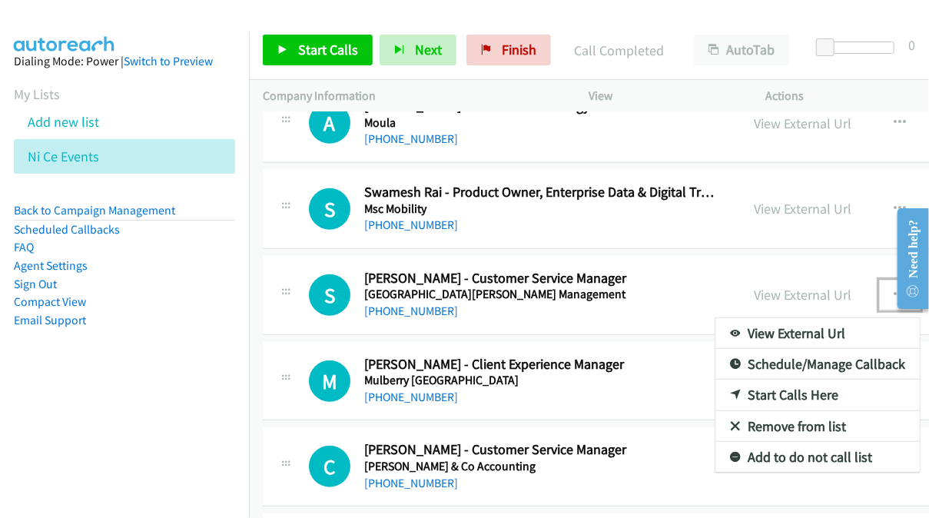
click at [715, 380] on link "Start Calls Here" at bounding box center [817, 395] width 204 height 31
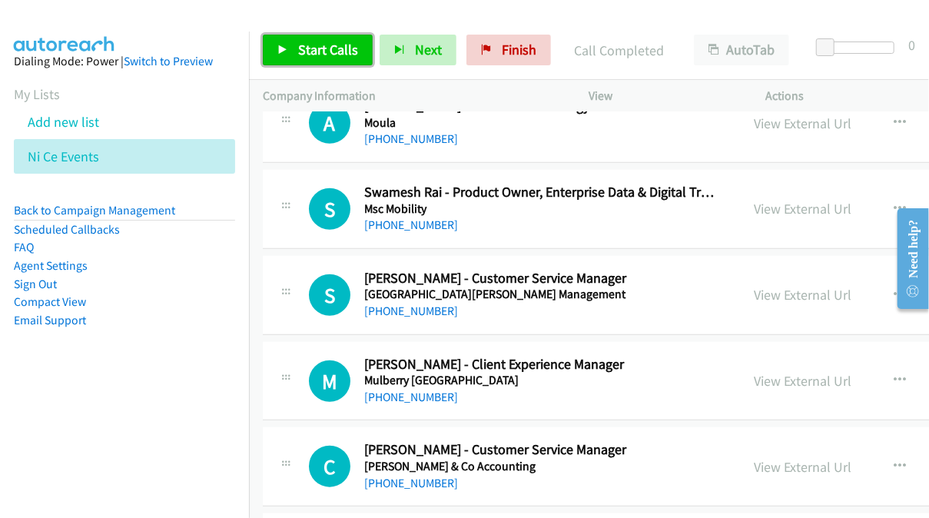
click at [307, 55] on span "Start Calls" at bounding box center [328, 50] width 60 height 18
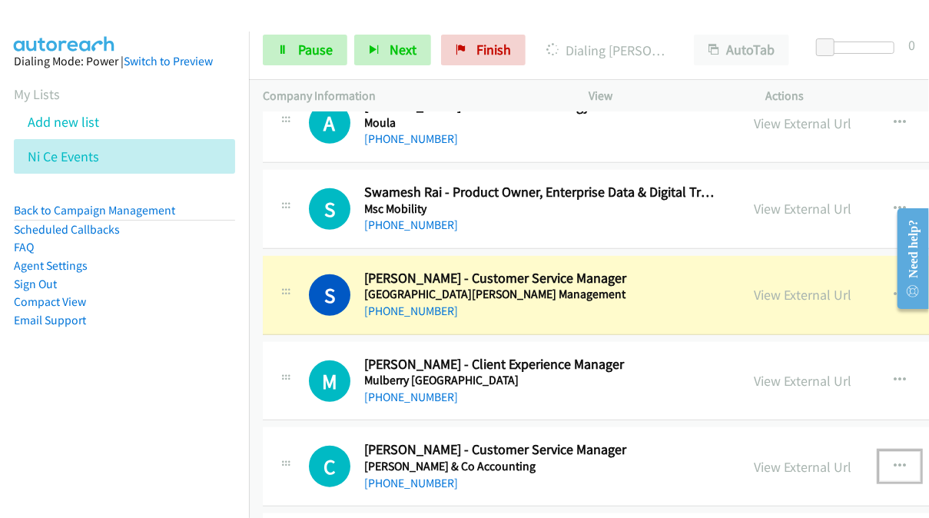
click at [879, 451] on button "button" at bounding box center [899, 466] width 41 height 31
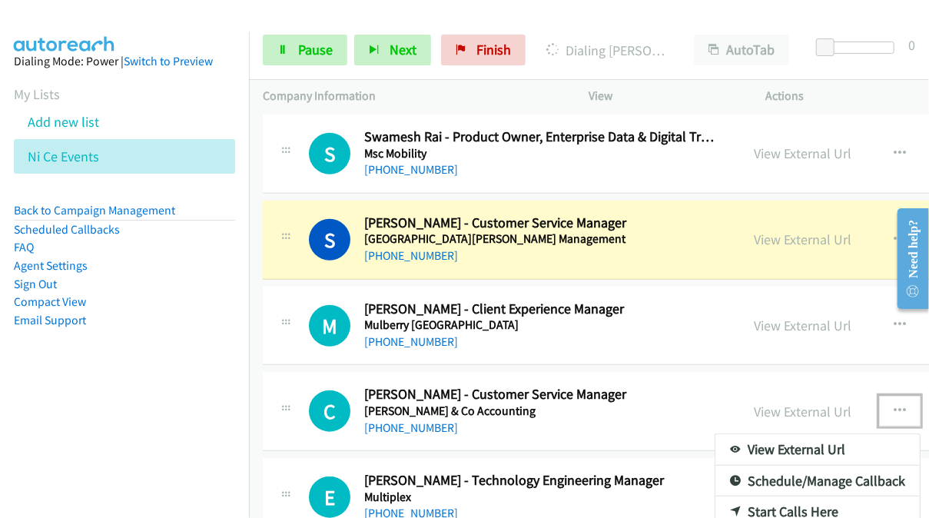
scroll to position [11755, 0]
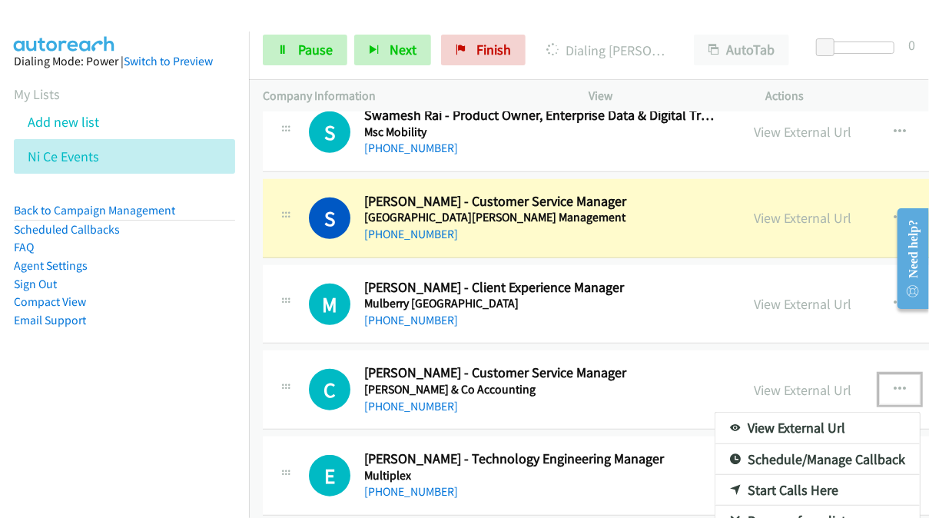
click at [717, 475] on link "Start Calls Here" at bounding box center [817, 490] width 204 height 31
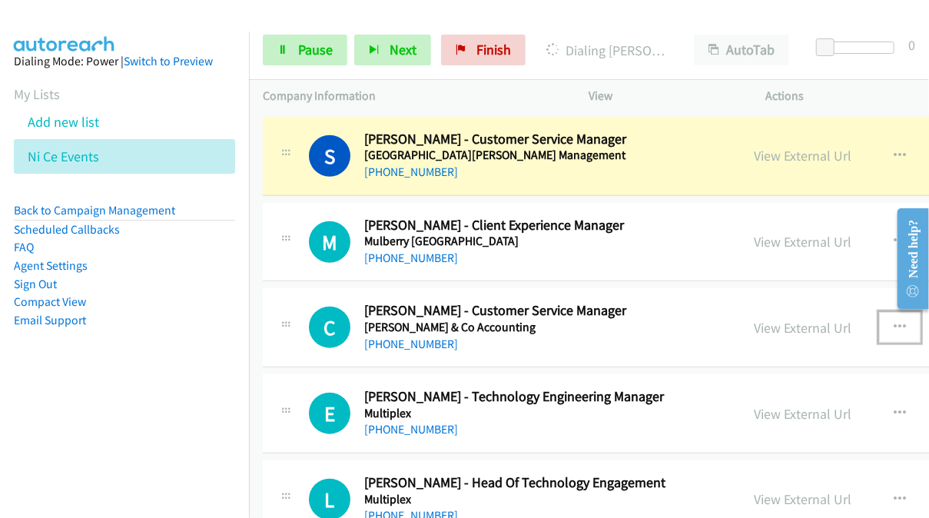
scroll to position [11832, 0]
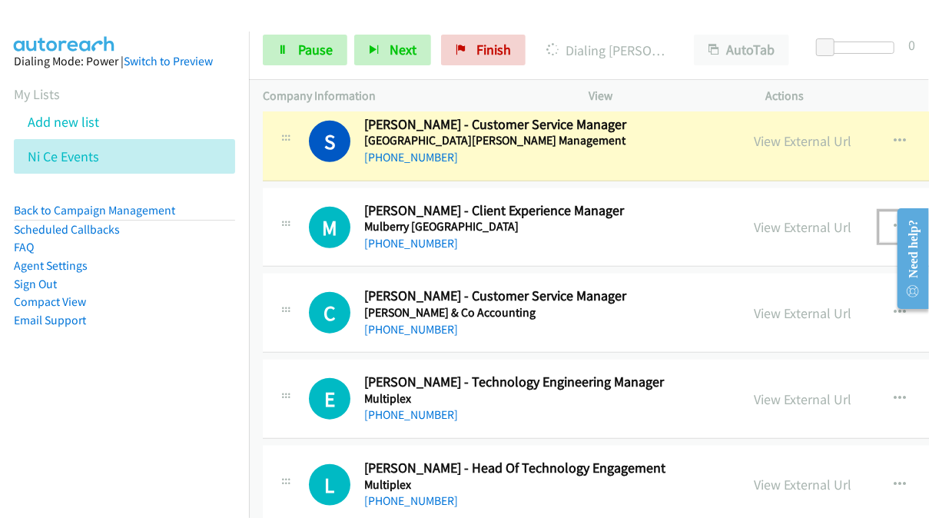
click at [894, 221] on icon "button" at bounding box center [900, 227] width 12 height 12
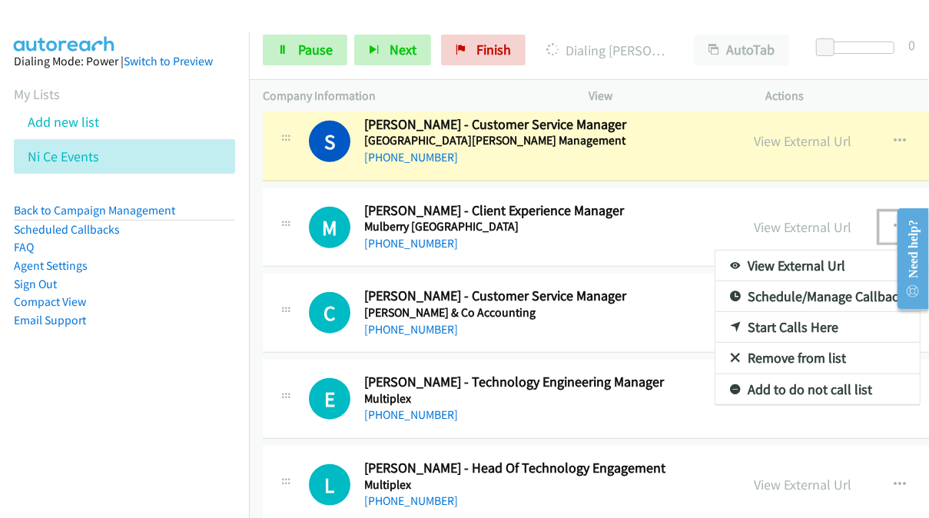
click at [721, 312] on link "Start Calls Here" at bounding box center [817, 327] width 204 height 31
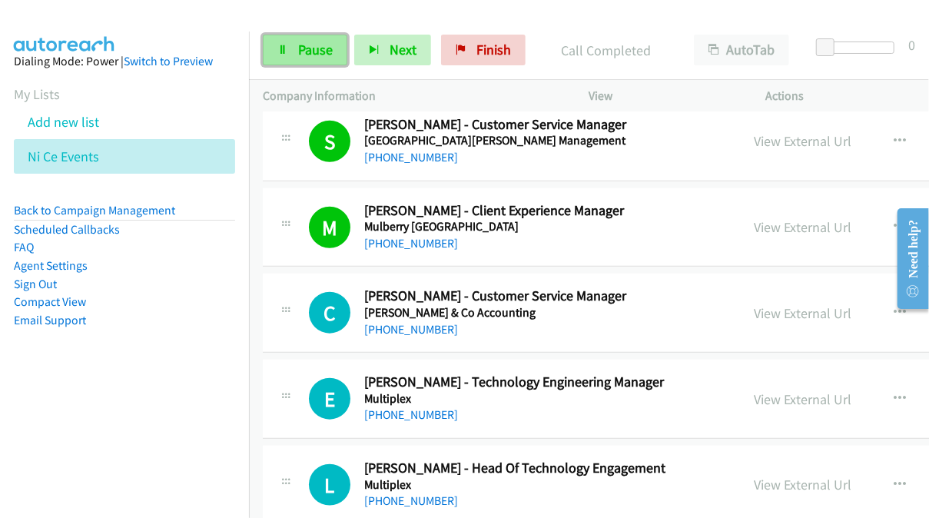
click at [318, 48] on span "Pause" at bounding box center [315, 50] width 35 height 18
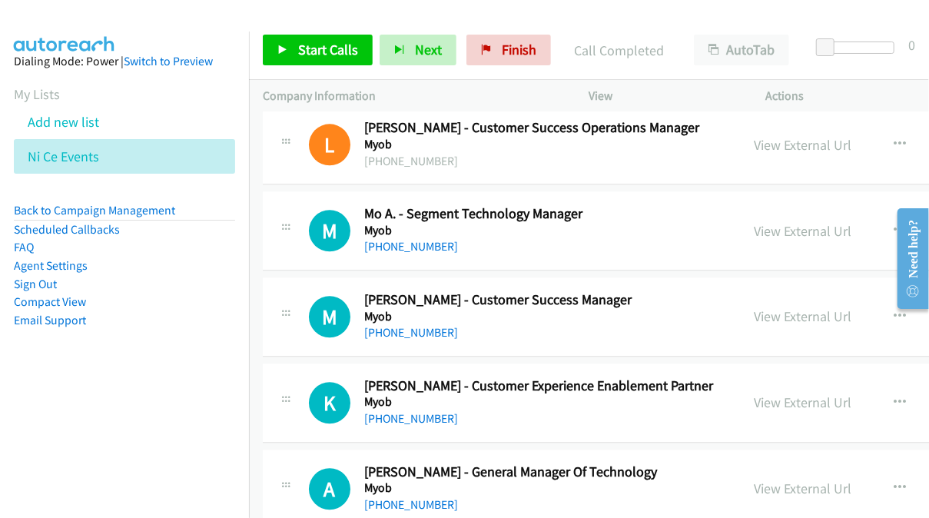
scroll to position [12985, 0]
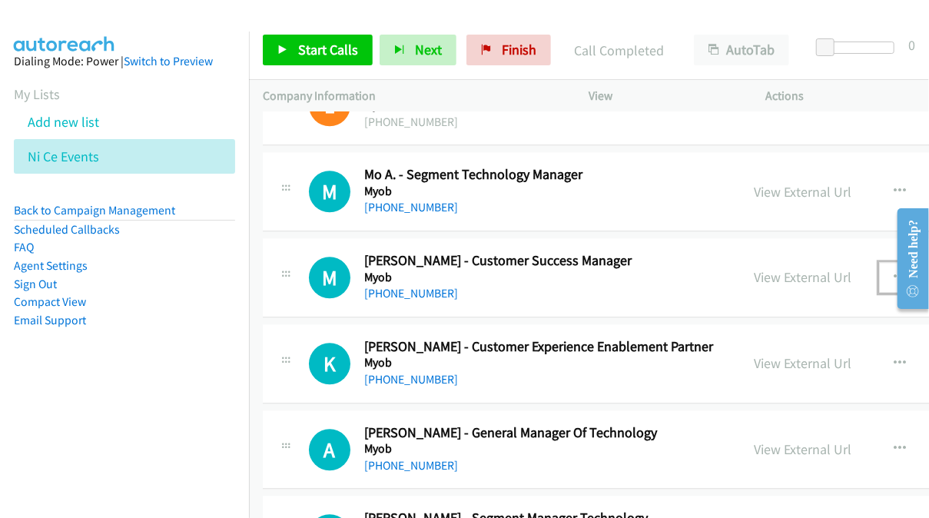
click at [894, 271] on icon "button" at bounding box center [900, 277] width 12 height 12
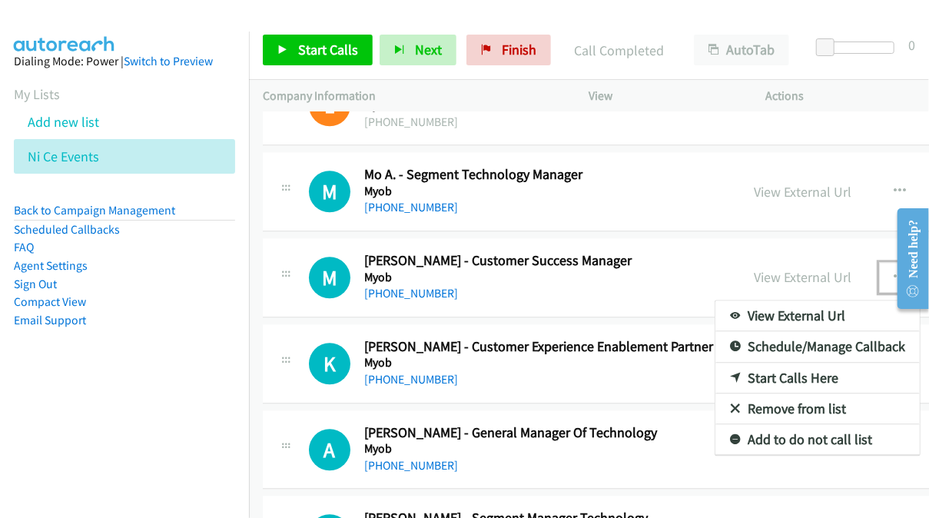
click at [738, 363] on link "Start Calls Here" at bounding box center [817, 378] width 204 height 31
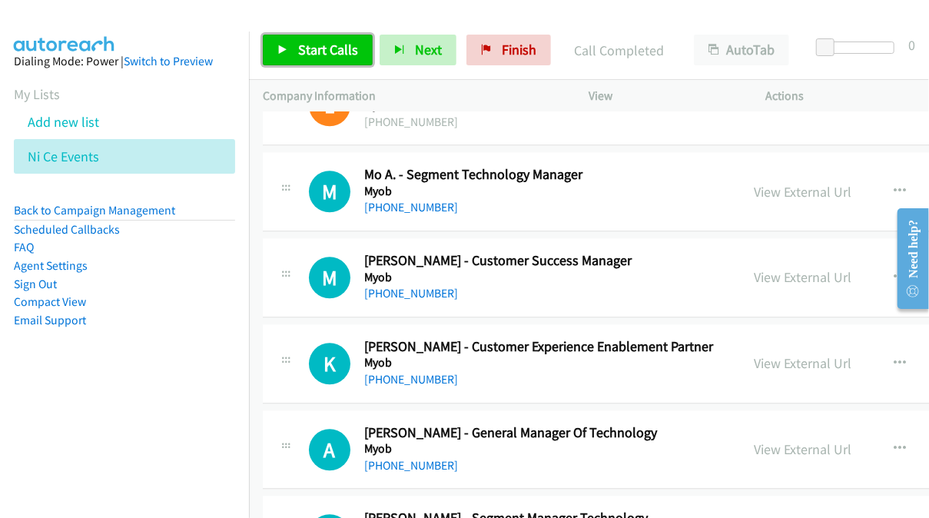
click at [339, 51] on span "Start Calls" at bounding box center [328, 50] width 60 height 18
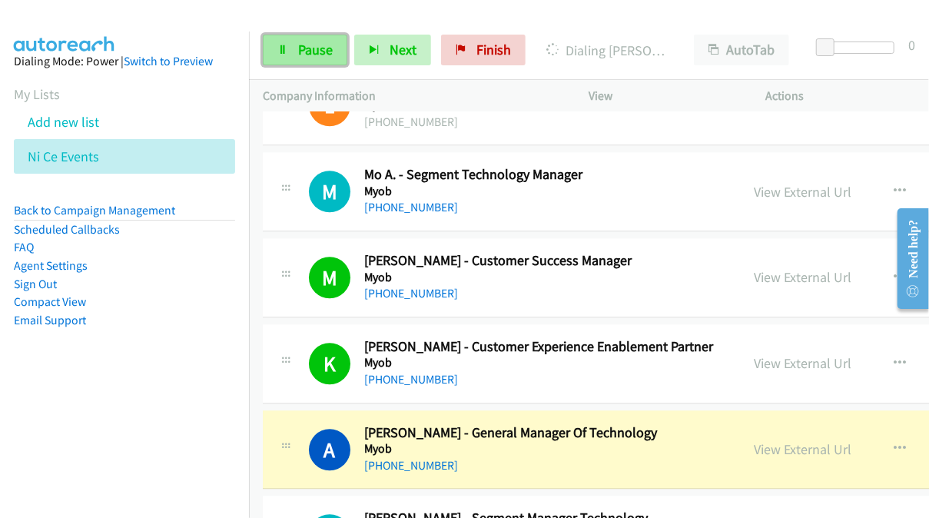
click at [298, 38] on link "Pause" at bounding box center [305, 50] width 85 height 31
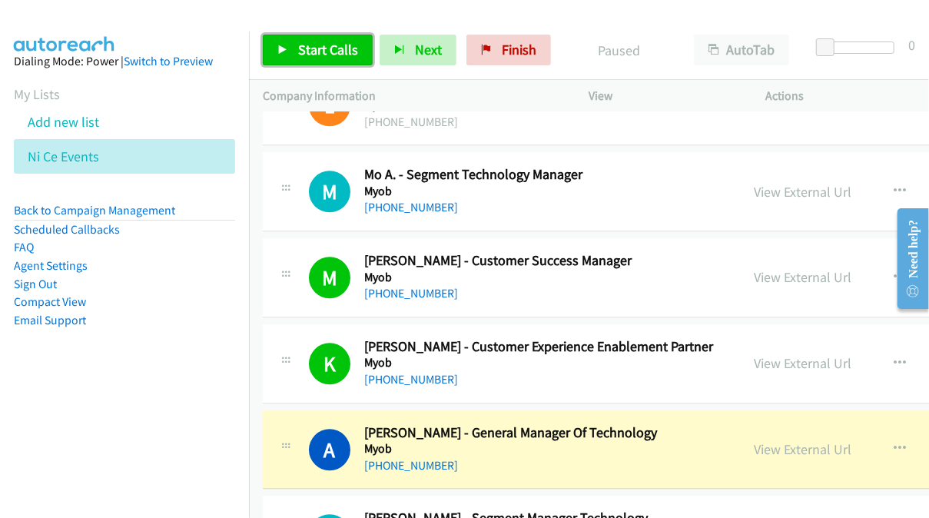
click at [314, 48] on span "Start Calls" at bounding box center [328, 50] width 60 height 18
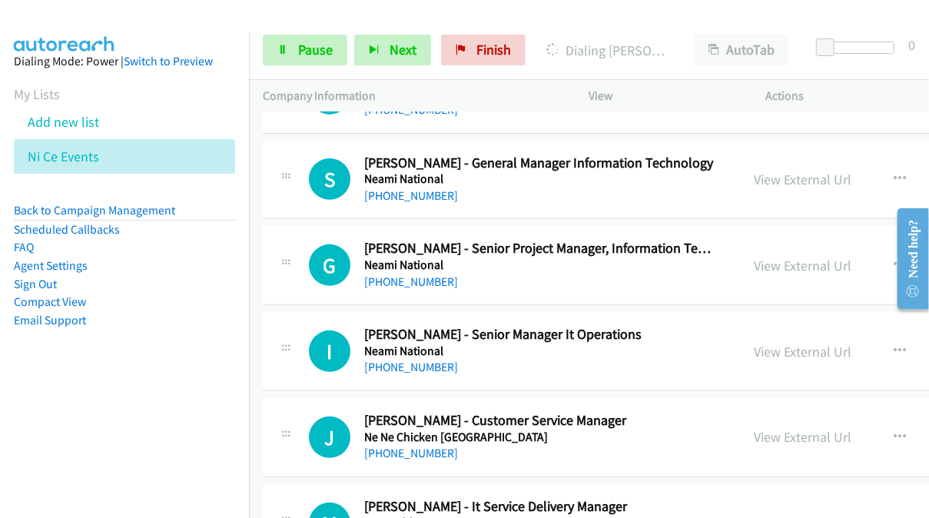
scroll to position [14214, 0]
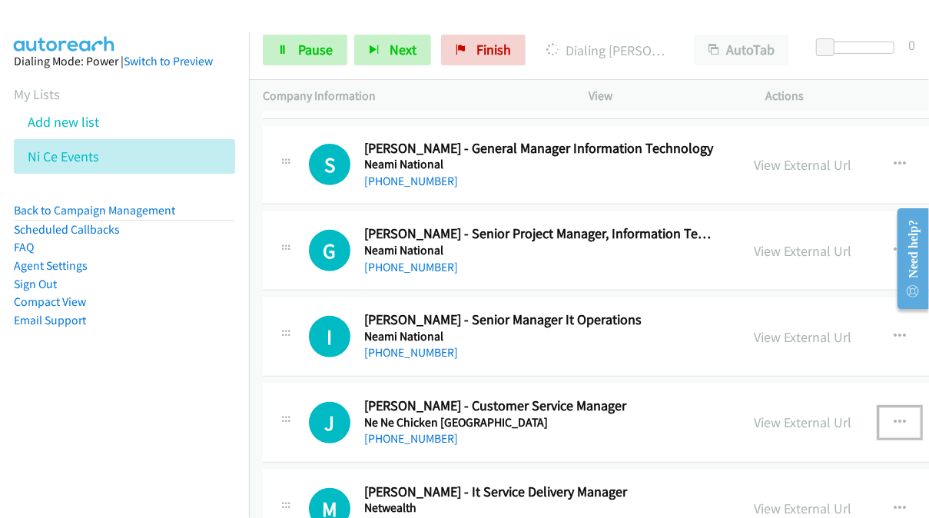
click at [879, 407] on button "button" at bounding box center [899, 422] width 41 height 31
drag, startPoint x: 695, startPoint y: 479, endPoint x: 684, endPoint y: 464, distance: 18.8
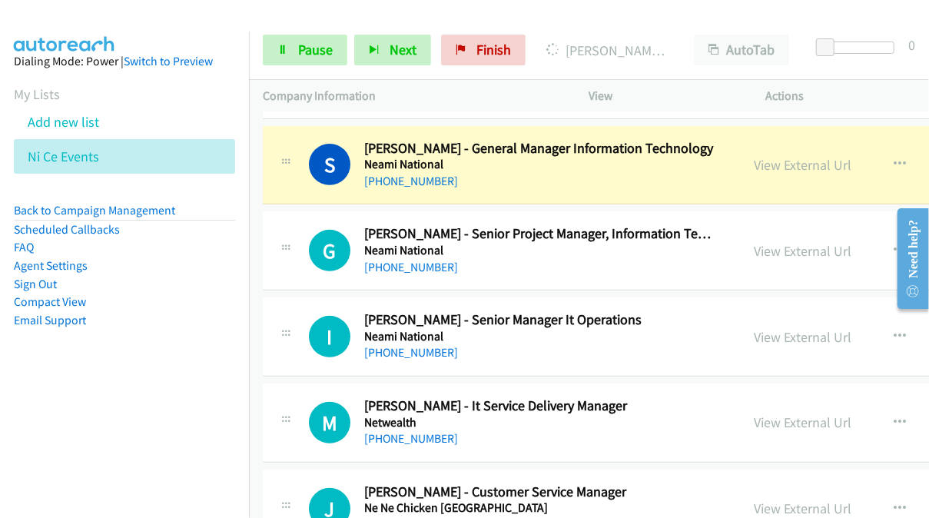
click at [186, 336] on aside "Dialing Mode: Power | Switch to Preview My Lists Add new list Ni Ce Events Back…" at bounding box center [124, 215] width 249 height 367
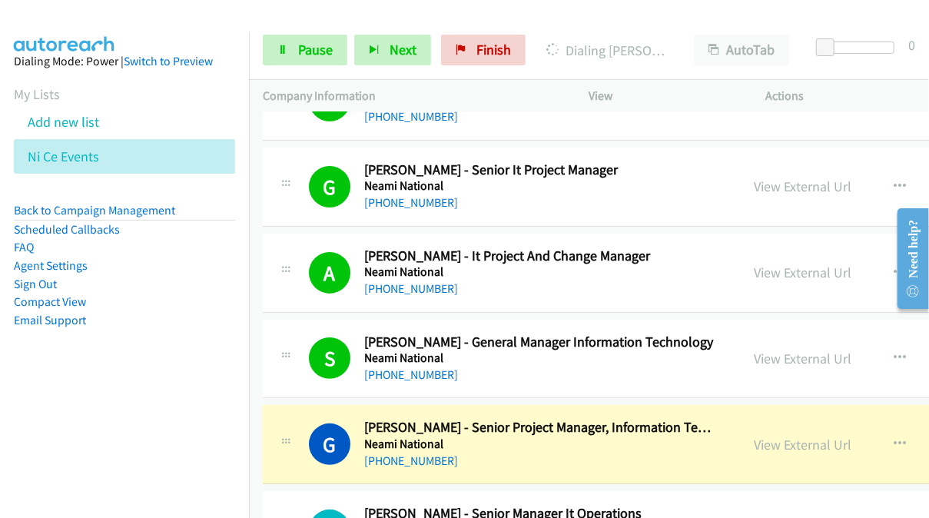
scroll to position [14053, 0]
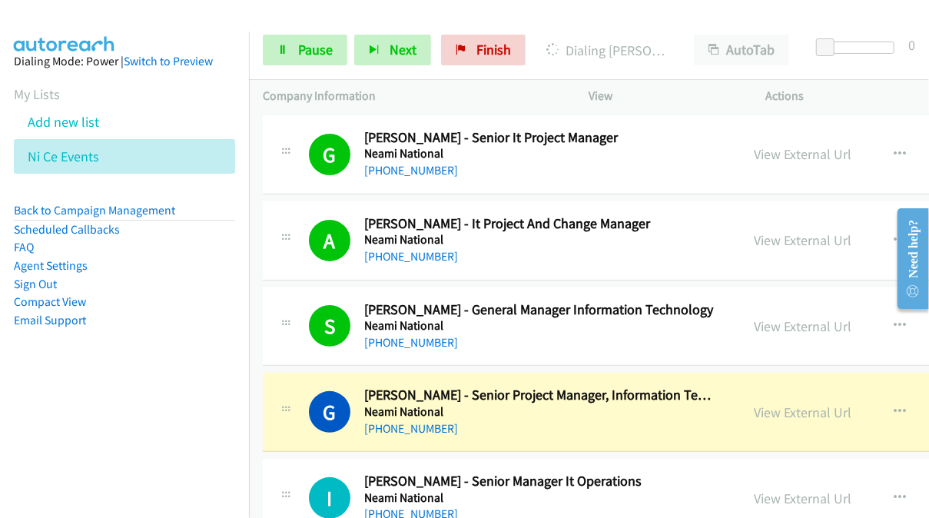
click at [286, 50] on div at bounding box center [464, 259] width 929 height 518
click at [287, 50] on link "Pause" at bounding box center [305, 50] width 85 height 31
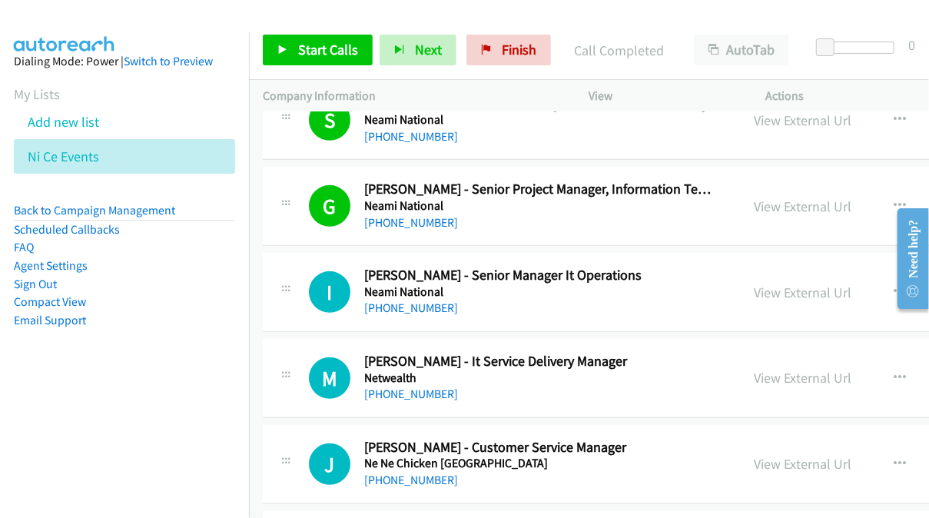
scroll to position [14283, 0]
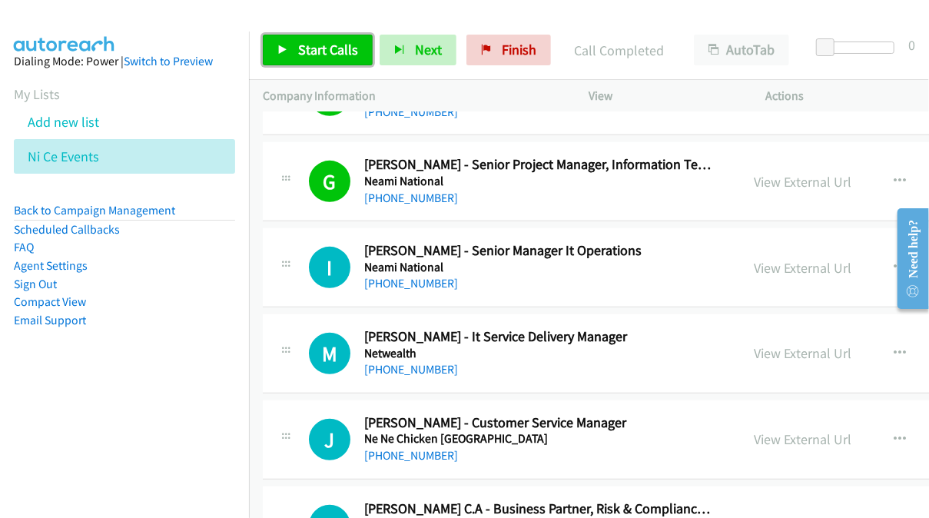
click at [286, 55] on icon at bounding box center [282, 50] width 11 height 11
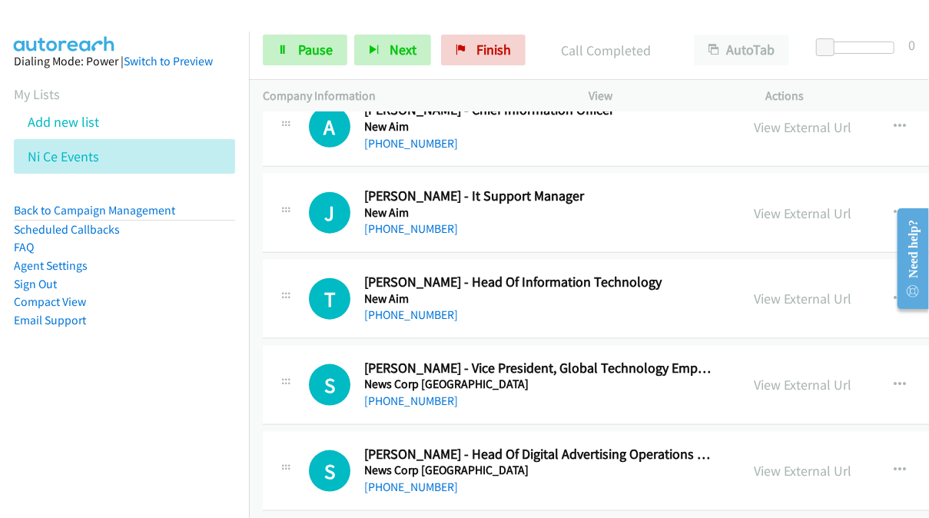
scroll to position [14744, 0]
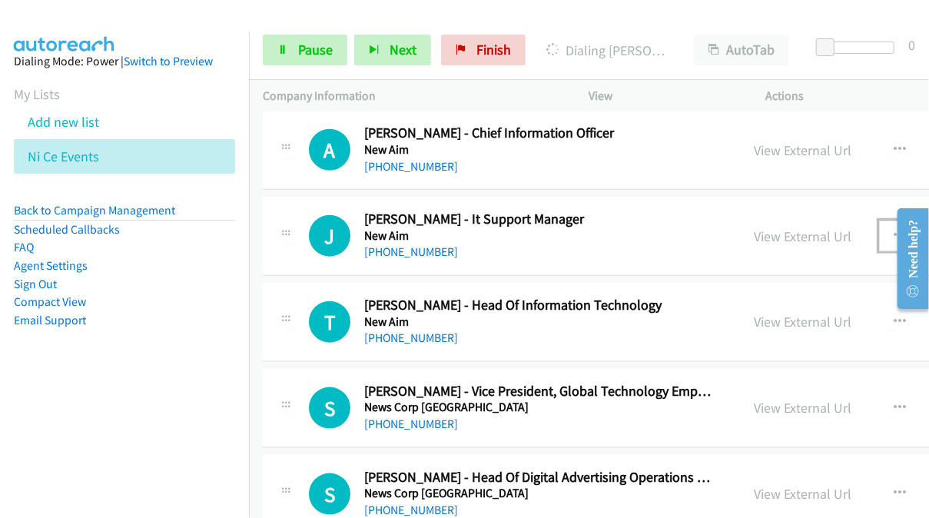
click at [894, 230] on icon "button" at bounding box center [900, 236] width 12 height 12
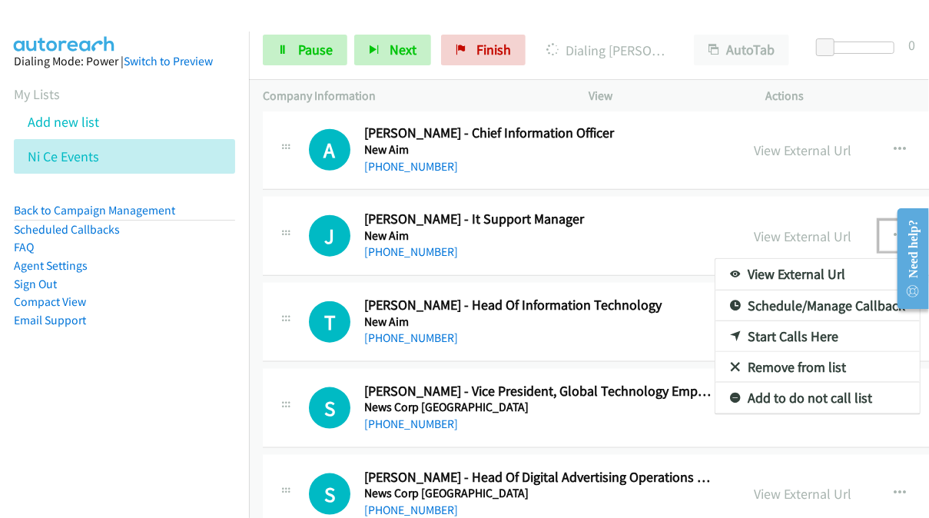
click at [735, 321] on link "Start Calls Here" at bounding box center [817, 336] width 204 height 31
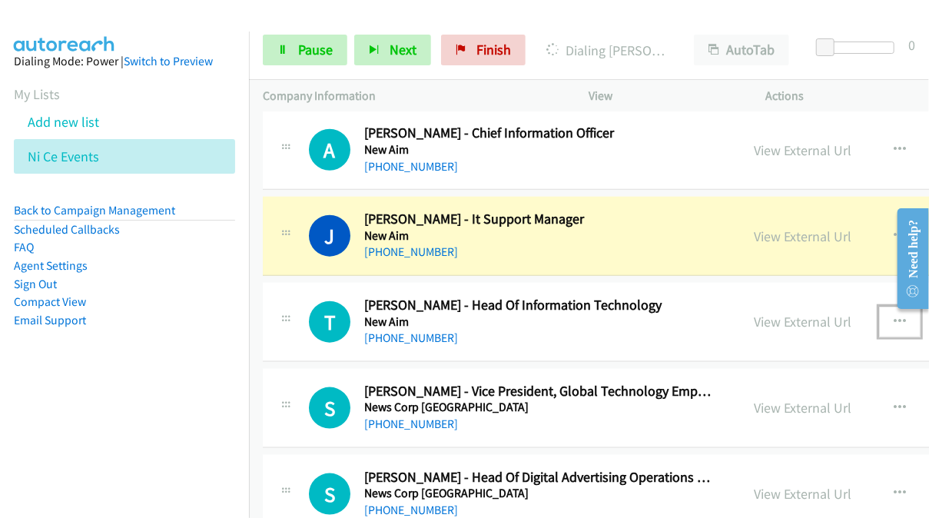
click at [894, 316] on icon "button" at bounding box center [900, 322] width 12 height 12
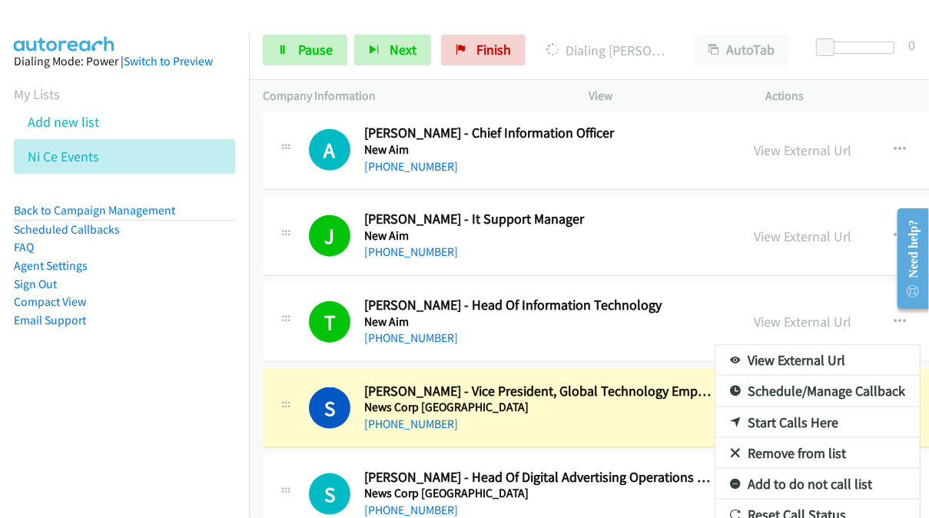
click at [216, 328] on li "Email Support" at bounding box center [124, 320] width 221 height 18
drag, startPoint x: 893, startPoint y: 370, endPoint x: 819, endPoint y: 363, distance: 74.2
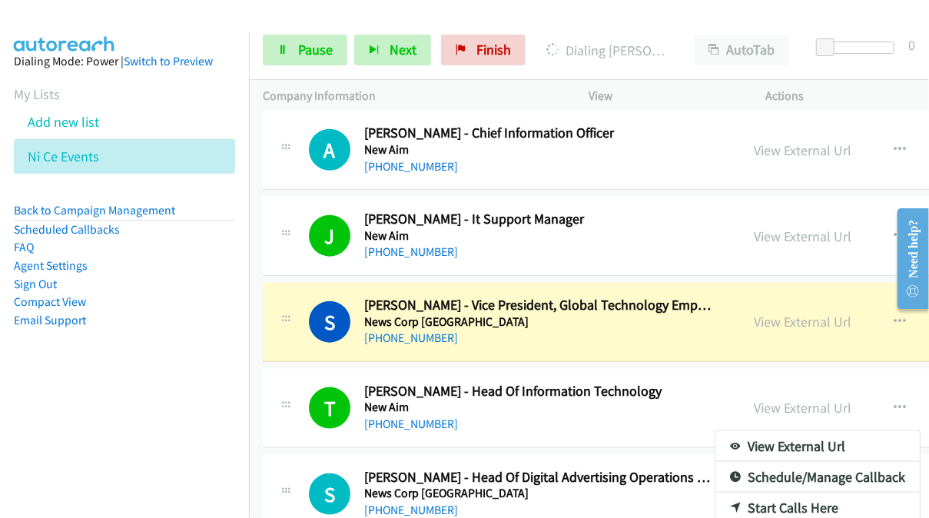
click at [748, 363] on div at bounding box center [464, 259] width 929 height 518
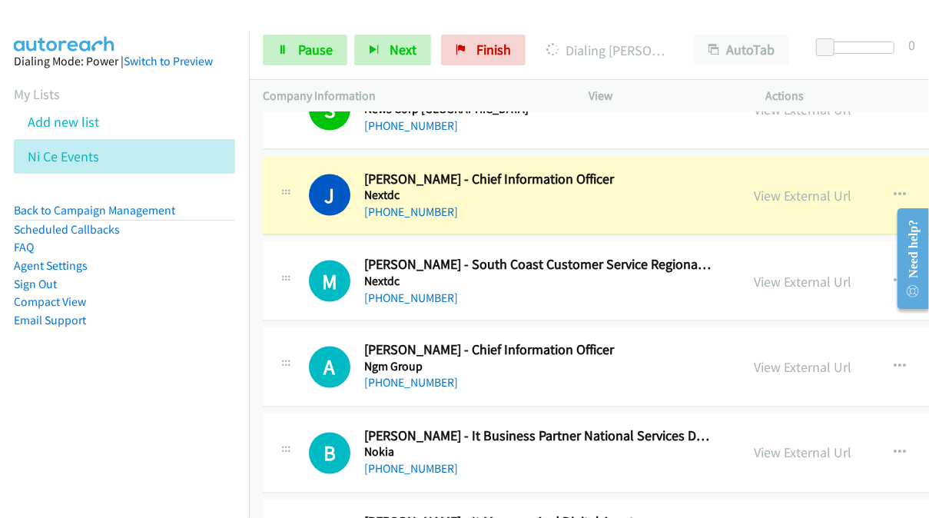
scroll to position [15205, 0]
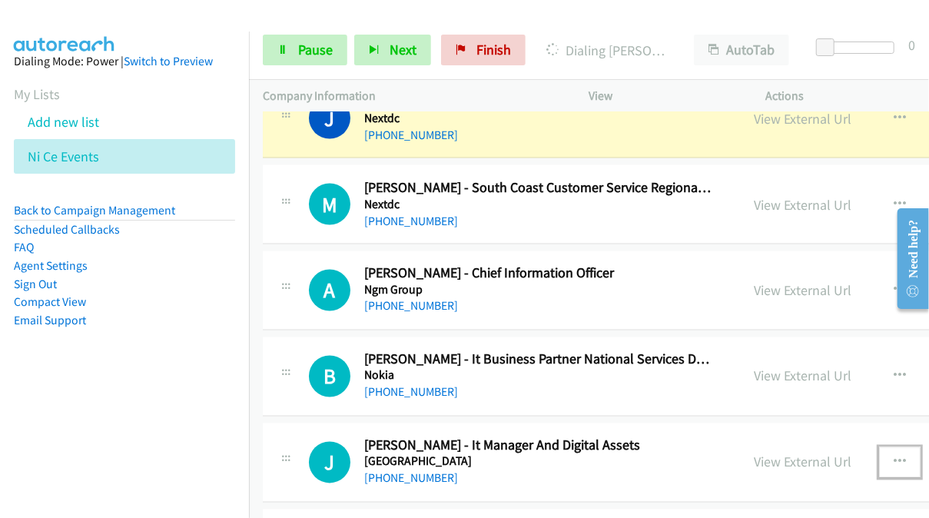
click at [894, 456] on icon "button" at bounding box center [900, 462] width 12 height 12
drag, startPoint x: 890, startPoint y: 380, endPoint x: 920, endPoint y: 374, distance: 29.8
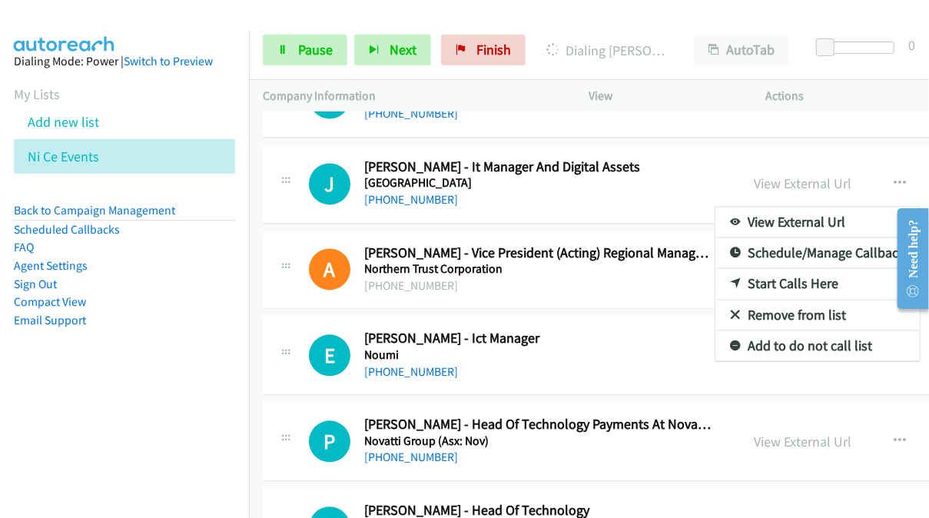
scroll to position [15387, 0]
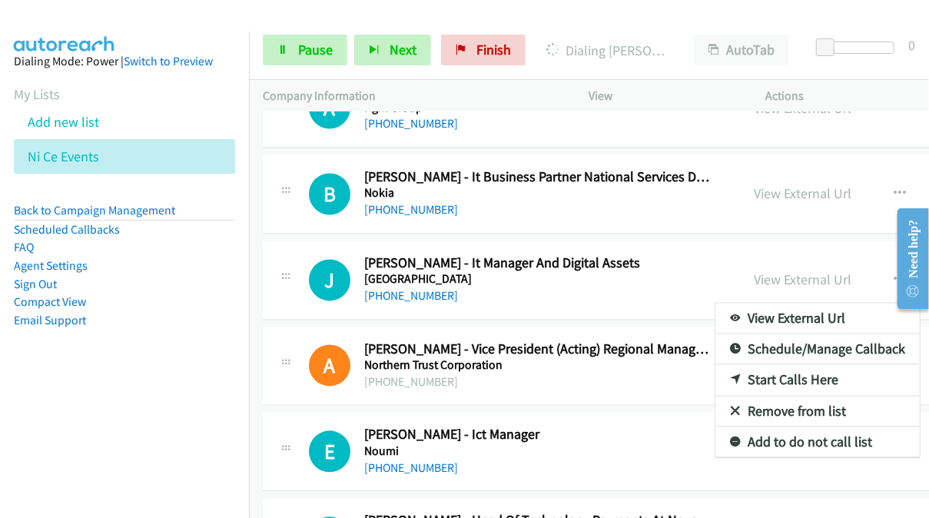
click at [762, 365] on link "Start Calls Here" at bounding box center [817, 380] width 204 height 31
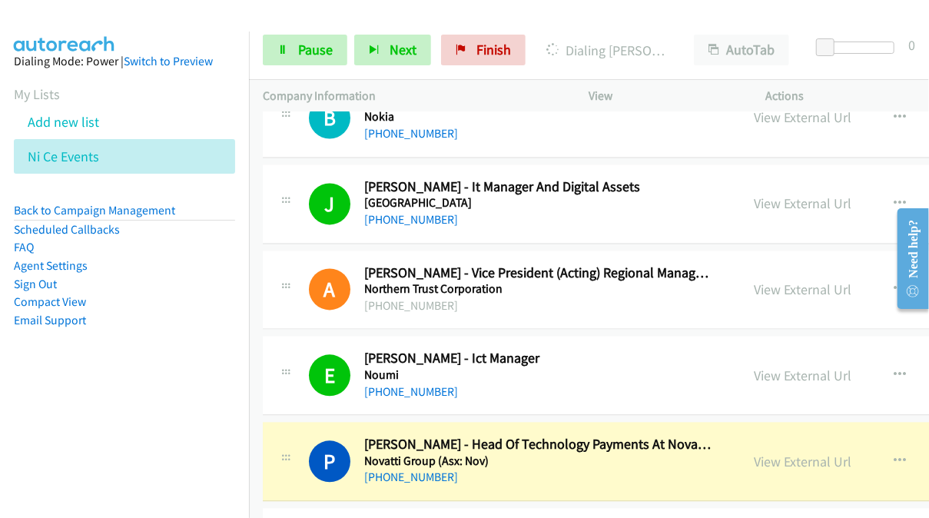
scroll to position [15618, 0]
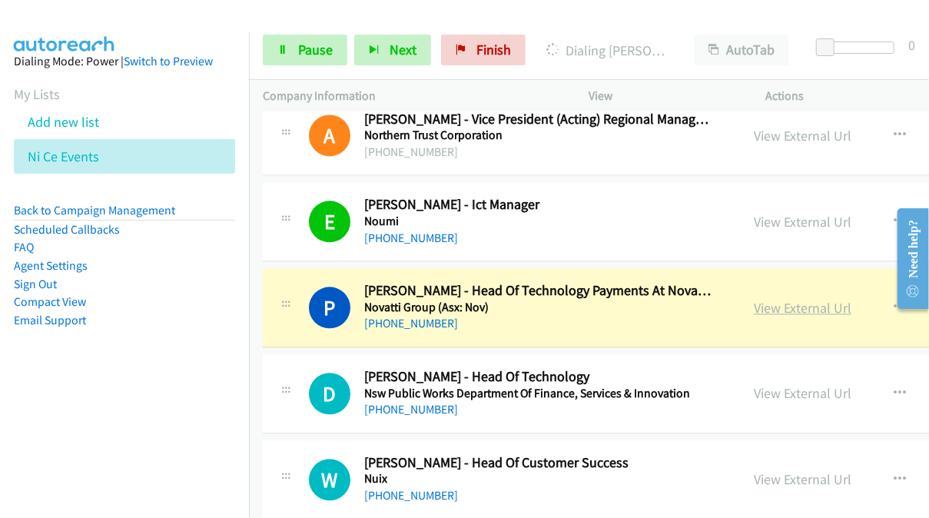
click at [754, 299] on link "View External Url" at bounding box center [803, 308] width 98 height 18
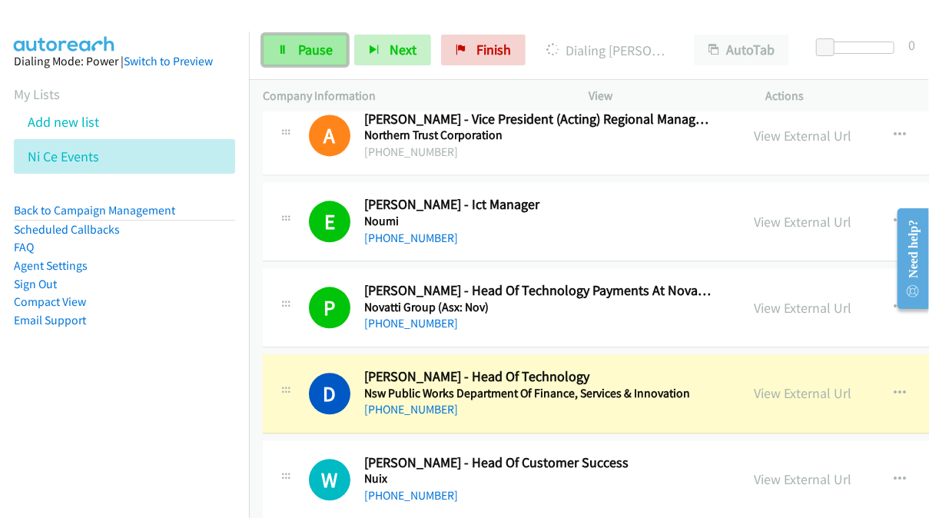
click at [315, 42] on span "Pause" at bounding box center [315, 50] width 35 height 18
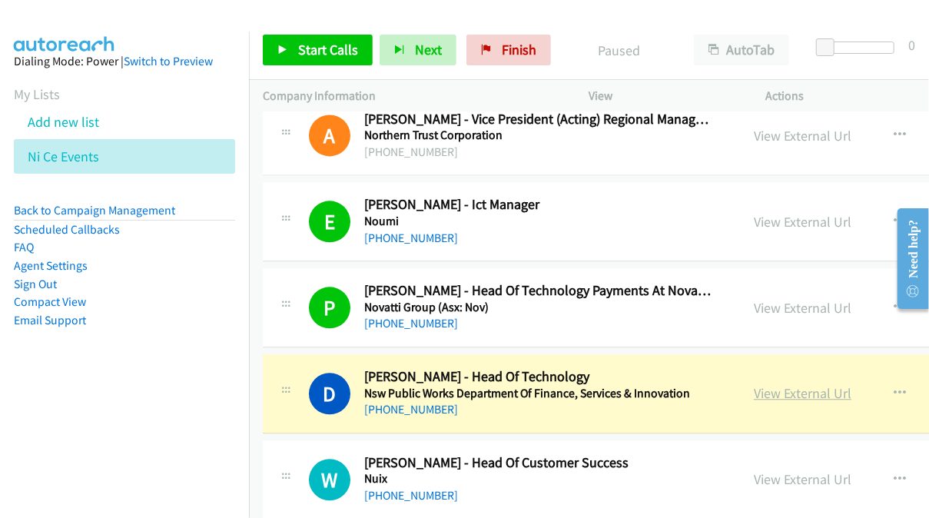
click at [754, 384] on link "View External Url" at bounding box center [803, 393] width 98 height 18
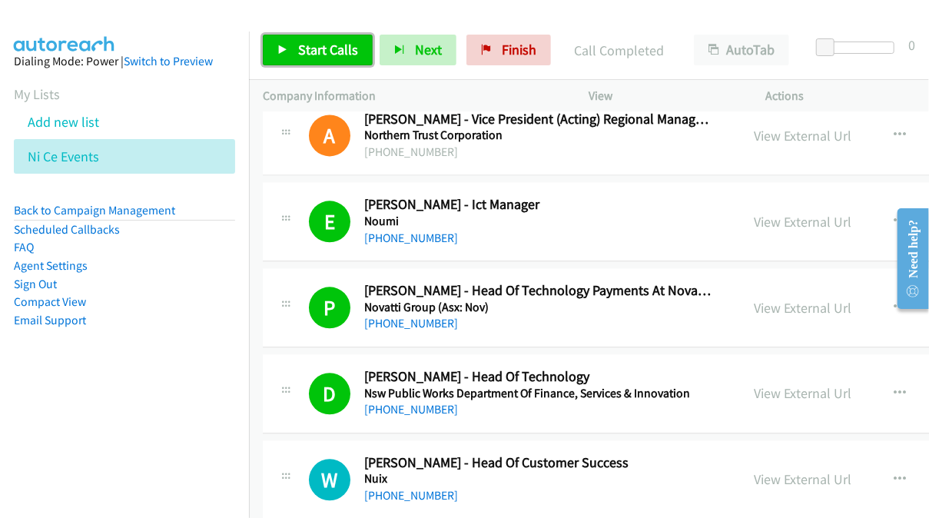
click at [315, 51] on span "Start Calls" at bounding box center [328, 50] width 60 height 18
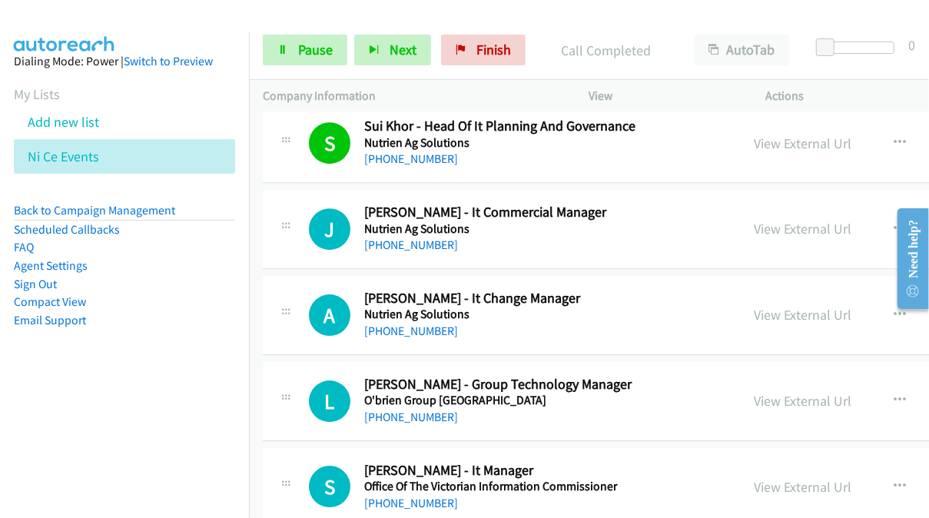
scroll to position [16232, 0]
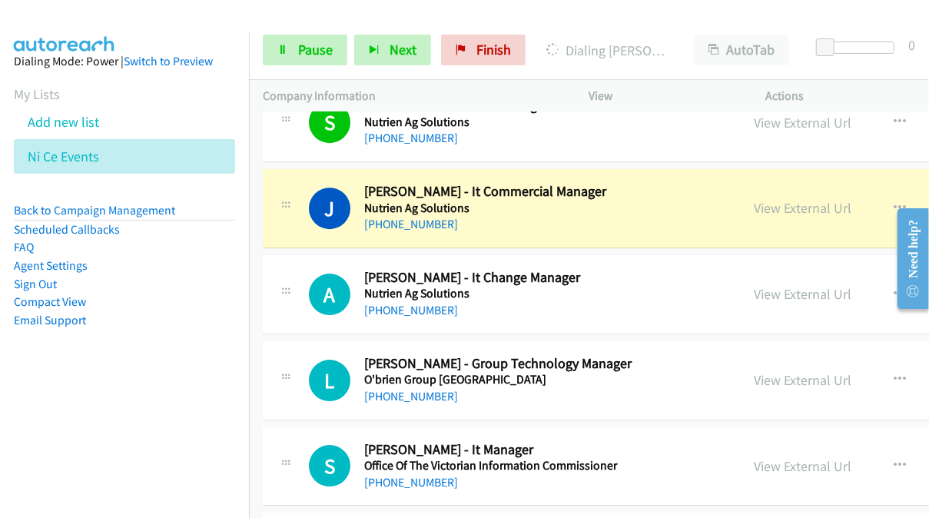
click at [151, 422] on nav "Dialing Mode: Power | Switch to Preview My Lists Add new list Ni Ce Events Back…" at bounding box center [125, 291] width 250 height 518
click at [293, 50] on link "Pause" at bounding box center [305, 50] width 85 height 31
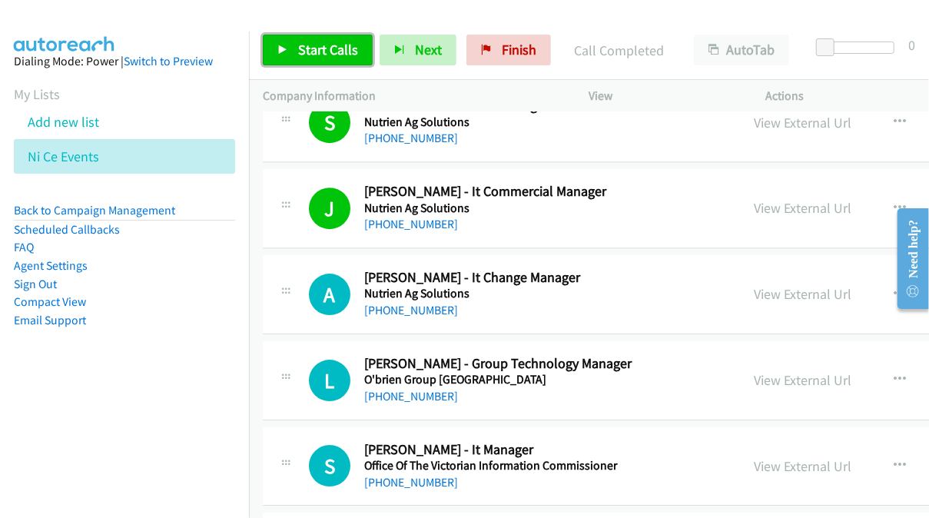
click at [317, 54] on span "Start Calls" at bounding box center [328, 50] width 60 height 18
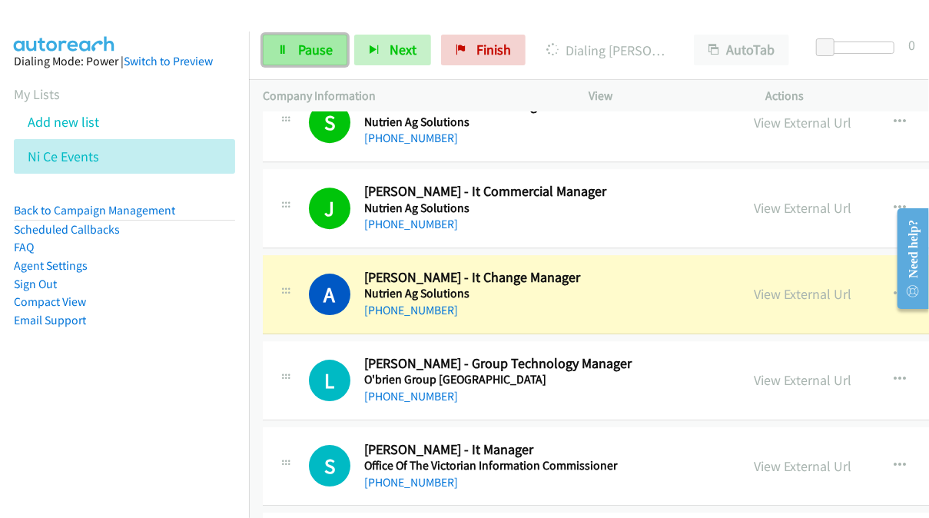
click at [325, 49] on span "Pause" at bounding box center [315, 50] width 35 height 18
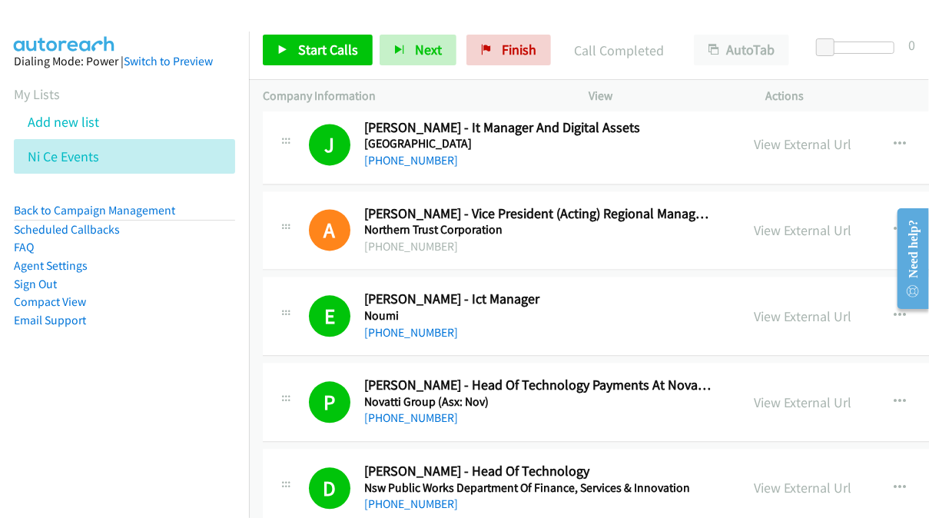
scroll to position [15464, 0]
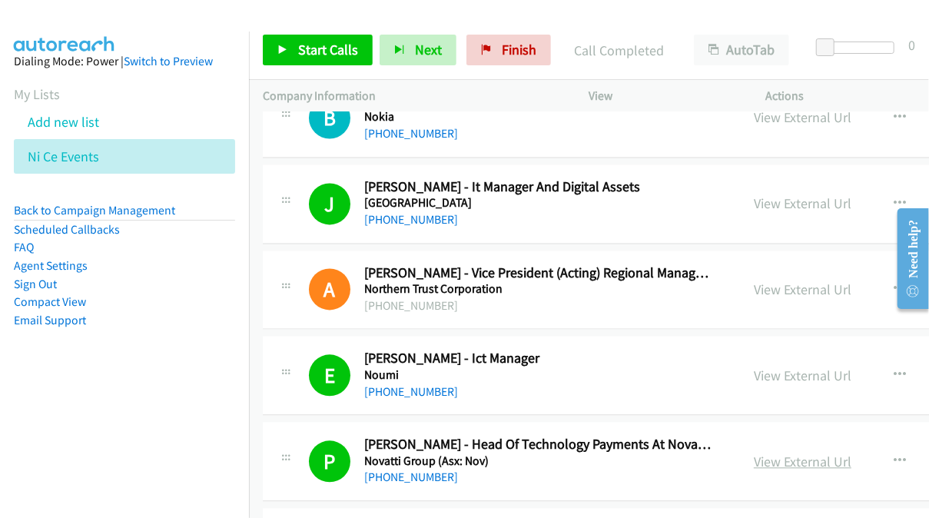
click at [754, 453] on link "View External Url" at bounding box center [803, 462] width 98 height 18
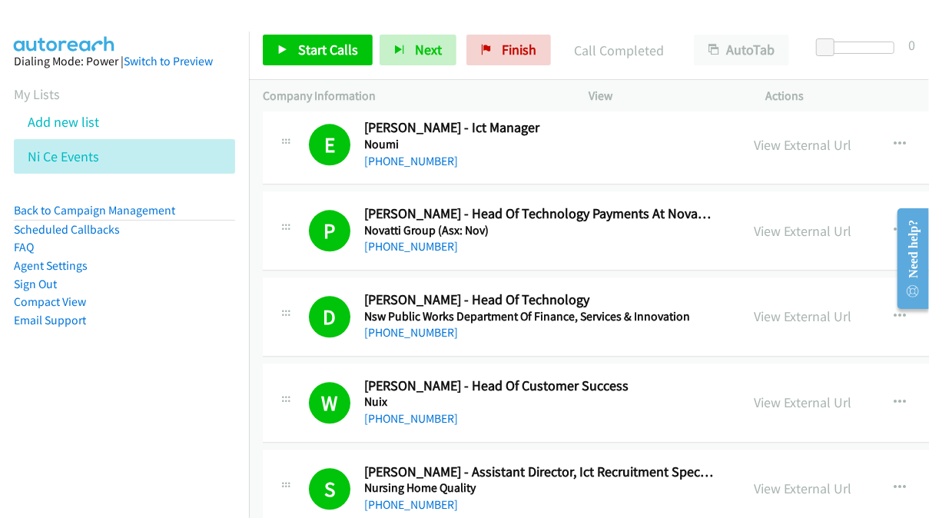
scroll to position [15541, 0]
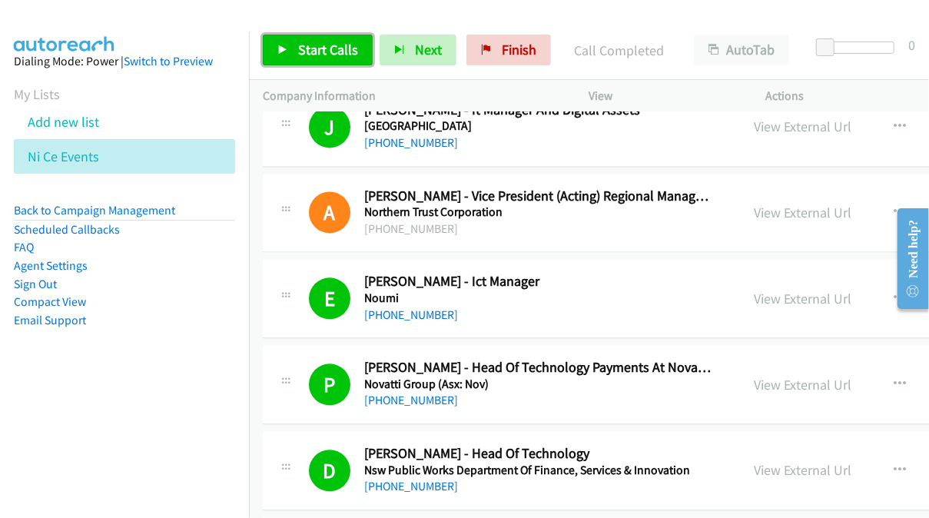
click at [329, 50] on span "Start Calls" at bounding box center [328, 50] width 60 height 18
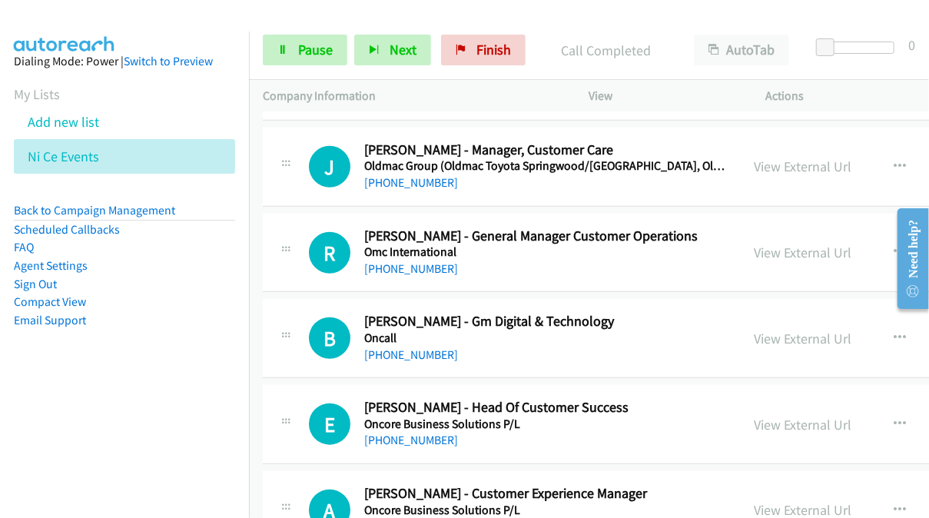
scroll to position [17308, 0]
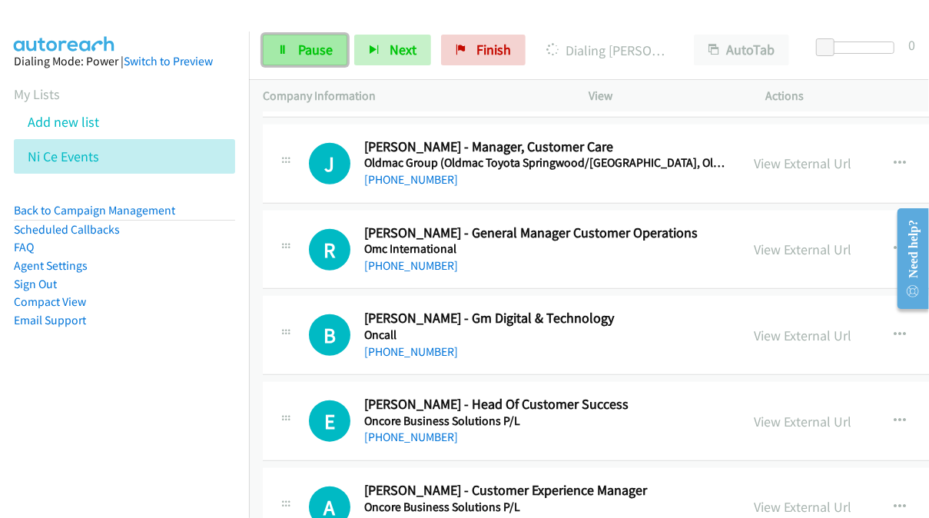
drag, startPoint x: 302, startPoint y: 45, endPoint x: 323, endPoint y: 60, distance: 25.4
click at [302, 45] on span "Pause" at bounding box center [315, 50] width 35 height 18
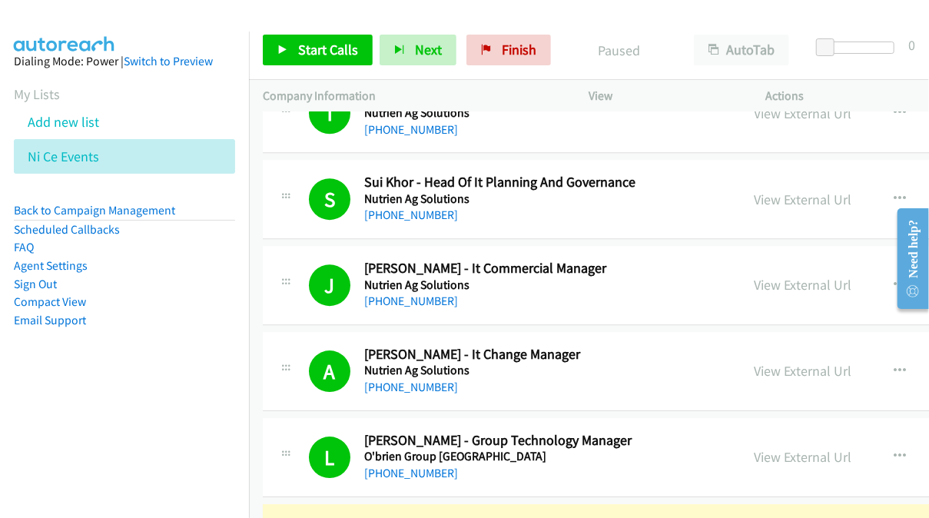
scroll to position [16309, 0]
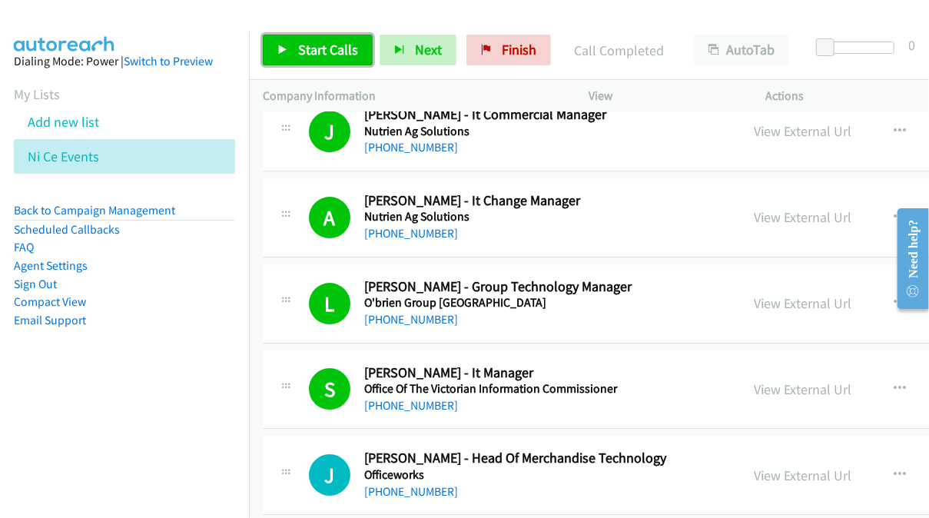
click at [327, 50] on span "Start Calls" at bounding box center [328, 50] width 60 height 18
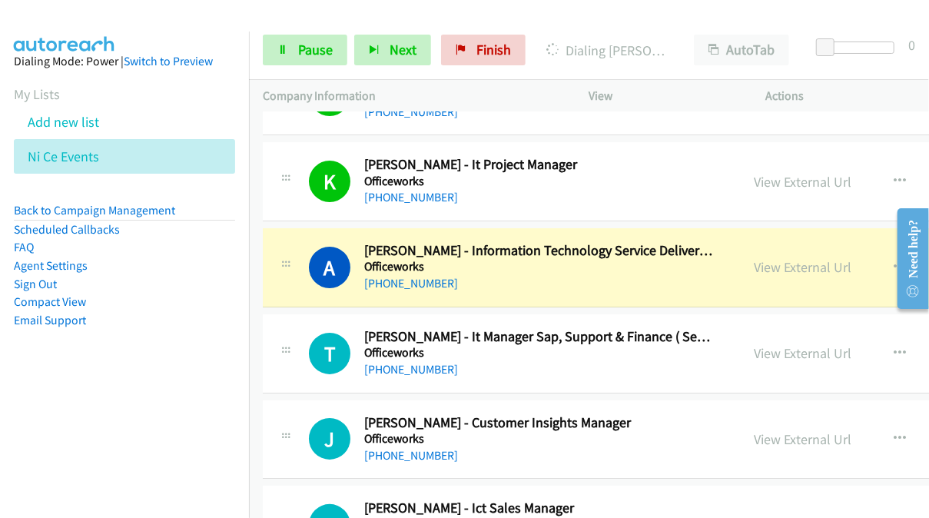
scroll to position [16693, 0]
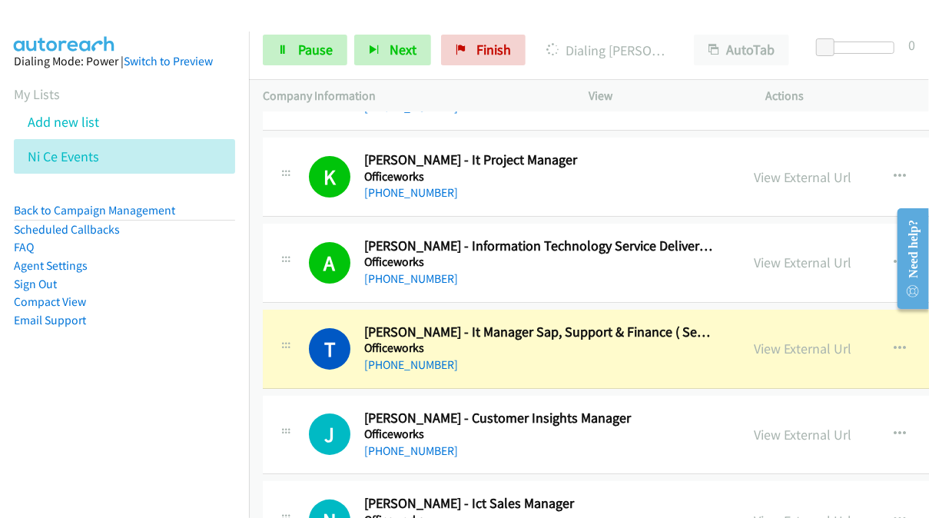
click at [252, 306] on td "T Callback Scheduled [PERSON_NAME] - It Manager Sap, Support & Finance ( Second…" at bounding box center [712, 349] width 927 height 86
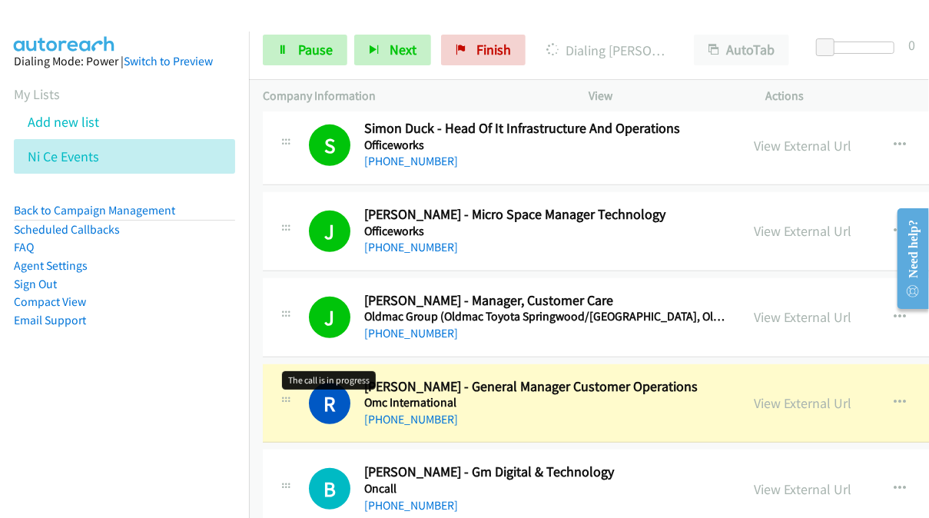
scroll to position [17231, 0]
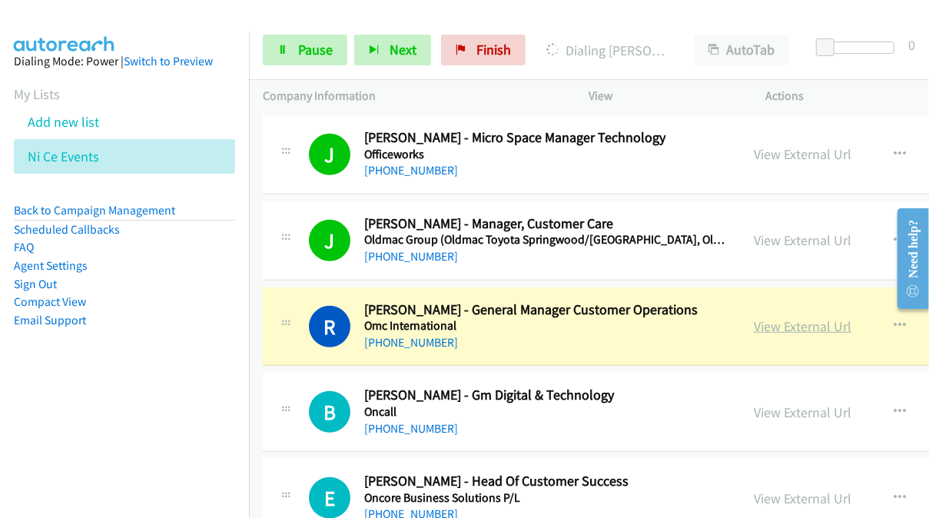
click at [754, 317] on link "View External Url" at bounding box center [803, 326] width 98 height 18
click at [313, 59] on link "Pause" at bounding box center [305, 50] width 85 height 31
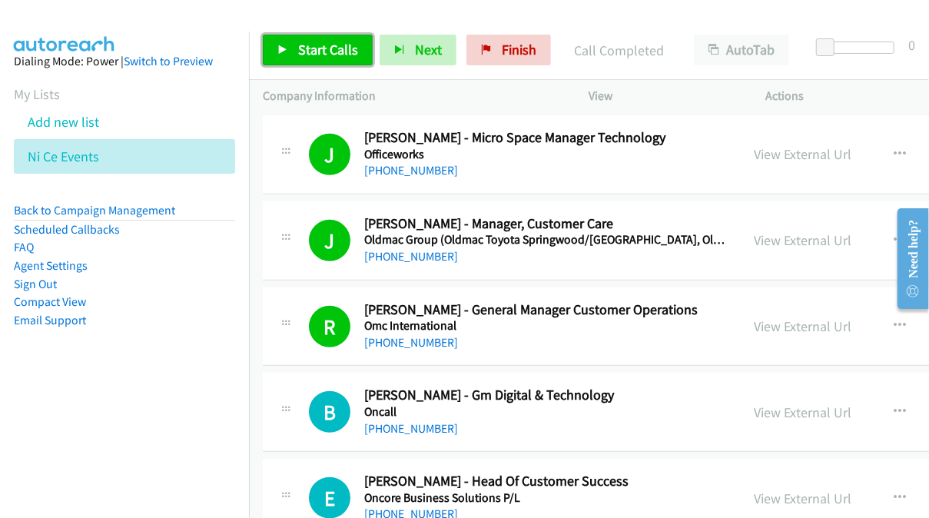
click at [342, 51] on span "Start Calls" at bounding box center [328, 50] width 60 height 18
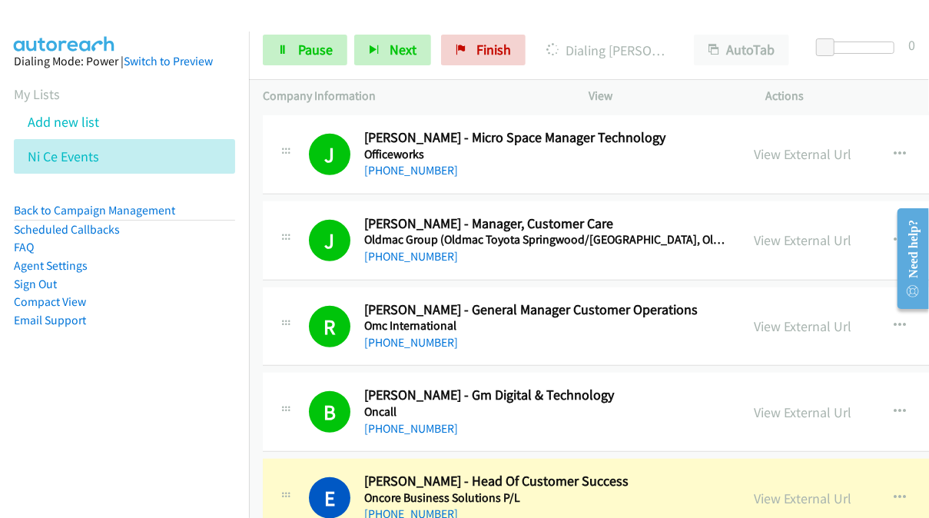
scroll to position [17385, 0]
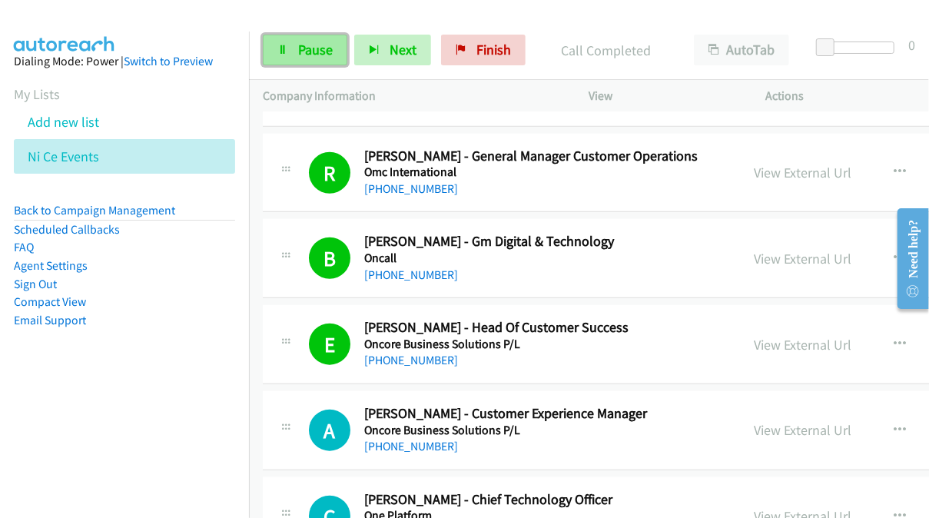
click at [320, 45] on span "Pause" at bounding box center [315, 50] width 35 height 18
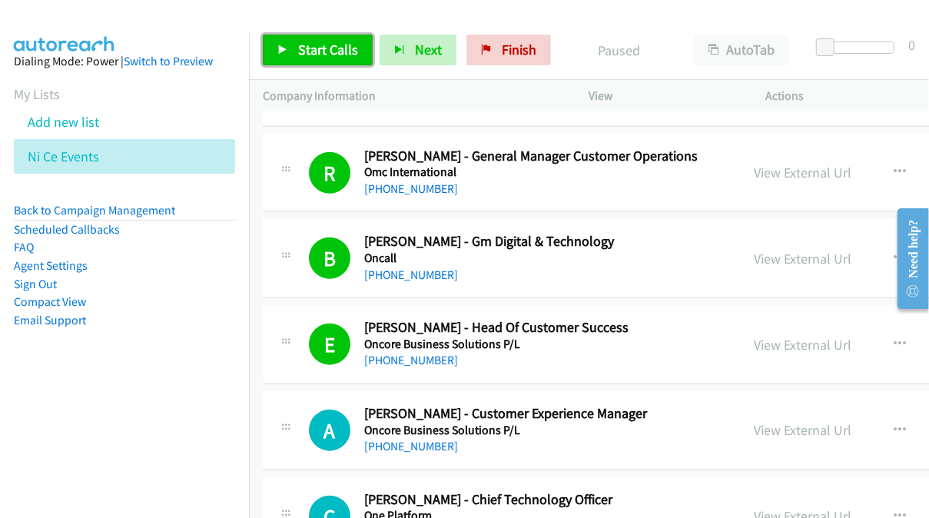
click at [333, 48] on span "Start Calls" at bounding box center [328, 50] width 60 height 18
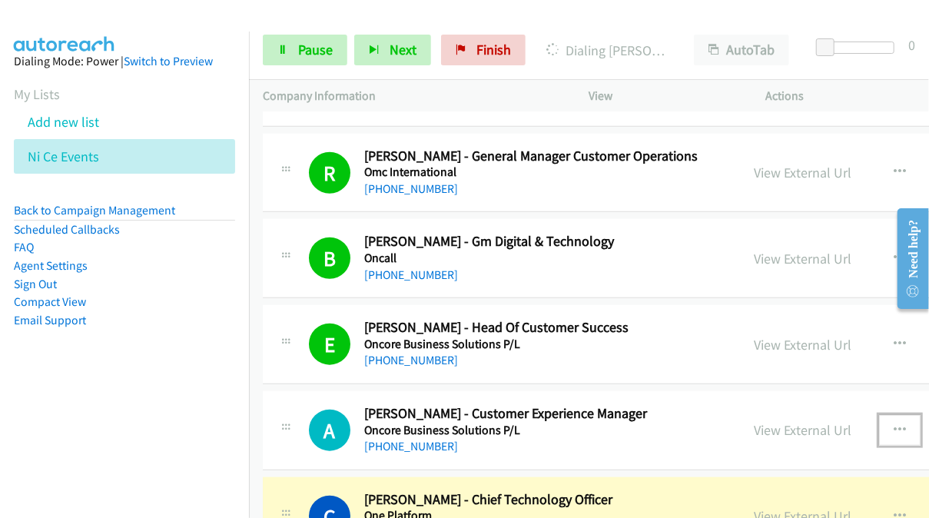
click at [894, 424] on icon "button" at bounding box center [900, 430] width 12 height 12
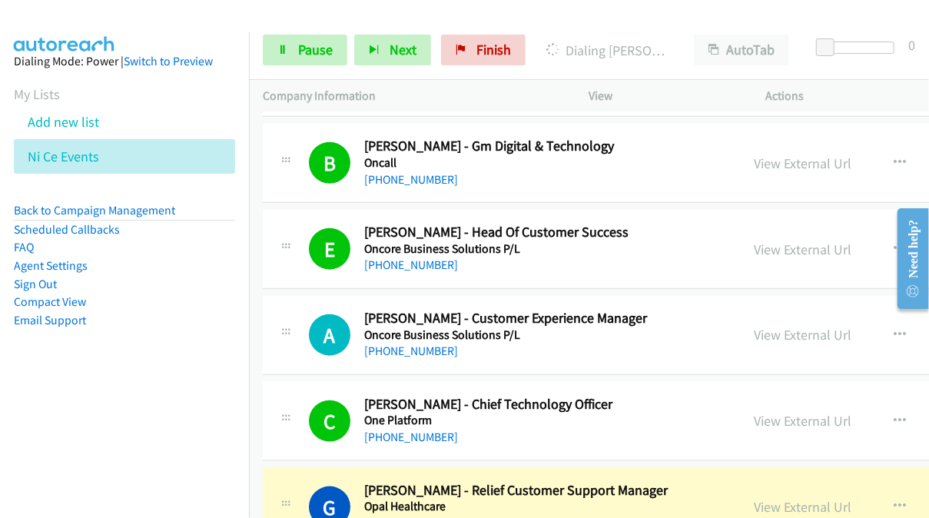
scroll to position [17538, 0]
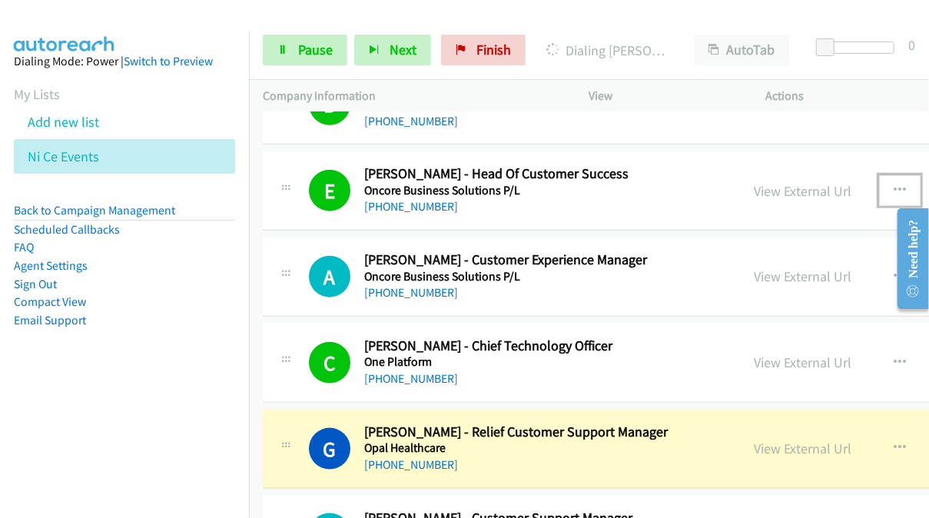
click at [894, 184] on icon "button" at bounding box center [900, 190] width 12 height 12
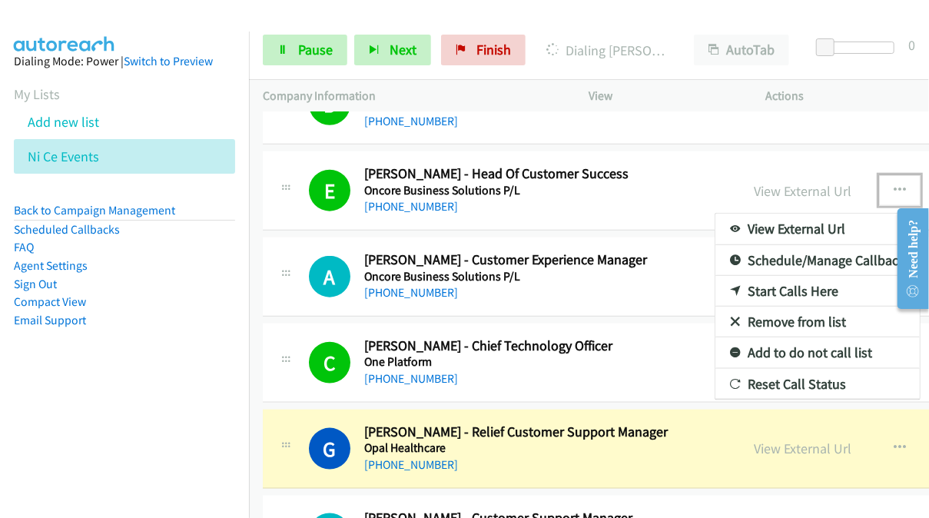
click at [738, 276] on link "Start Calls Here" at bounding box center [817, 291] width 204 height 31
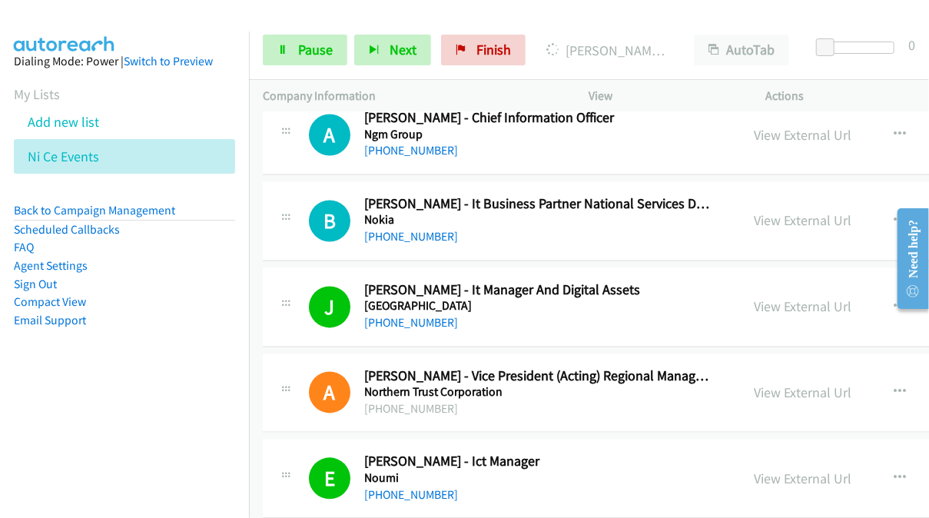
scroll to position [15310, 0]
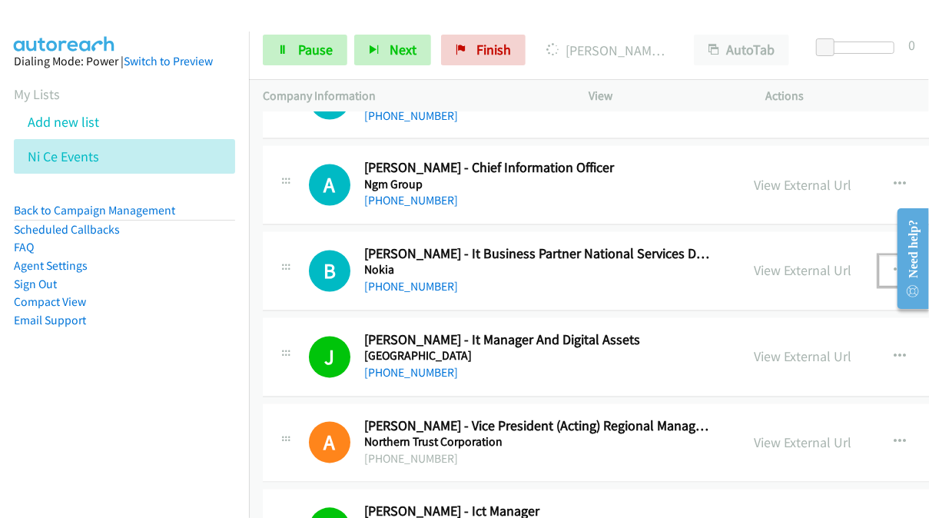
click at [894, 265] on icon "button" at bounding box center [900, 271] width 12 height 12
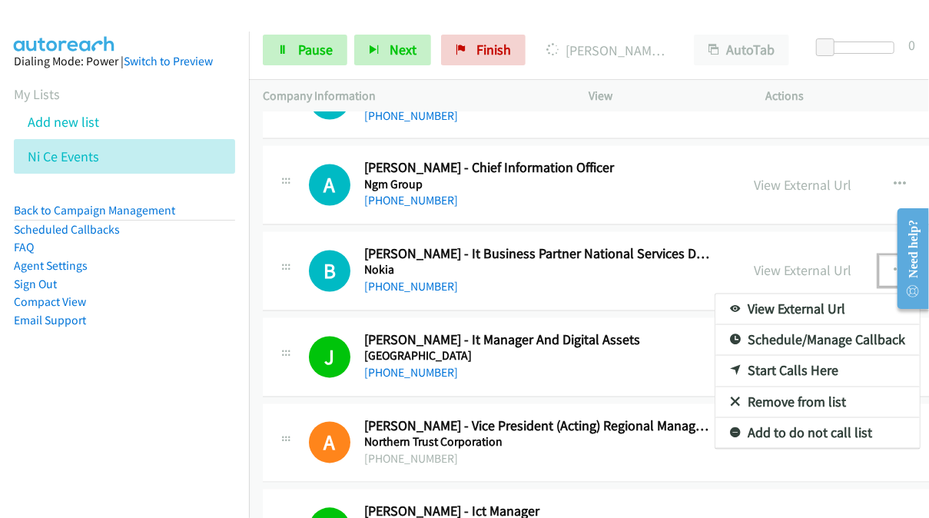
click at [748, 356] on link "Start Calls Here" at bounding box center [817, 371] width 204 height 31
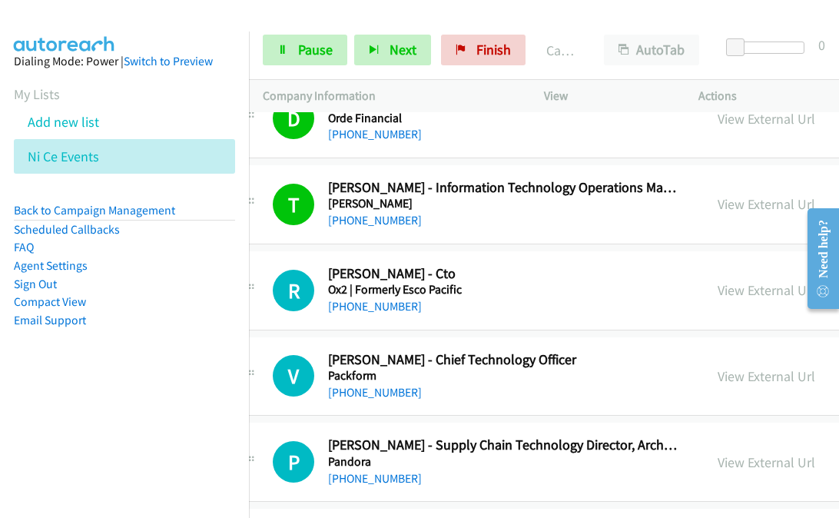
scroll to position [18481, 36]
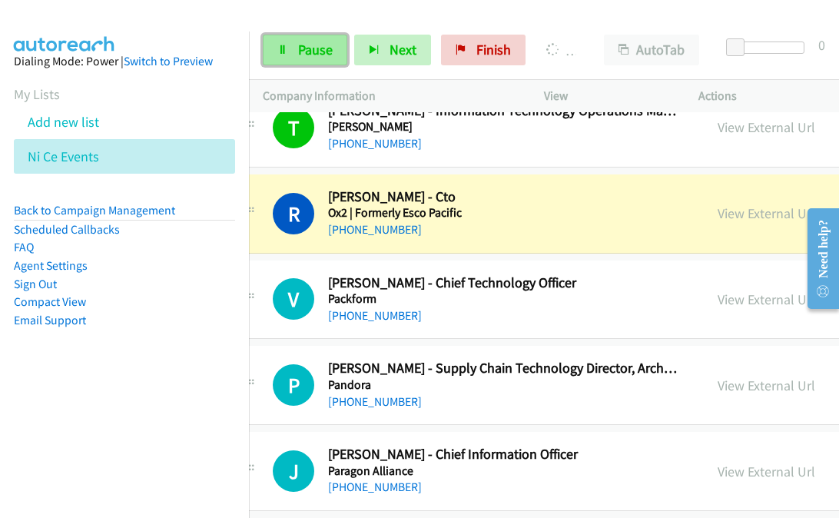
click at [293, 56] on link "Pause" at bounding box center [305, 50] width 85 height 31
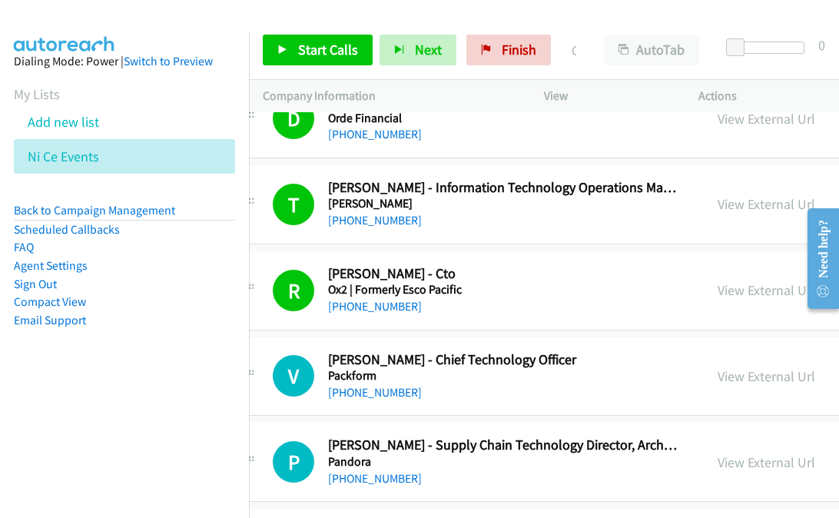
scroll to position [18404, 36]
click at [313, 52] on span "Start Calls" at bounding box center [328, 50] width 60 height 18
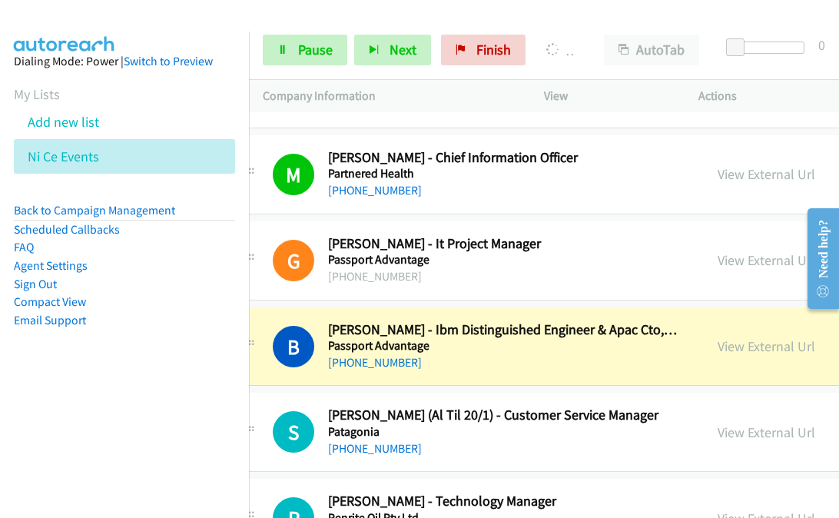
scroll to position [18865, 36]
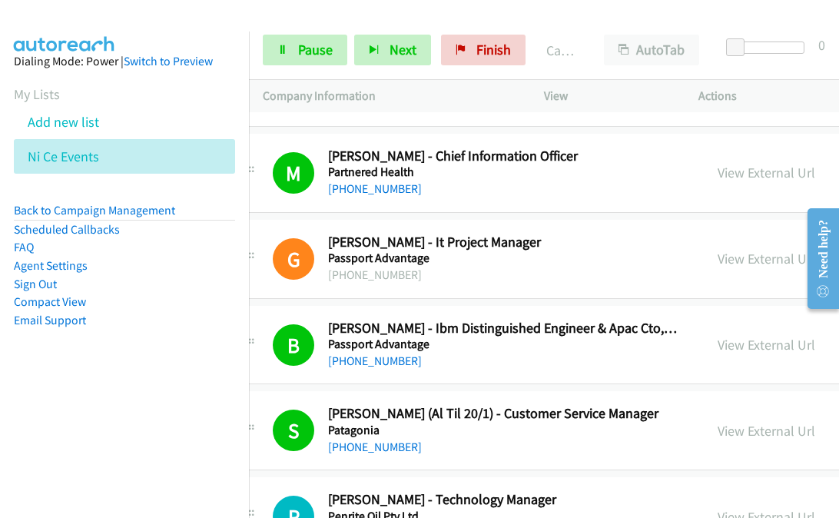
click at [246, 16] on div at bounding box center [412, 29] width 825 height 59
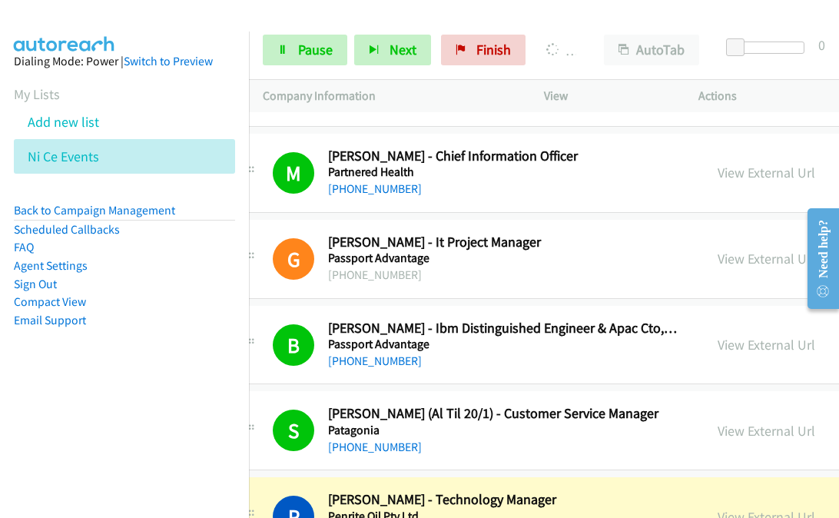
click at [158, 357] on aside "Dialing Mode: Power | Switch to Preview My Lists Add new list Ni Ce Events Back…" at bounding box center [124, 215] width 249 height 367
click at [218, 443] on nav "Dialing Mode: Power | Switch to Preview My Lists Add new list Ni Ce Events Back…" at bounding box center [125, 291] width 250 height 518
click at [718, 508] on link "View External Url" at bounding box center [767, 517] width 98 height 18
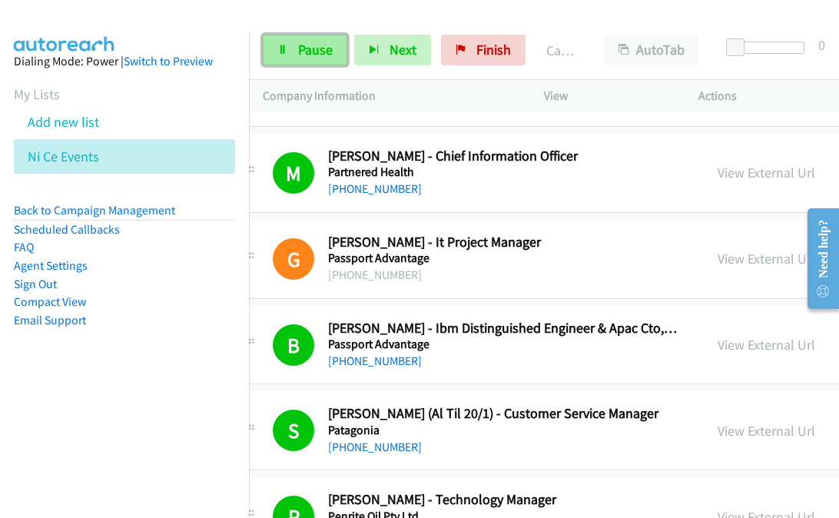
click at [303, 53] on span "Pause" at bounding box center [315, 50] width 35 height 18
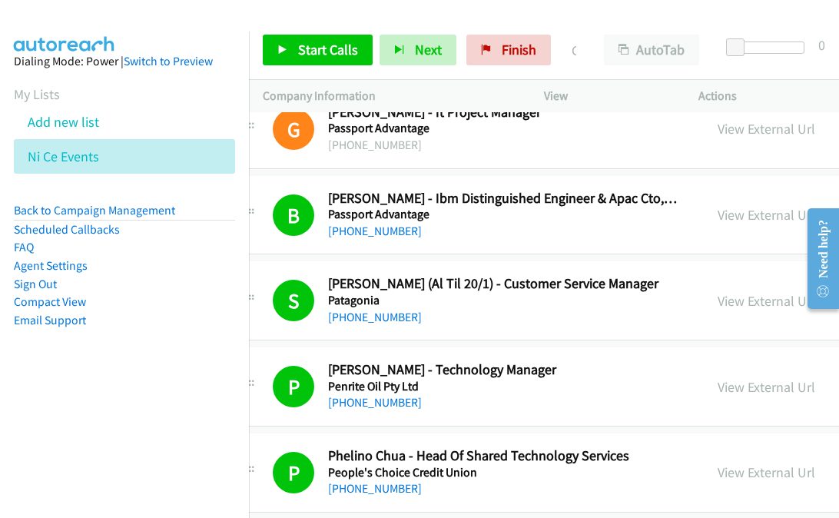
scroll to position [19019, 36]
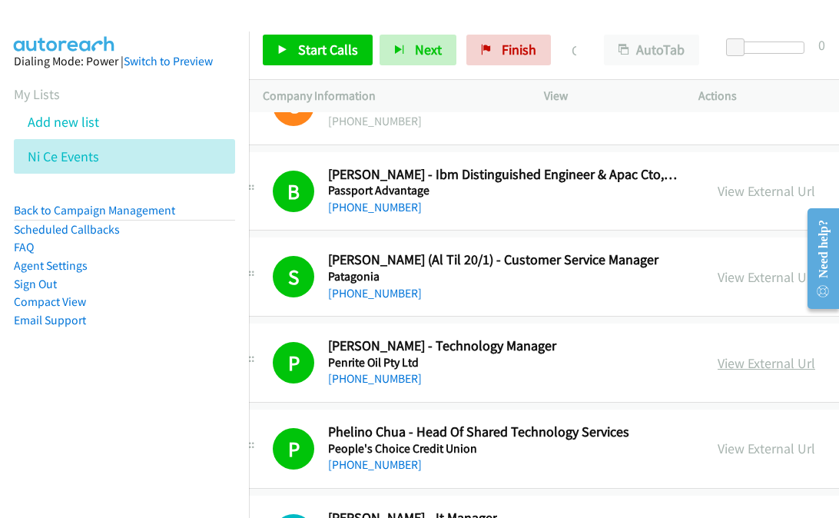
click at [718, 354] on link "View External Url" at bounding box center [767, 363] width 98 height 18
drag, startPoint x: 695, startPoint y: 298, endPoint x: 668, endPoint y: 307, distance: 28.2
click at [718, 354] on link "View External Url" at bounding box center [767, 363] width 98 height 18
